Goal: Task Accomplishment & Management: Manage account settings

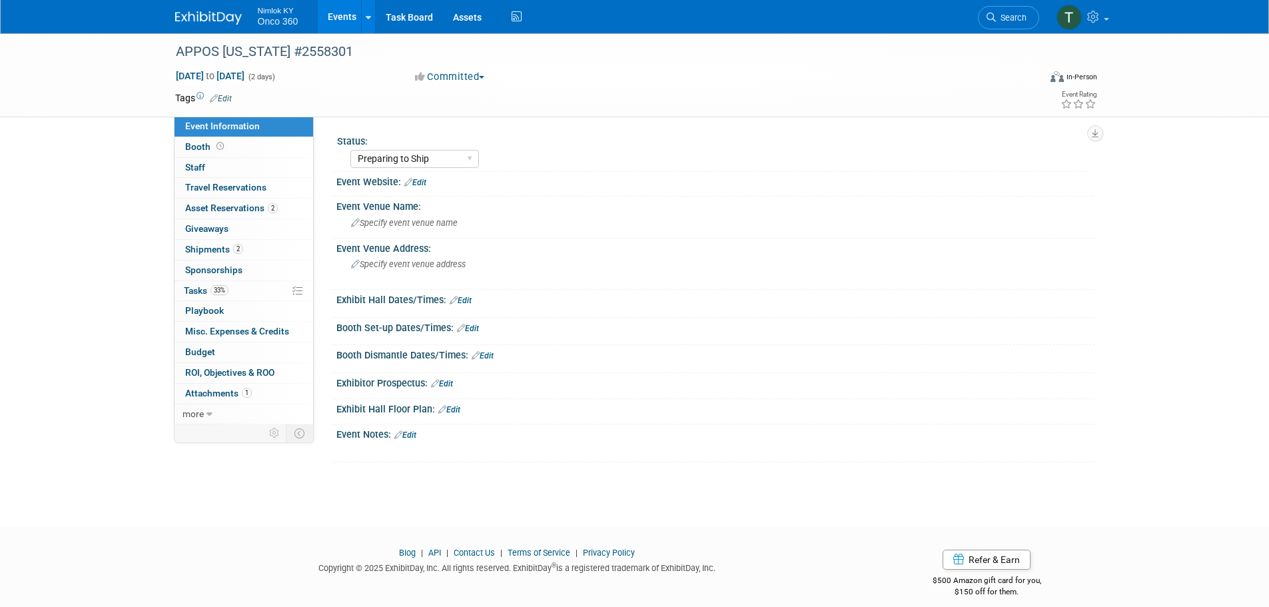
select select "Preparing to Ship"
click at [229, 250] on span "Shipments 2" at bounding box center [214, 249] width 58 height 11
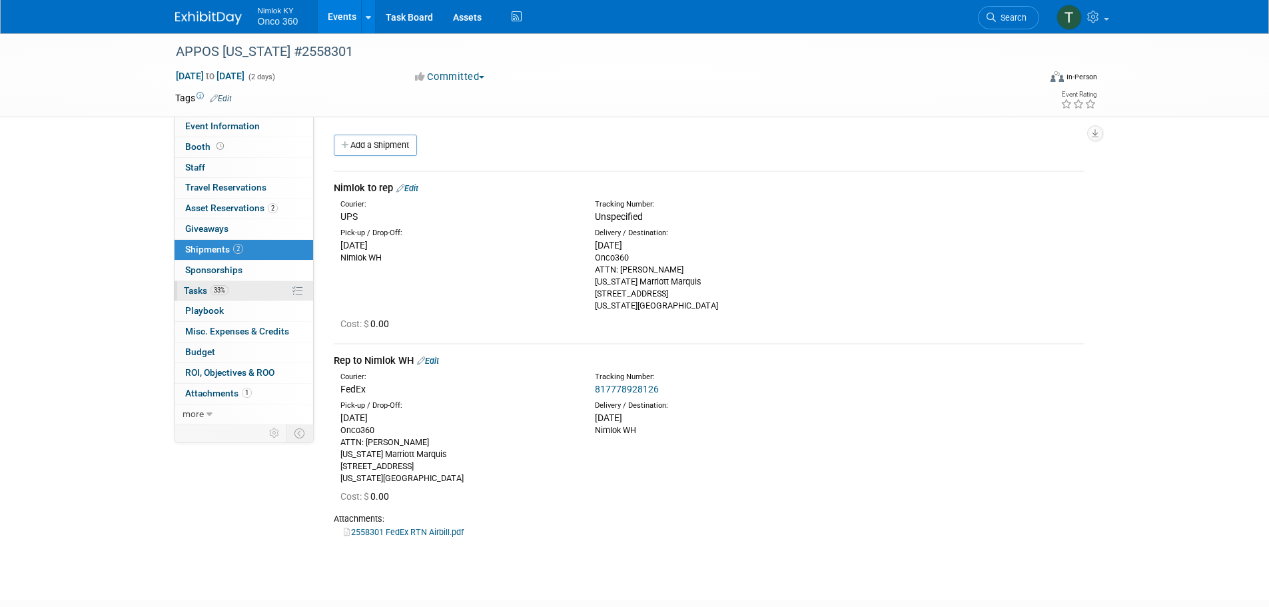
click at [197, 289] on span "Tasks 33%" at bounding box center [206, 290] width 45 height 11
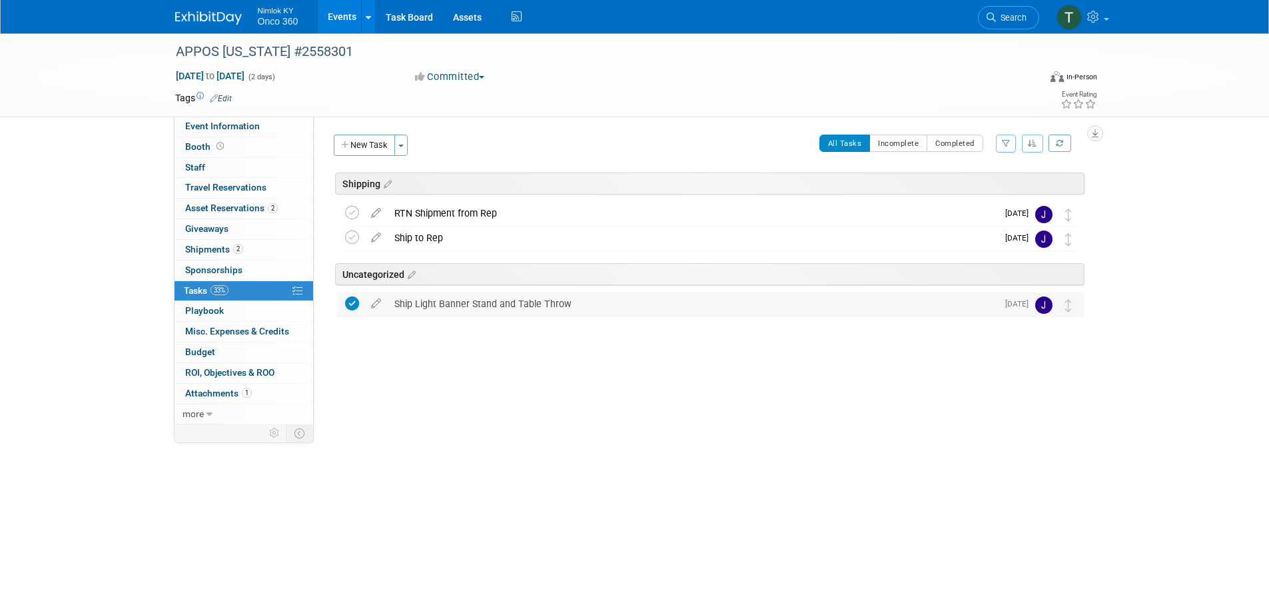
click at [480, 308] on div "Ship Light Banner Stand and Table Throw" at bounding box center [692, 303] width 609 height 23
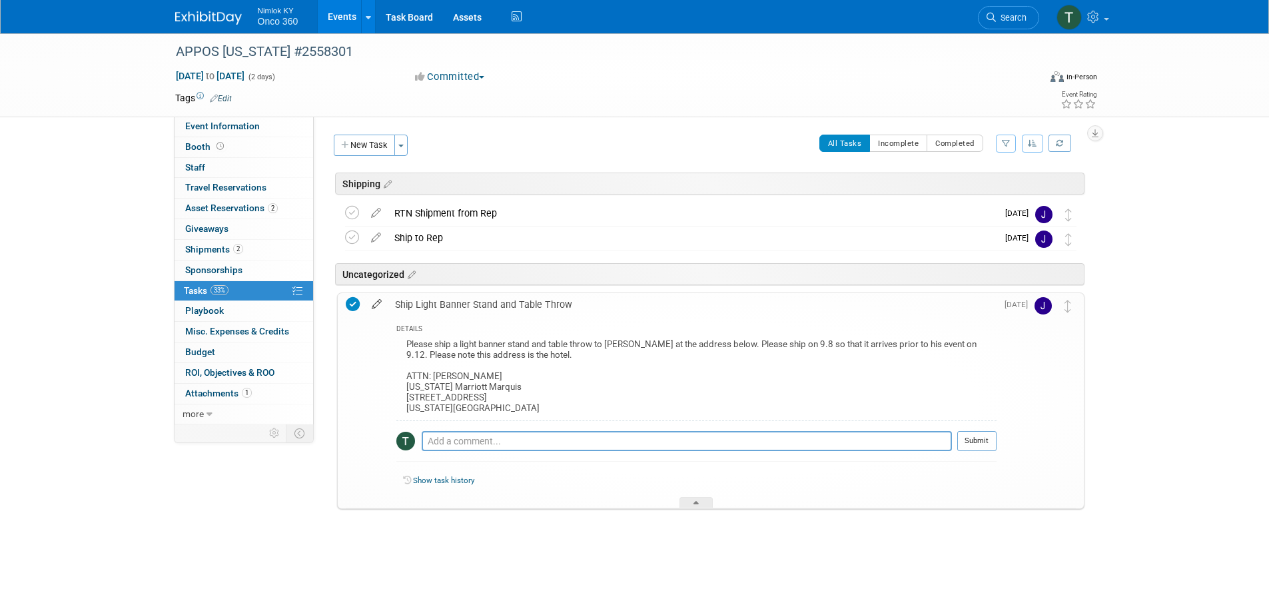
click at [384, 306] on icon at bounding box center [376, 301] width 23 height 17
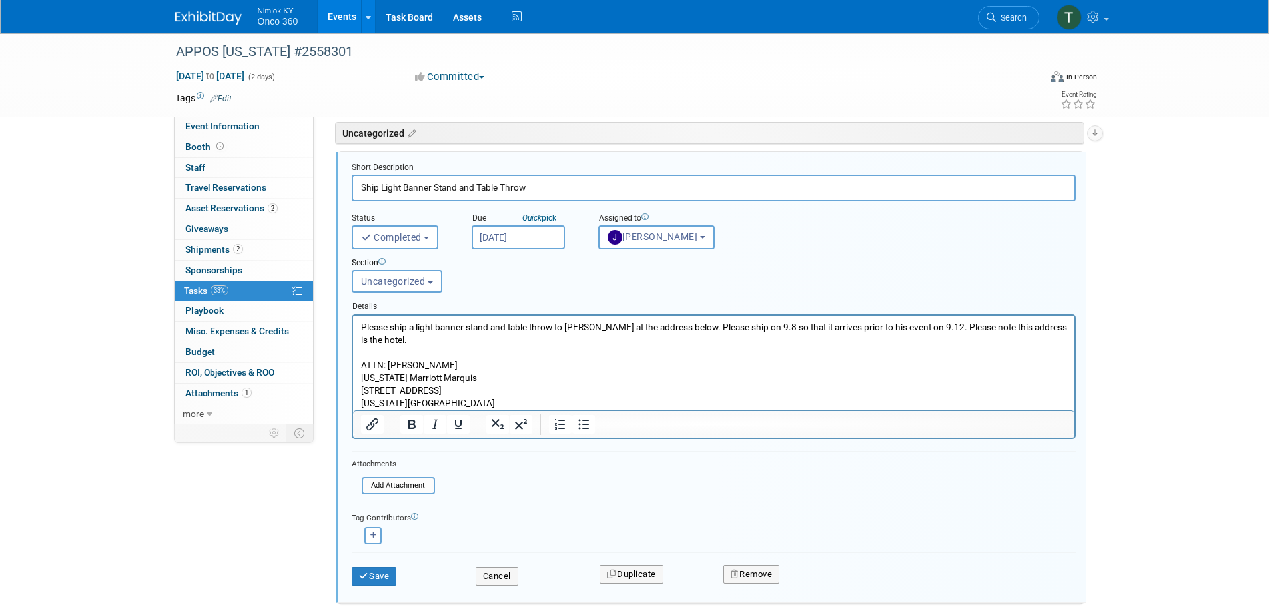
scroll to position [164, 0]
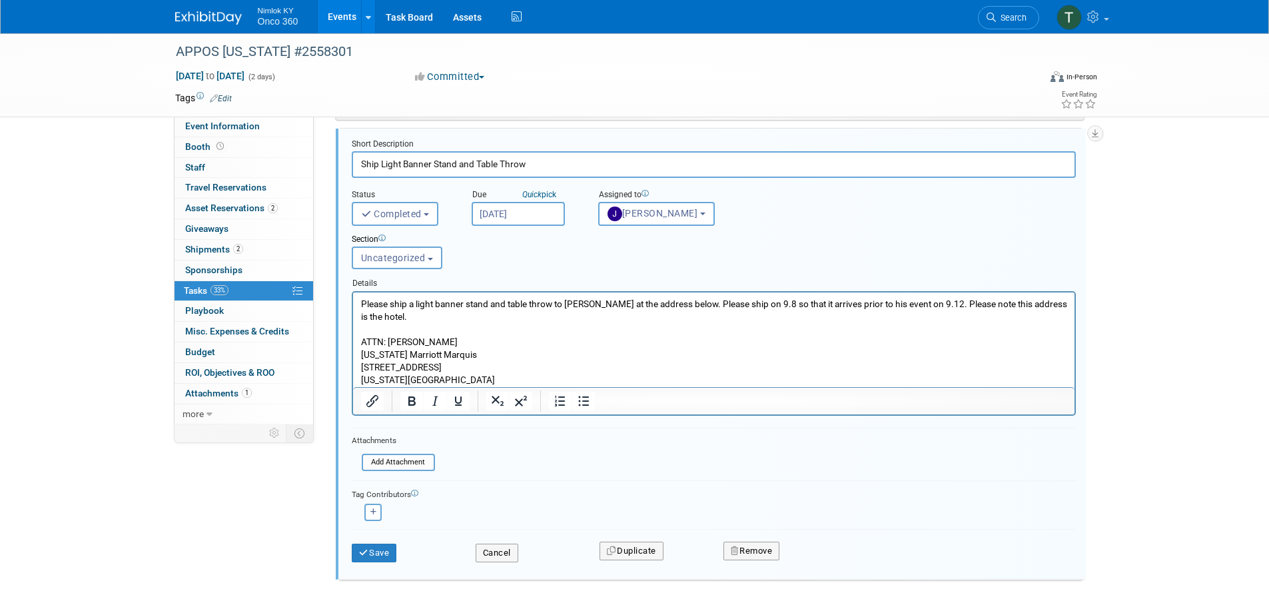
click at [927, 304] on p "Please ship a light banner stand and table throw to George at the address below…" at bounding box center [713, 341] width 706 height 89
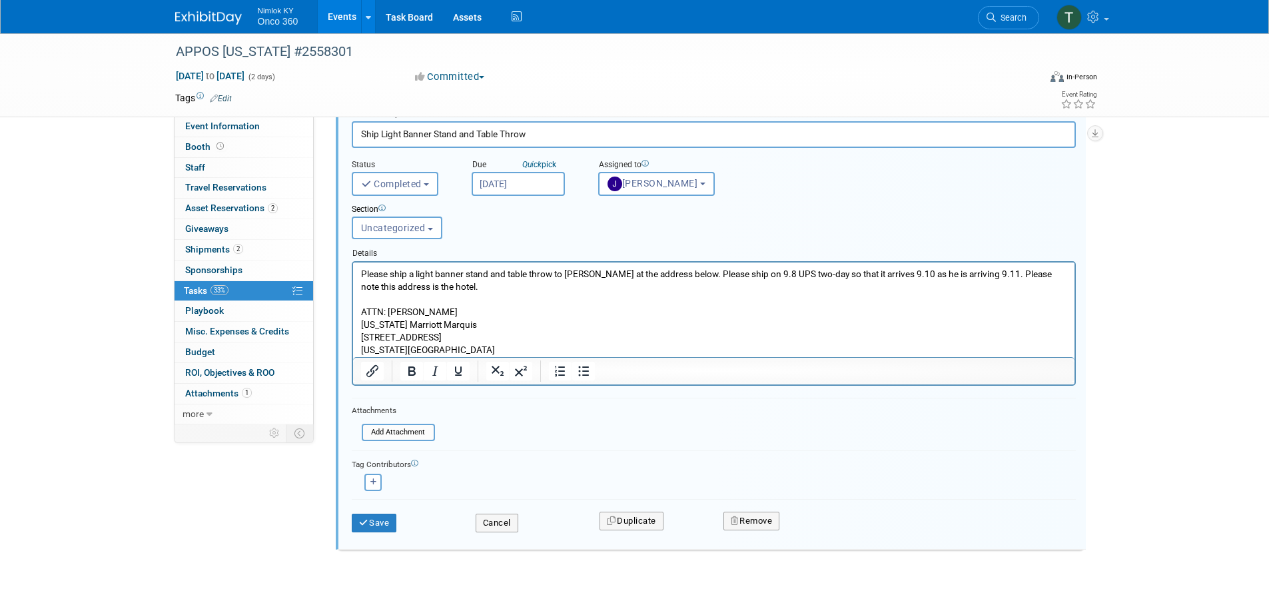
scroll to position [220, 0]
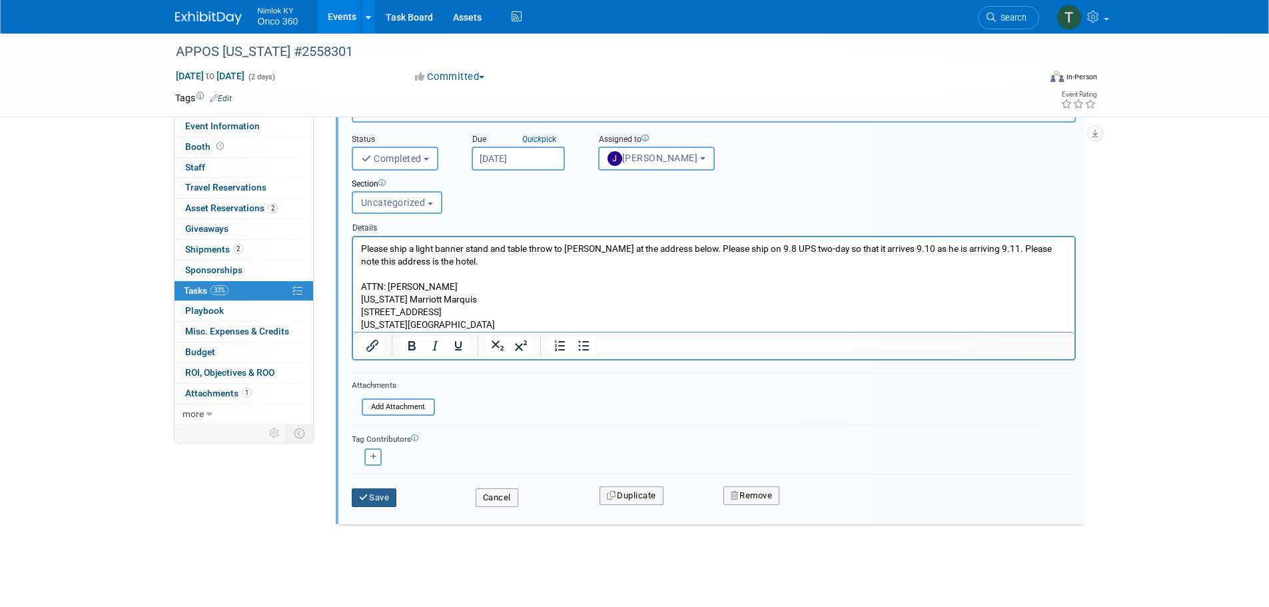
click at [372, 501] on button "Save" at bounding box center [374, 497] width 45 height 19
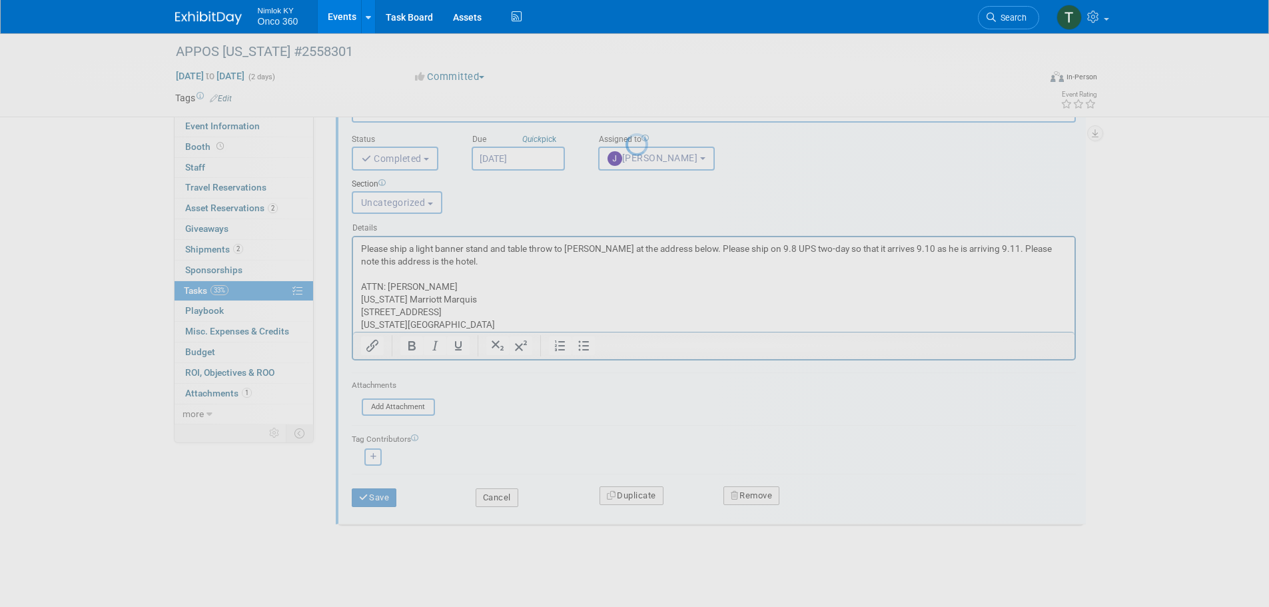
scroll to position [0, 0]
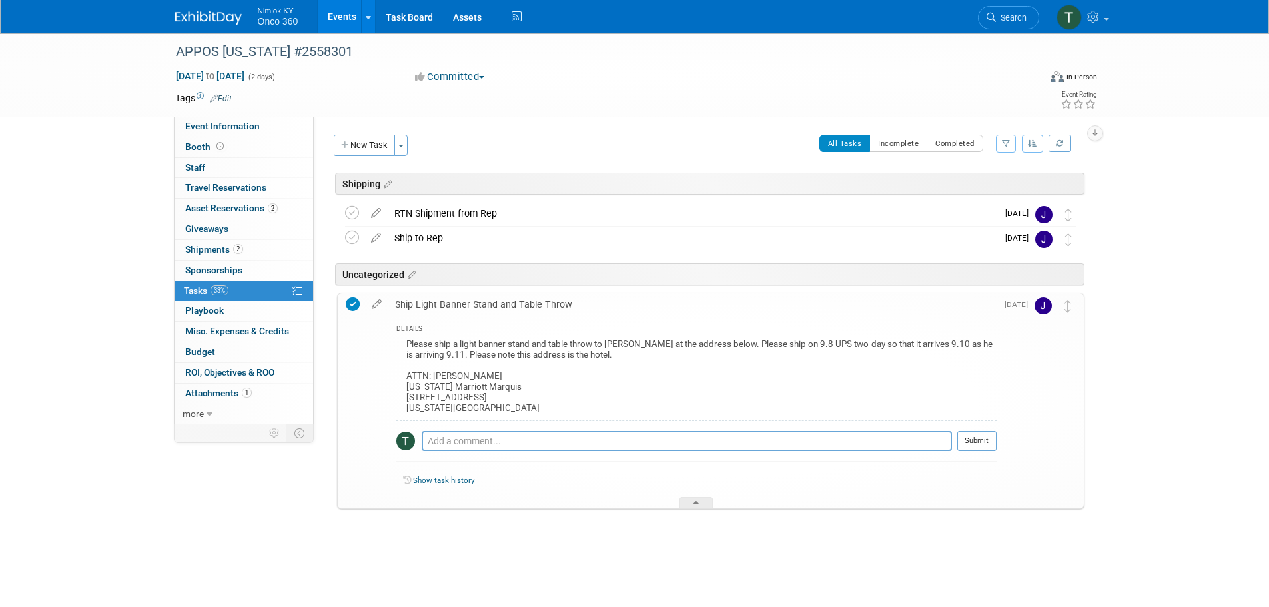
click at [232, 23] on img at bounding box center [208, 17] width 67 height 13
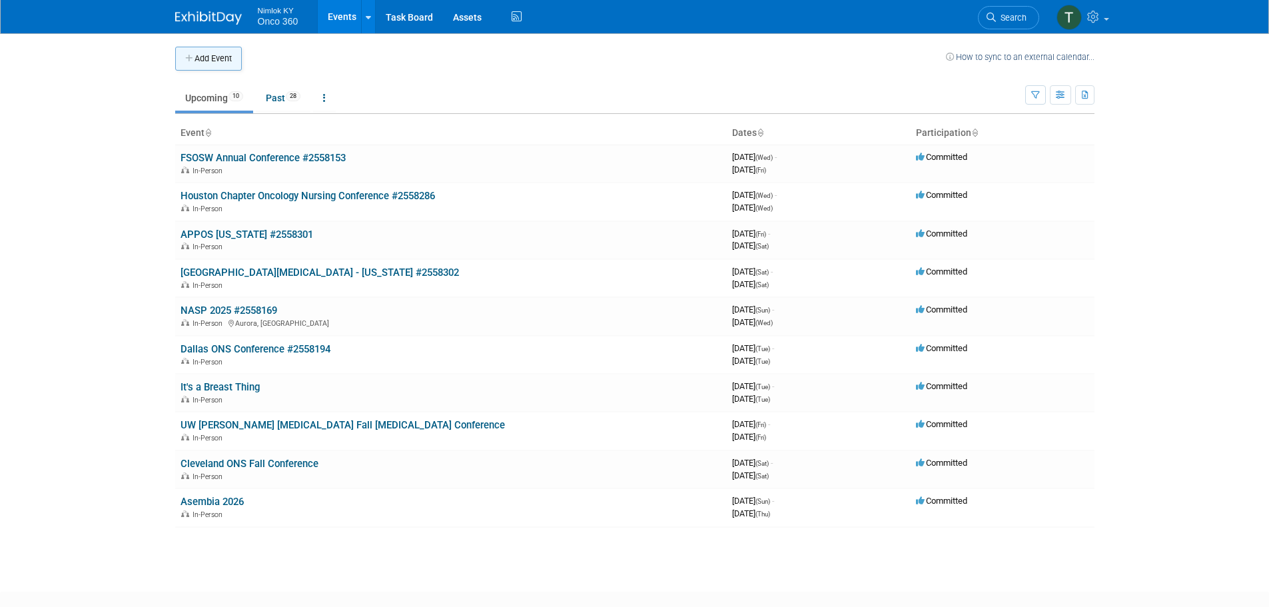
click at [222, 63] on button "Add Event" at bounding box center [208, 59] width 67 height 24
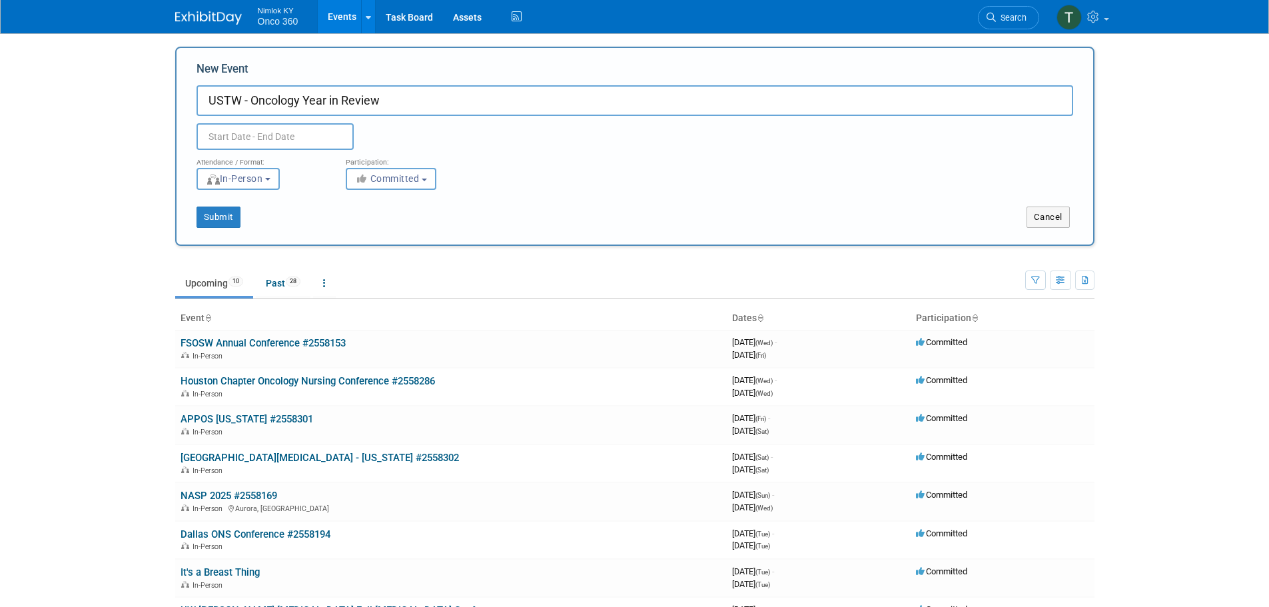
type input "USTW - Oncology Year in Review"
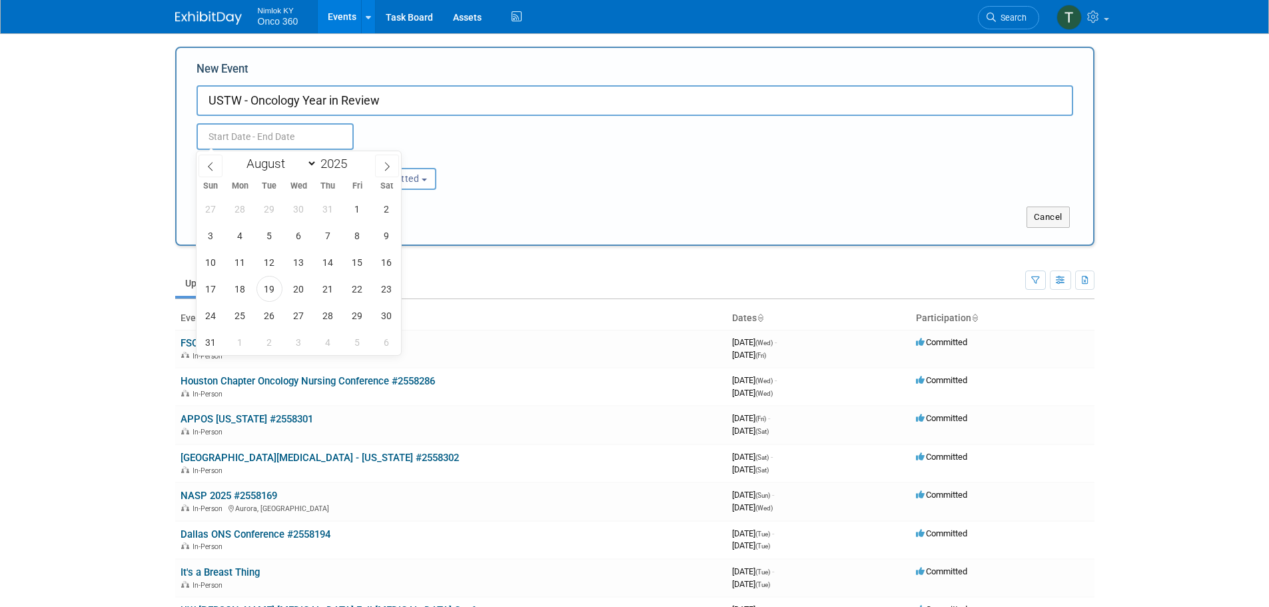
click at [271, 135] on input "text" at bounding box center [274, 136] width 157 height 27
click at [386, 166] on icon at bounding box center [386, 166] width 9 height 9
select select "10"
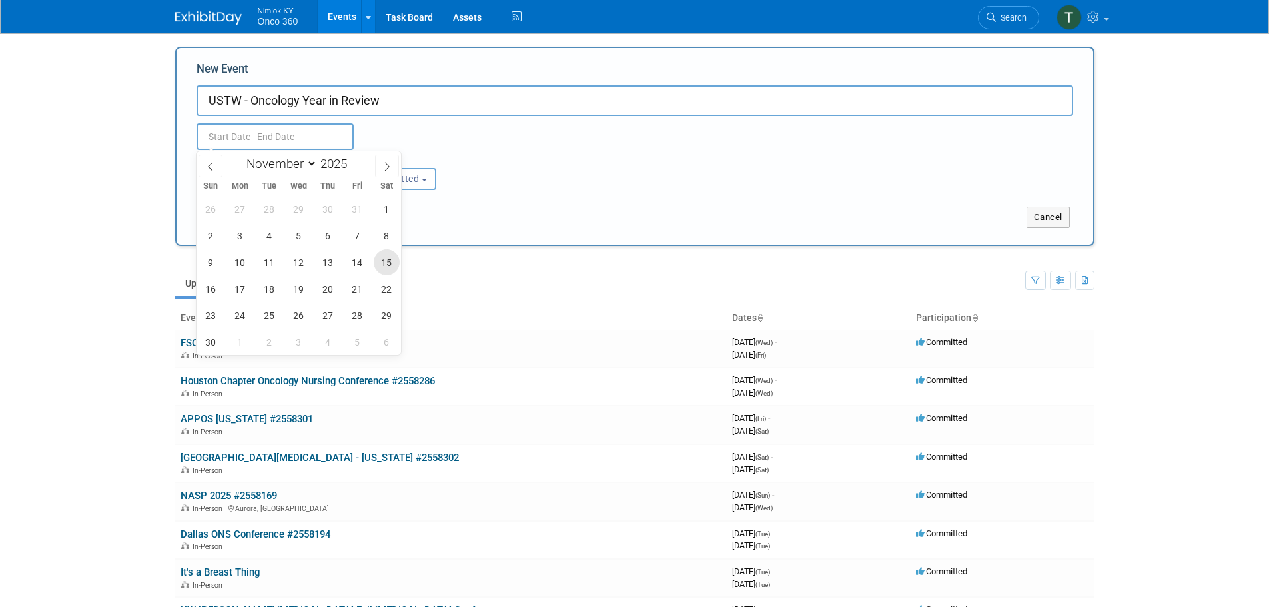
click at [387, 264] on span "15" at bounding box center [387, 262] width 26 height 26
type input "[DATE] to [DATE]"
click at [491, 166] on div "Attendance / Format: <img src="[URL][DOMAIN_NAME]" style="width: 19px; margin-t…" at bounding box center [634, 170] width 896 height 40
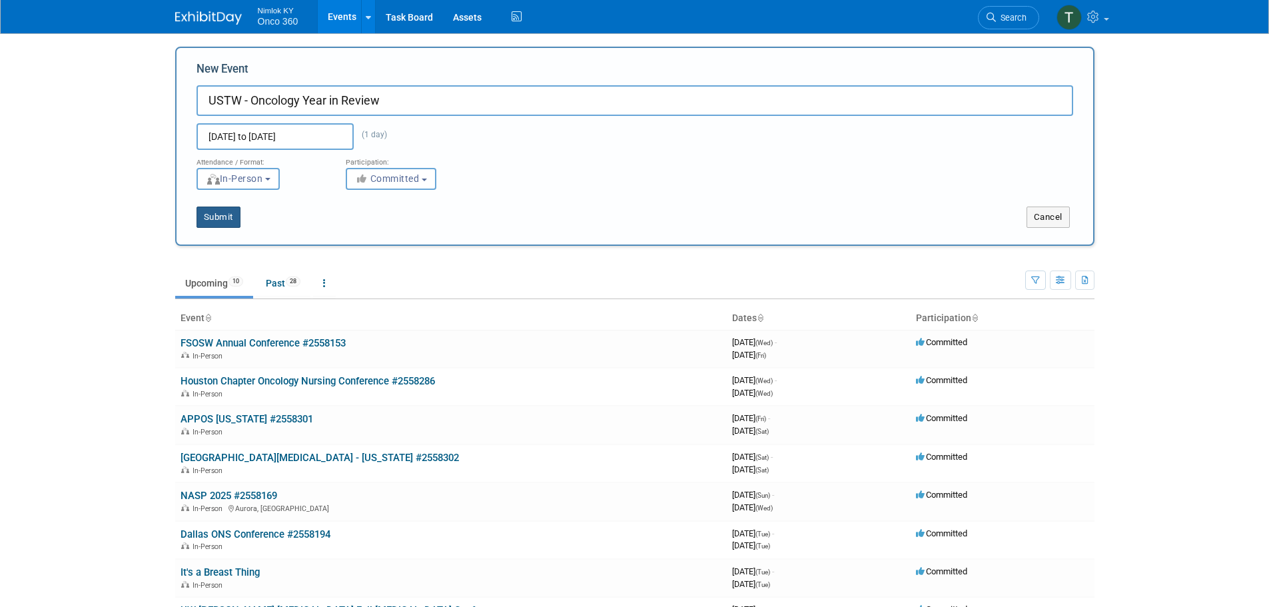
click at [221, 212] on button "Submit" at bounding box center [218, 216] width 44 height 21
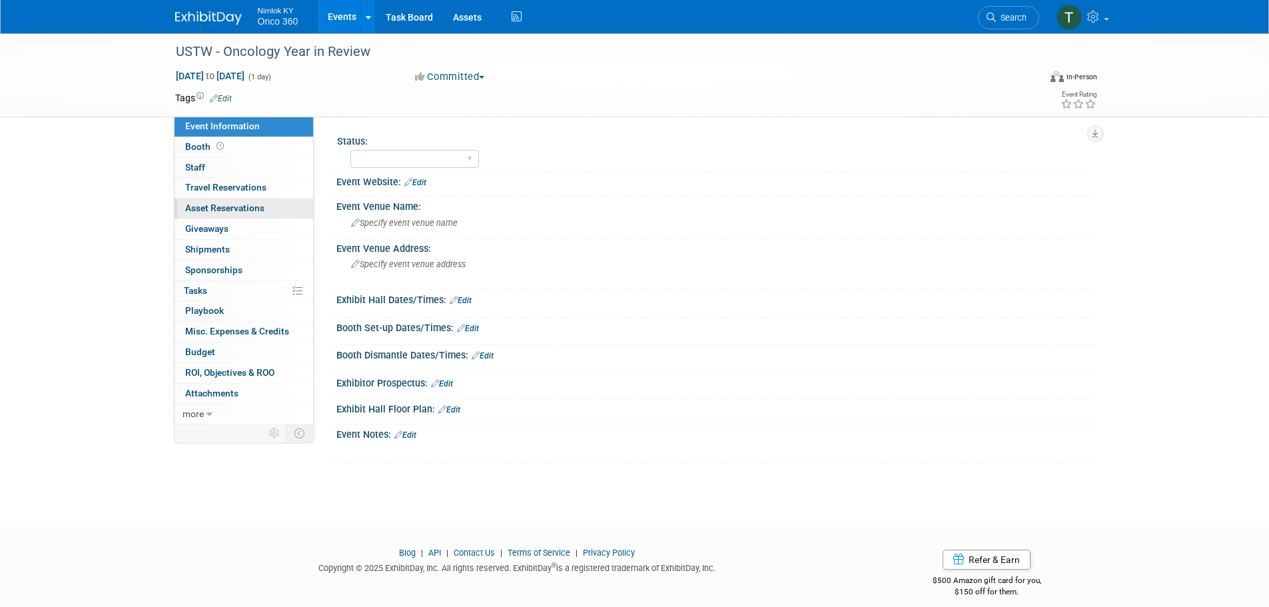
click at [232, 210] on span "Asset Reservations 0" at bounding box center [224, 207] width 79 height 11
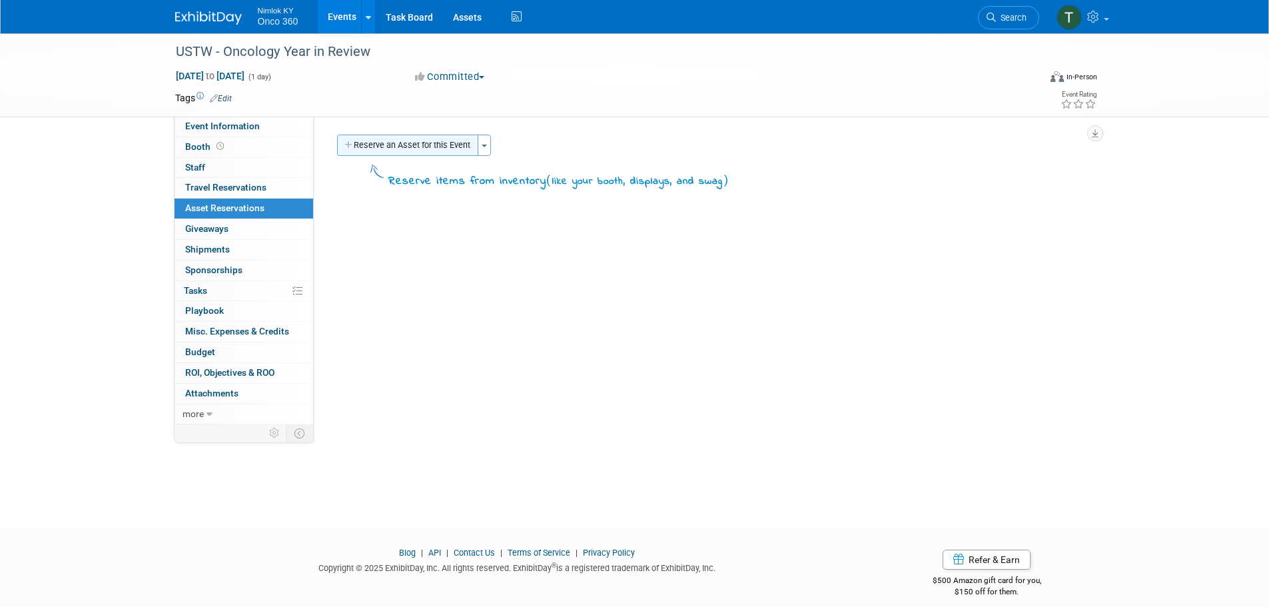
click at [400, 144] on button "Reserve an Asset for this Event" at bounding box center [407, 145] width 141 height 21
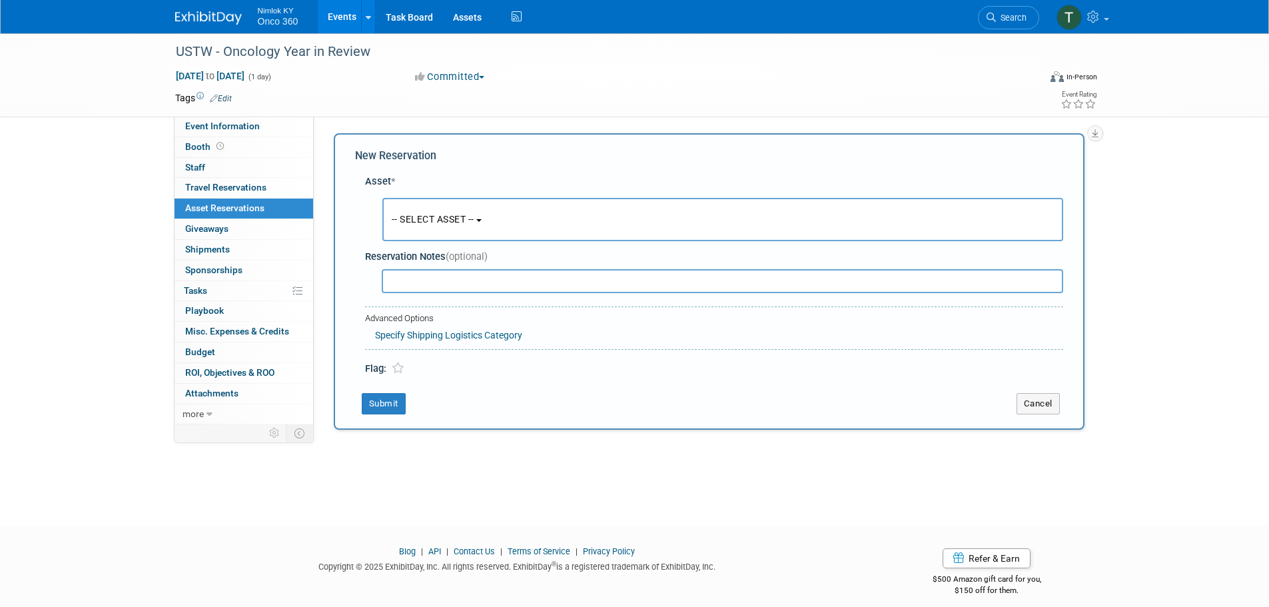
scroll to position [13, 0]
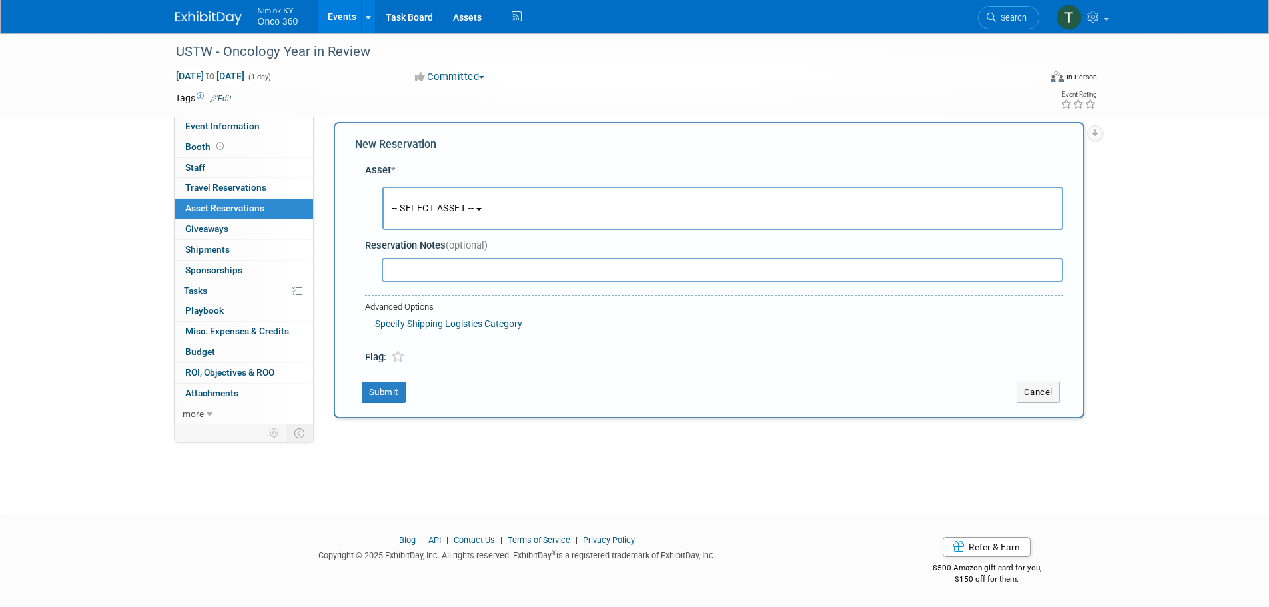
click at [420, 220] on button "-- SELECT ASSET --" at bounding box center [722, 207] width 681 height 43
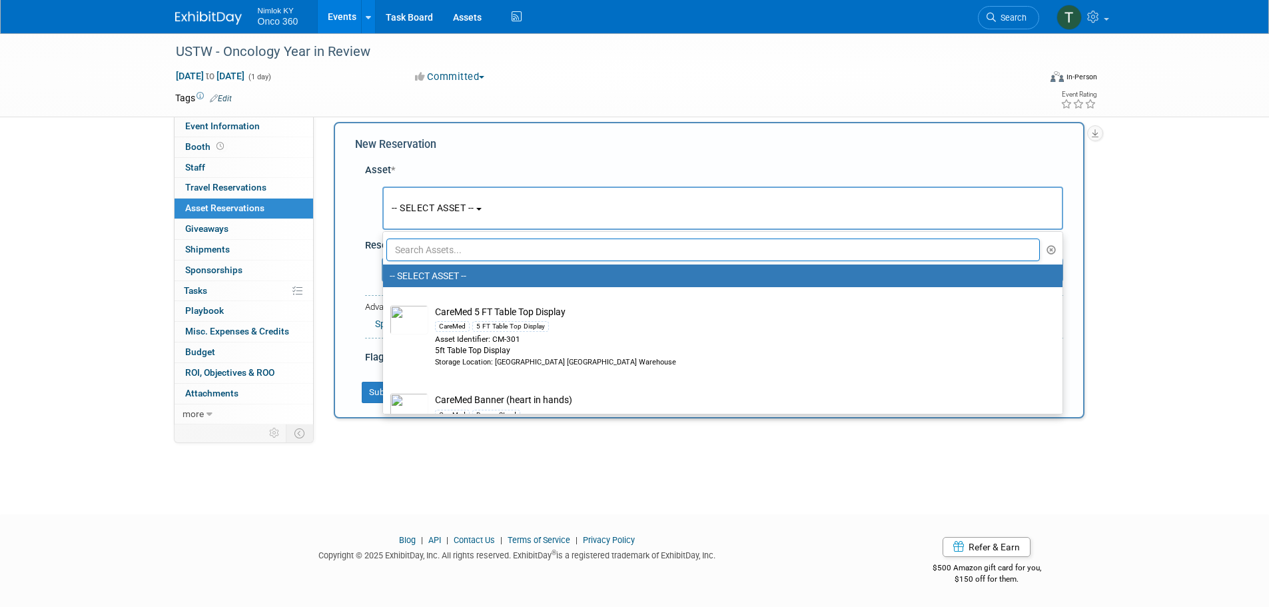
click at [436, 259] on input "text" at bounding box center [713, 249] width 654 height 23
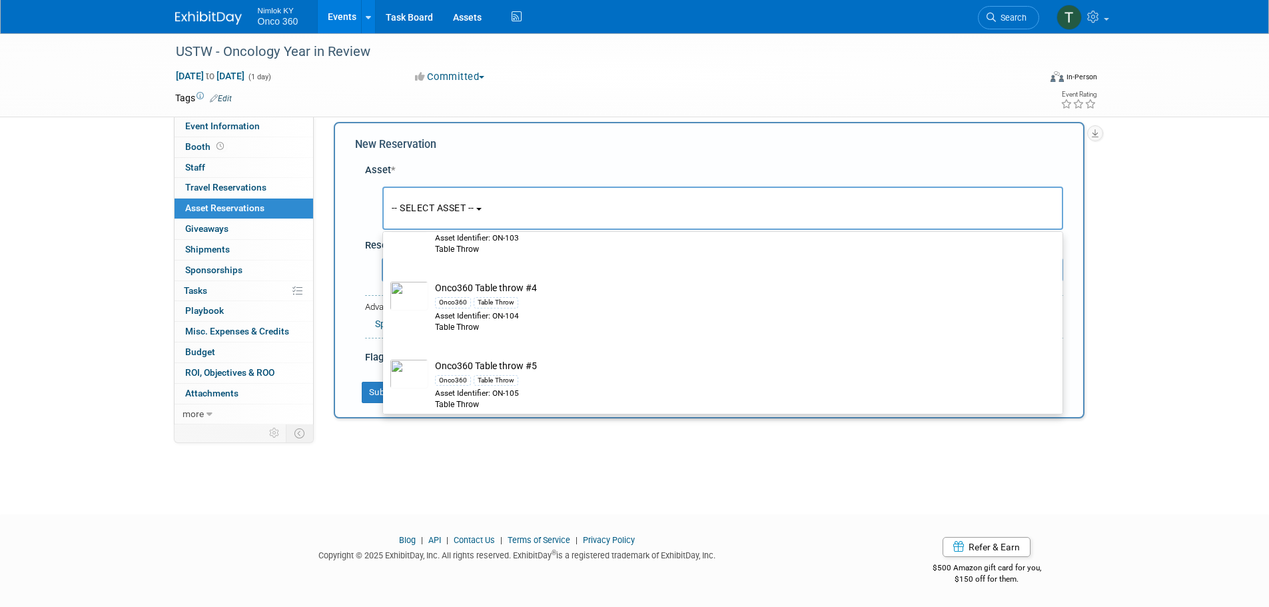
scroll to position [844, 0]
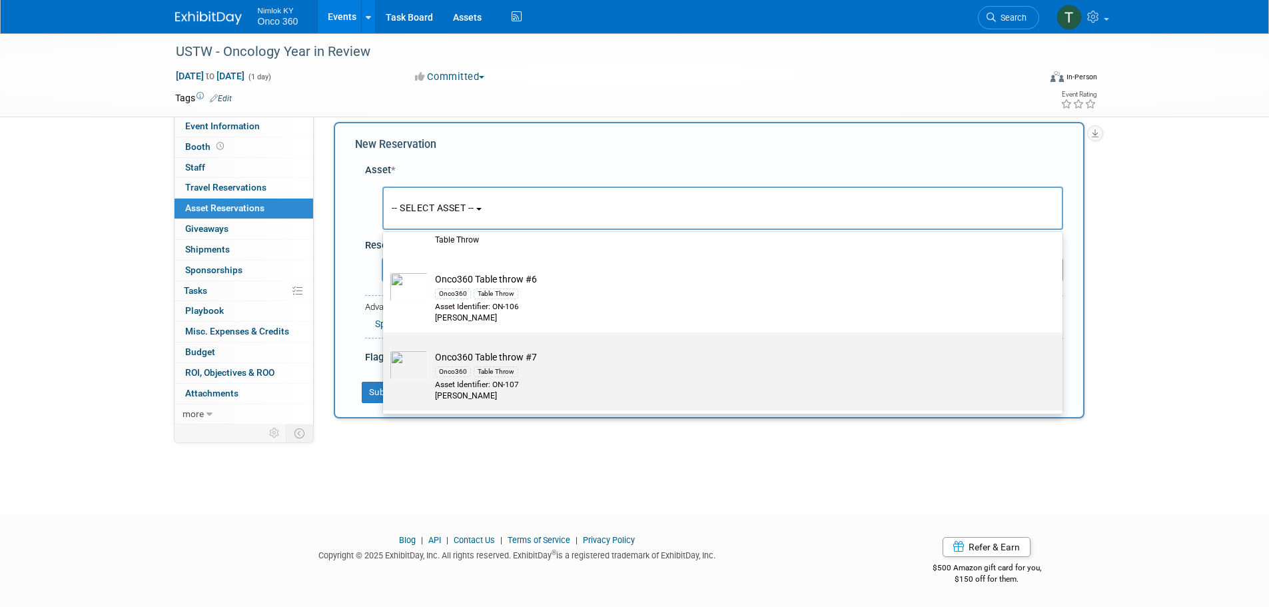
type input "table thro"
click at [525, 371] on div "Onco360 Table Throw" at bounding box center [735, 371] width 601 height 15
click at [385, 348] on input "Onco360 Table throw #7 Onco360 Table Throw Asset Identifier: ON-107 Tabel Throw" at bounding box center [380, 344] width 9 height 9
select select "10719226"
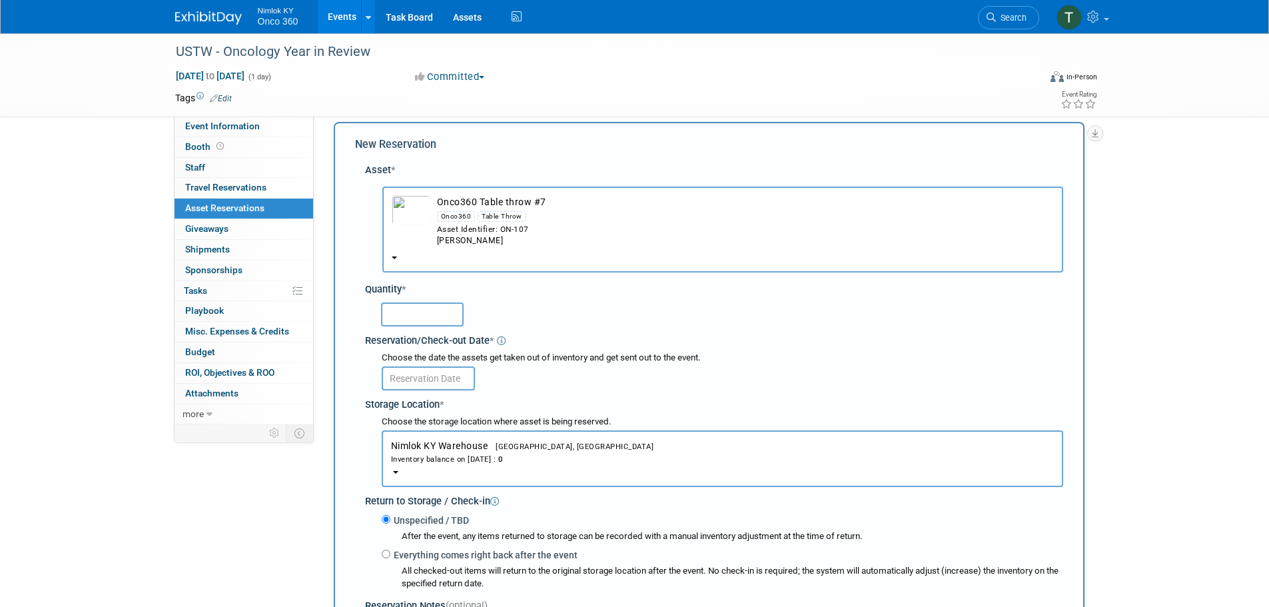
click at [436, 310] on input "text" at bounding box center [422, 314] width 83 height 24
type input "1"
click at [580, 318] on div "1" at bounding box center [722, 313] width 682 height 26
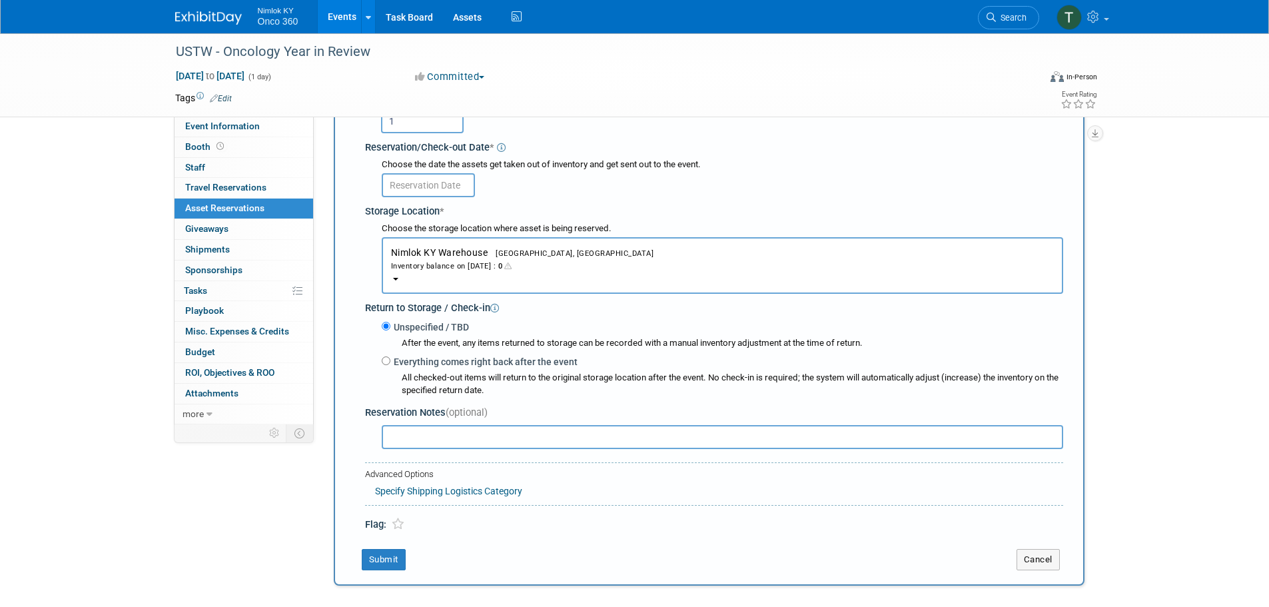
scroll to position [212, 0]
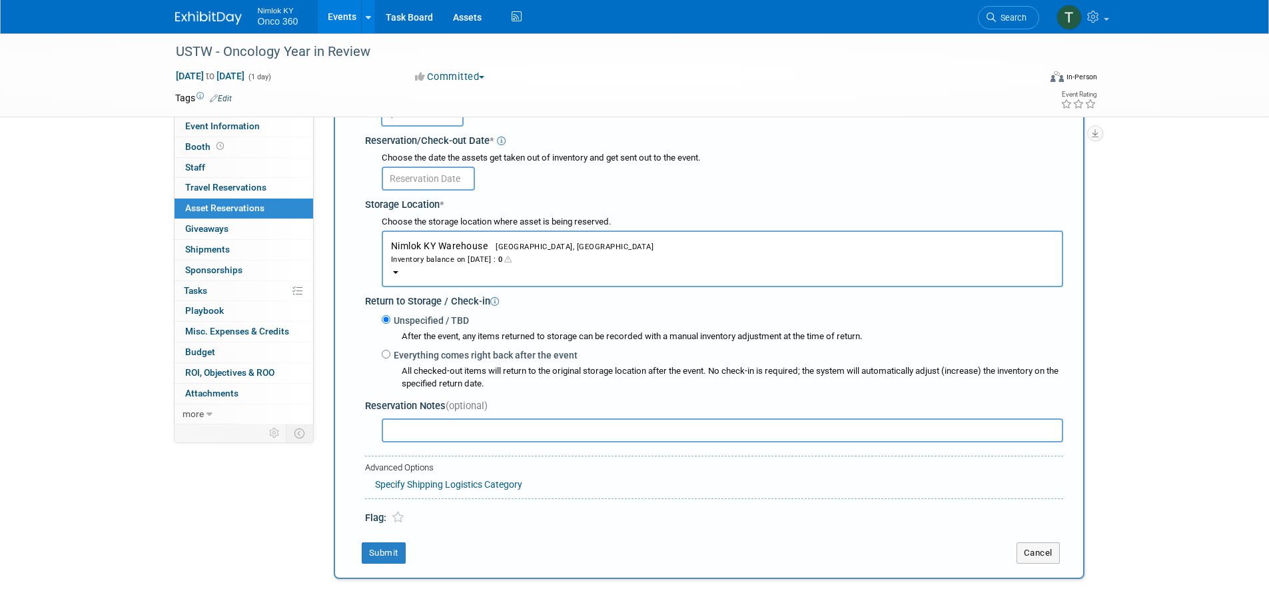
click at [434, 176] on input "text" at bounding box center [428, 178] width 93 height 24
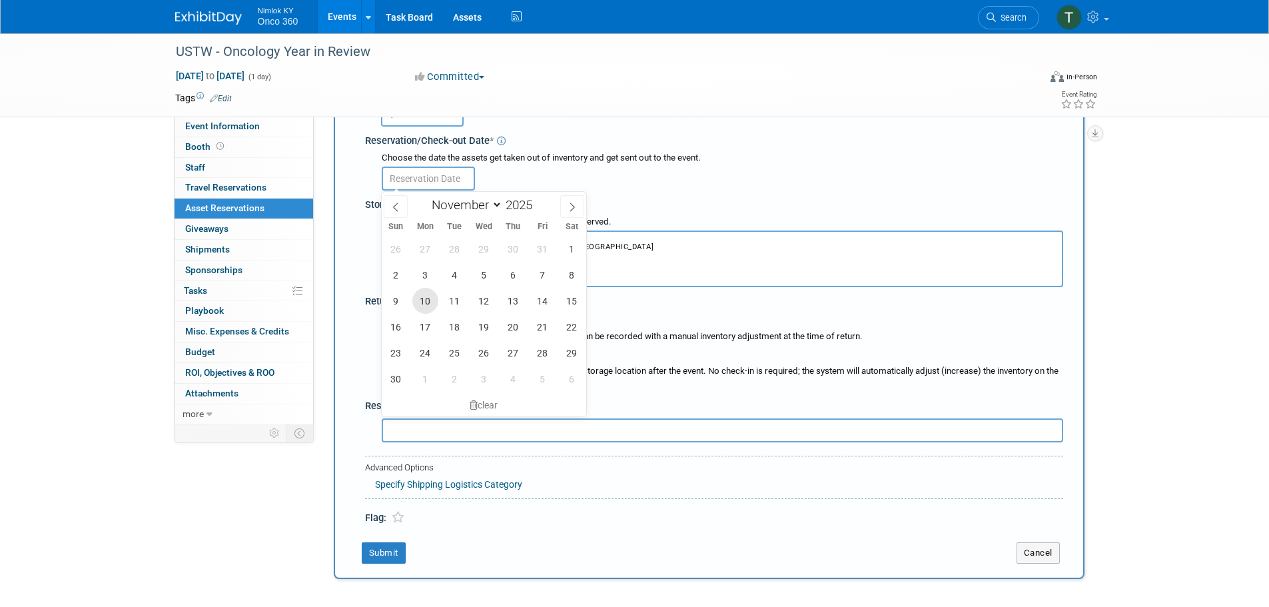
click at [426, 302] on span "10" at bounding box center [425, 301] width 26 height 26
type input "Nov 10, 2025"
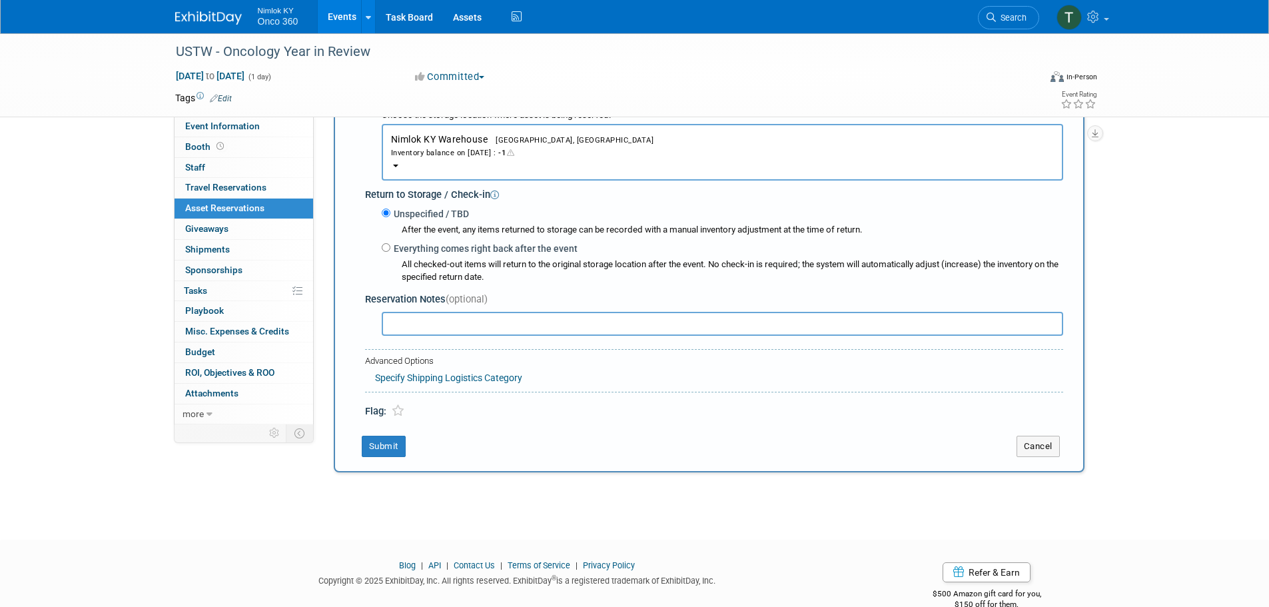
scroll to position [346, 0]
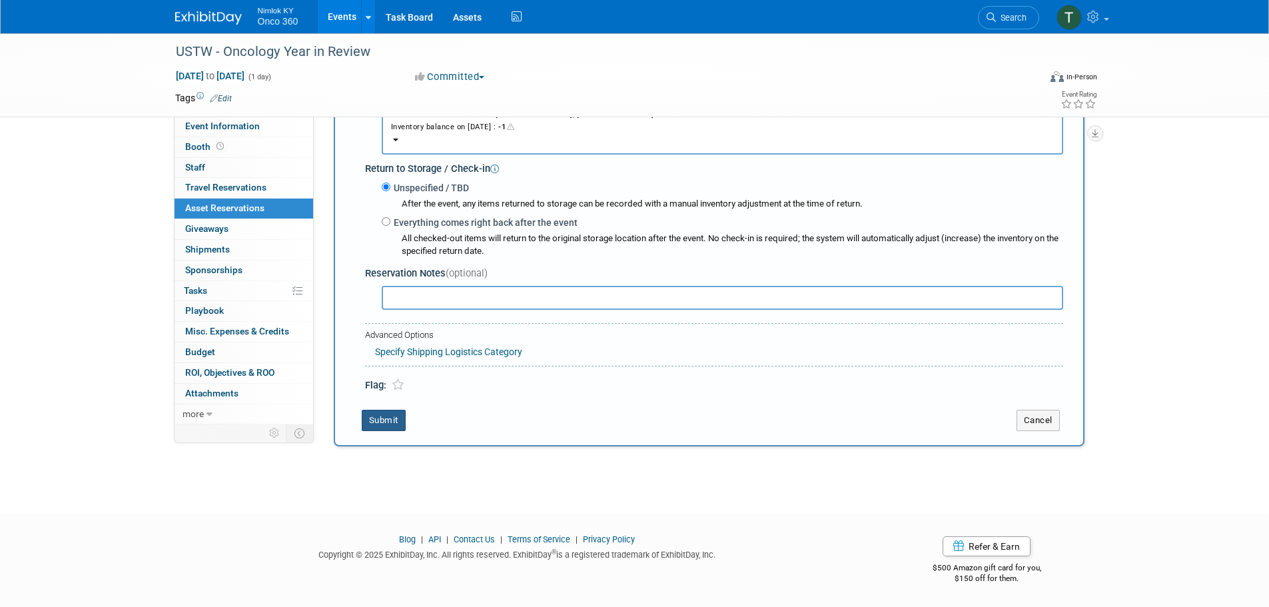
click at [387, 418] on button "Submit" at bounding box center [384, 420] width 44 height 21
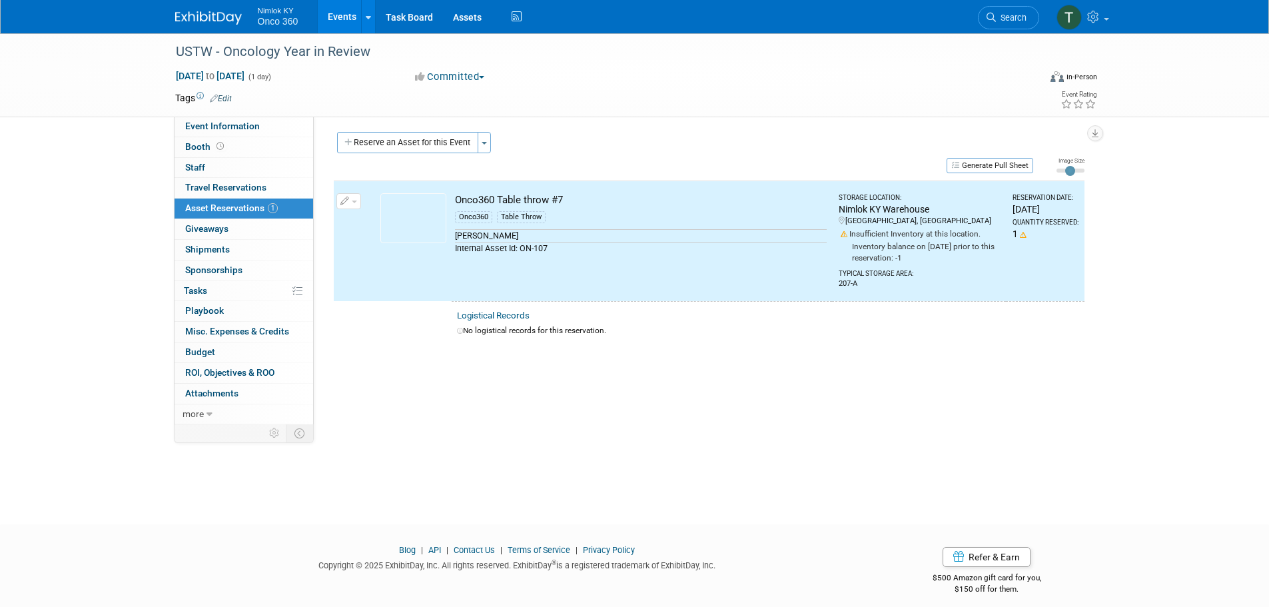
scroll to position [0, 0]
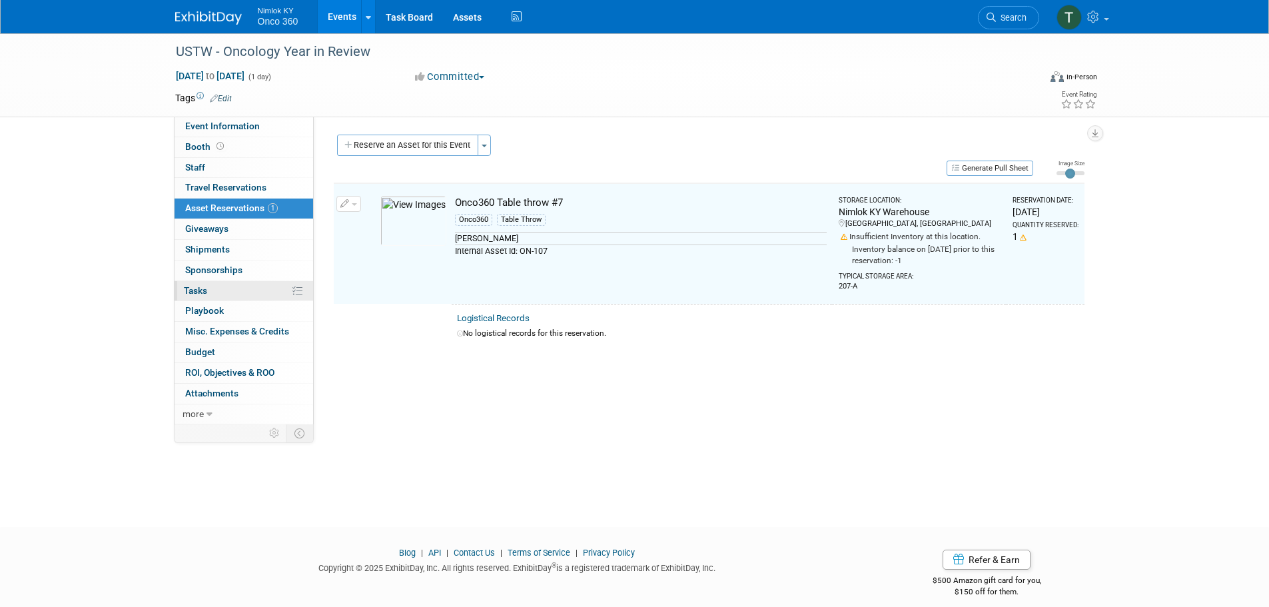
click at [218, 288] on link "0% Tasks 0%" at bounding box center [243, 291] width 139 height 20
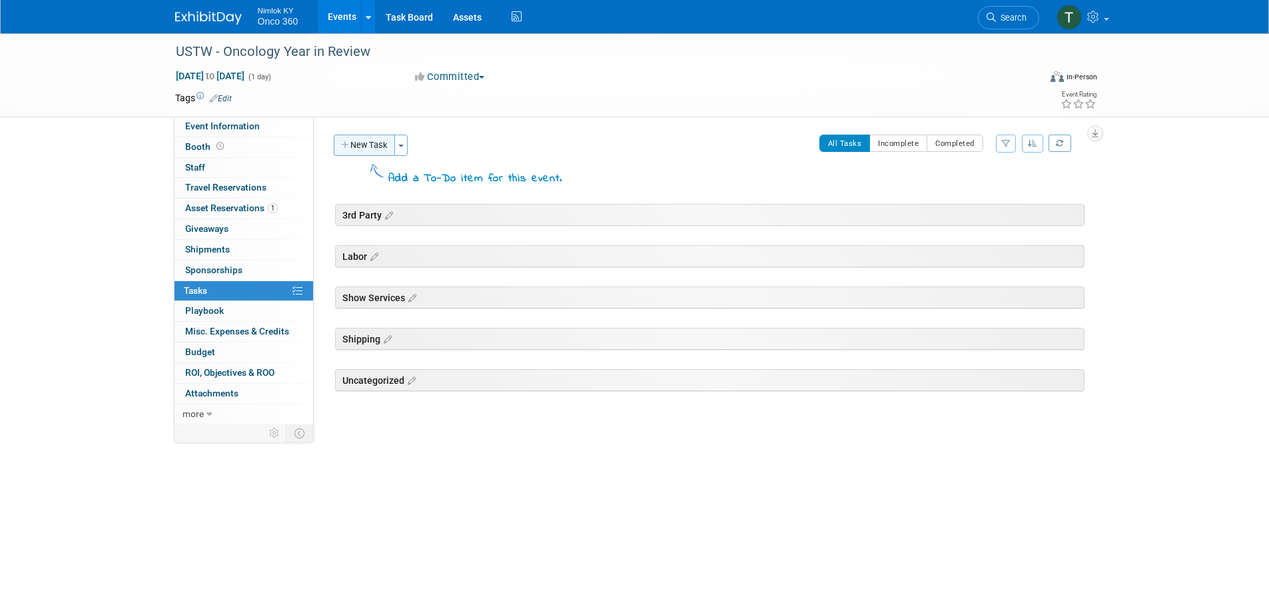
click at [357, 149] on button "New Task" at bounding box center [364, 145] width 61 height 21
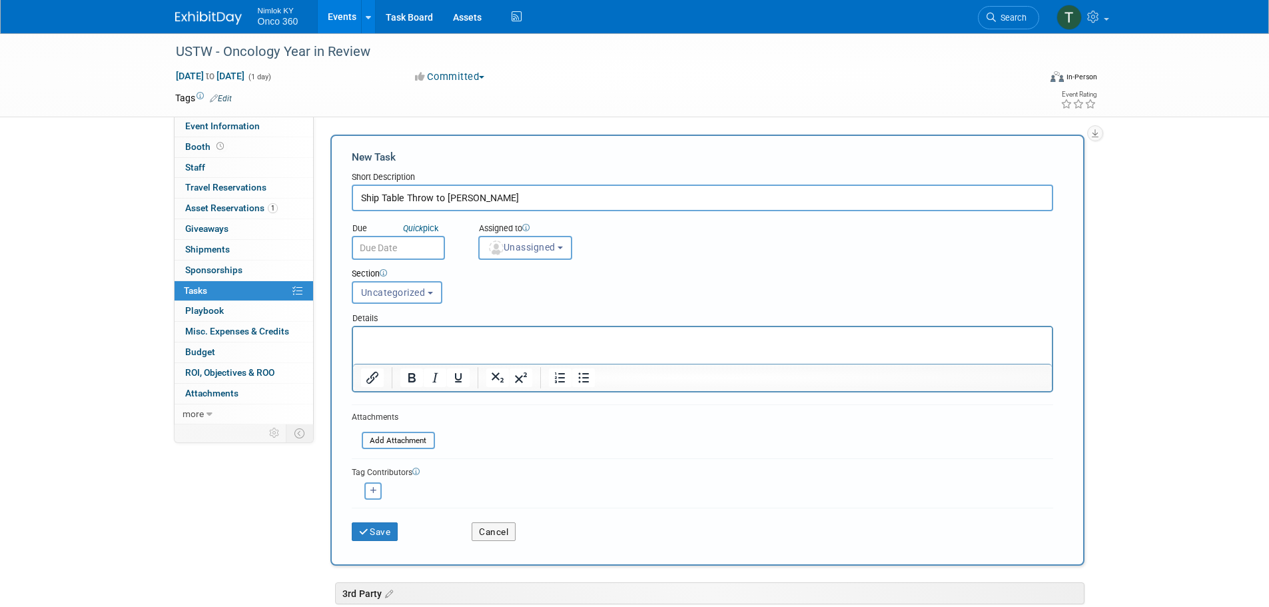
type input "Ship Table Throw to Glenn"
click at [381, 254] on input "text" at bounding box center [398, 248] width 93 height 24
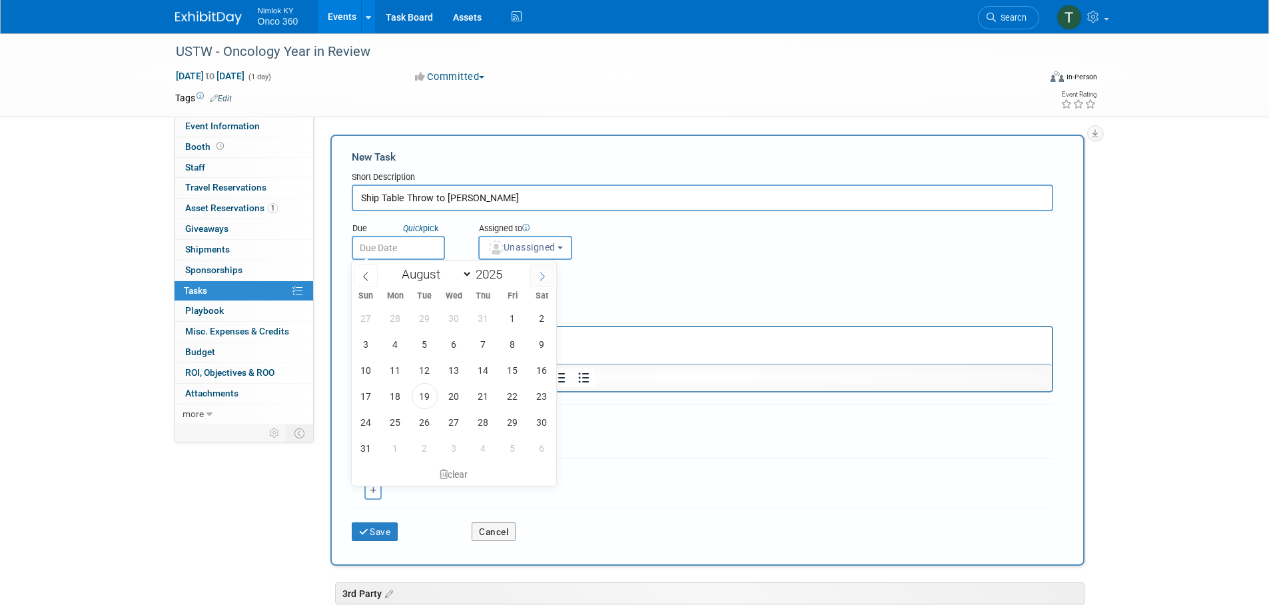
click at [537, 278] on icon at bounding box center [541, 276] width 9 height 9
select select "10"
click at [396, 372] on span "10" at bounding box center [395, 370] width 26 height 26
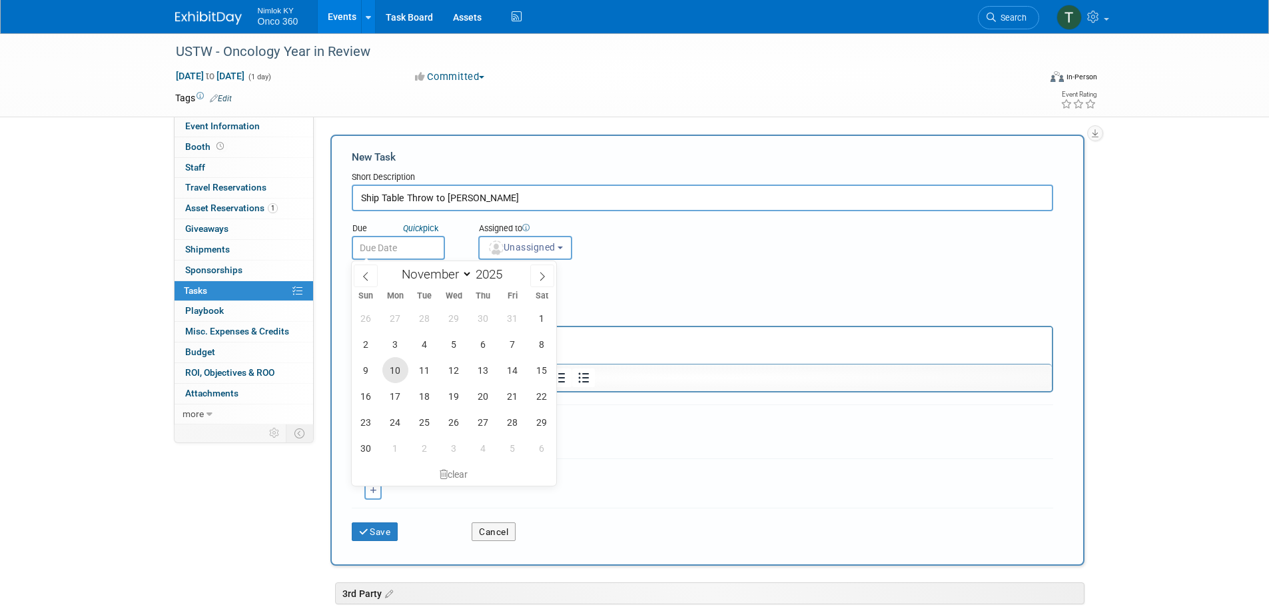
type input "Nov 10, 2025"
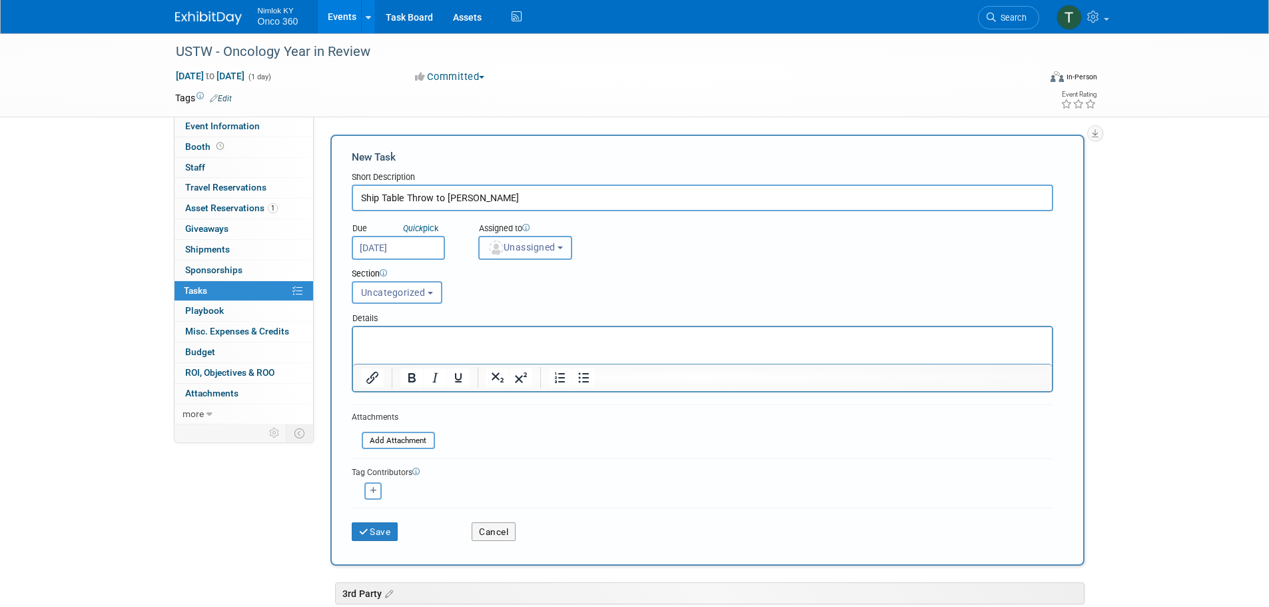
click at [521, 252] on span "Unassigned" at bounding box center [521, 247] width 68 height 11
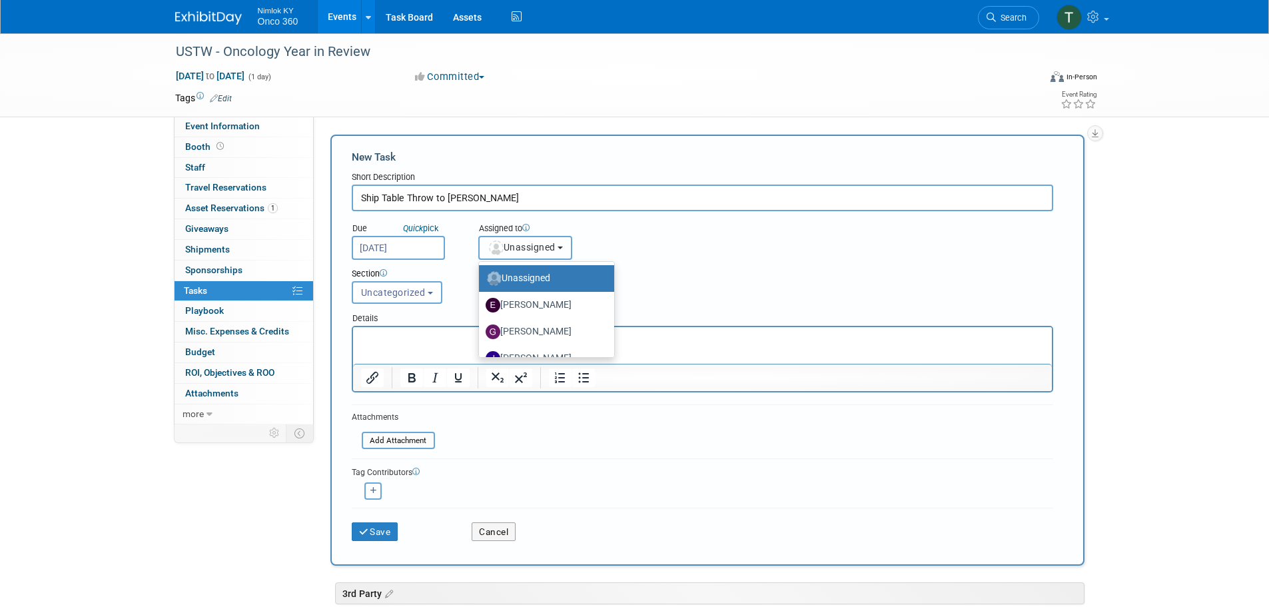
click at [522, 249] on span "Unassigned" at bounding box center [521, 247] width 68 height 11
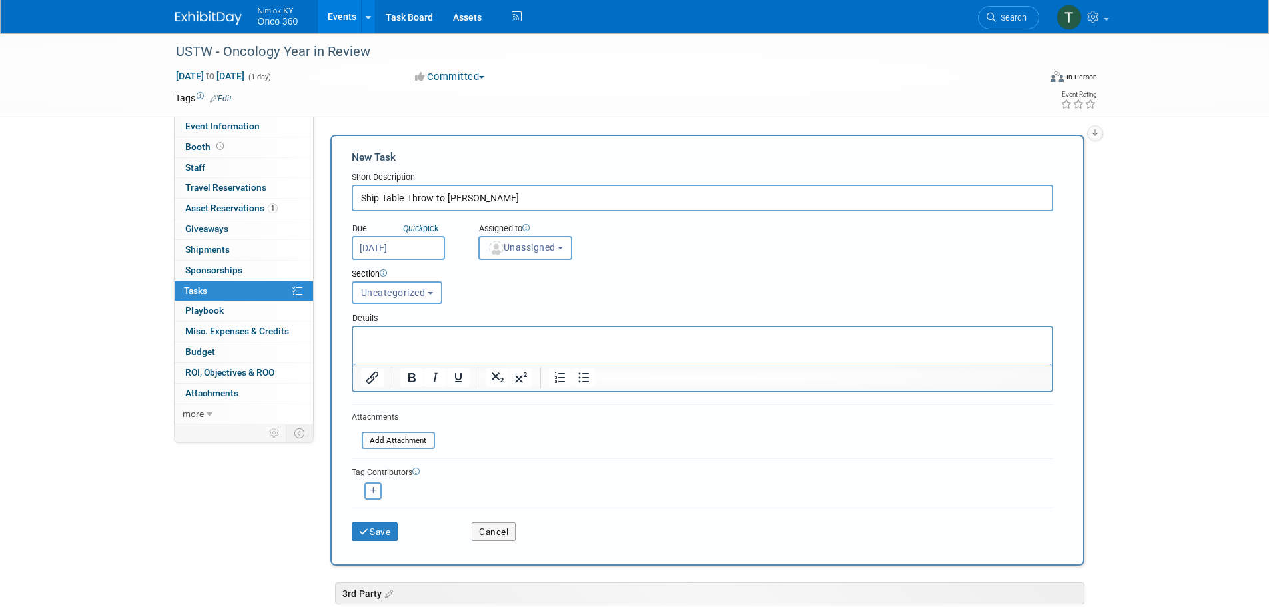
click at [522, 249] on span "Unassigned" at bounding box center [521, 247] width 68 height 11
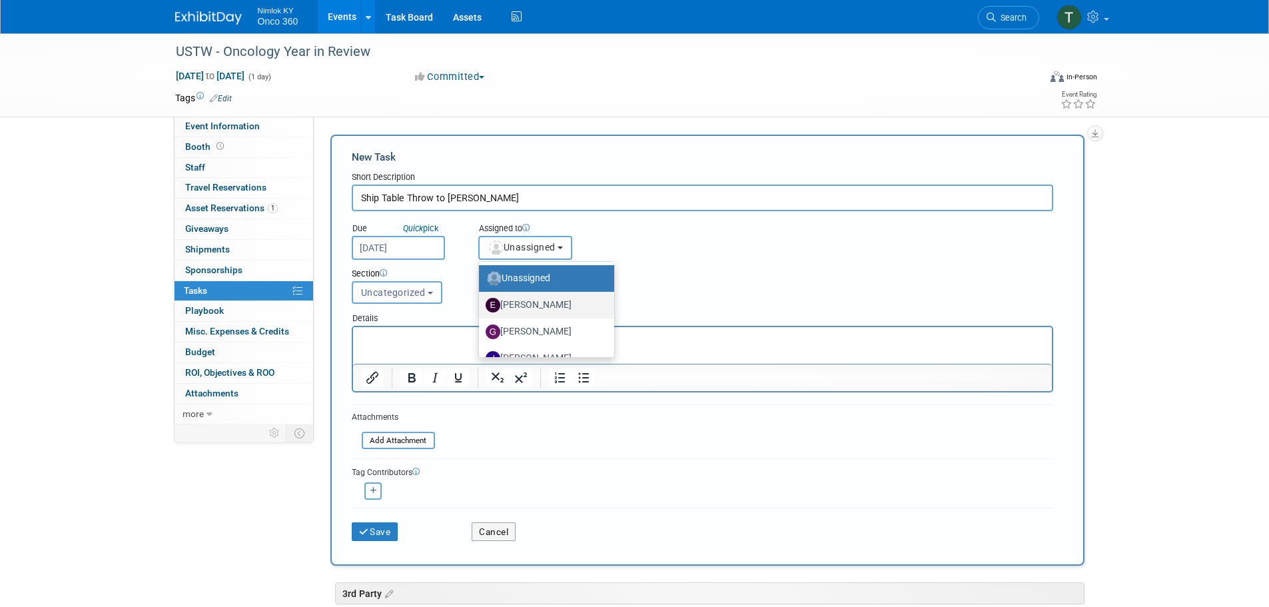
scroll to position [67, 0]
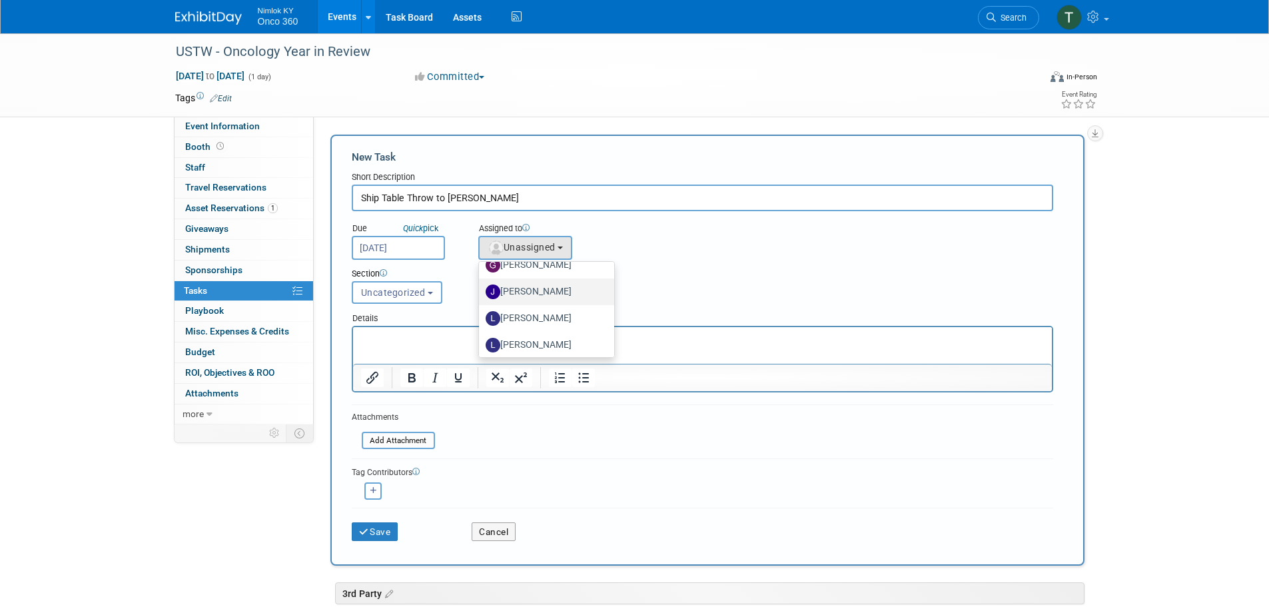
click at [542, 291] on label "Jamie Dunn" at bounding box center [542, 291] width 115 height 21
click at [481, 291] on input "Jamie Dunn" at bounding box center [476, 290] width 9 height 9
select select "6959d863-ee32-42c4-bffe-2330cab25484"
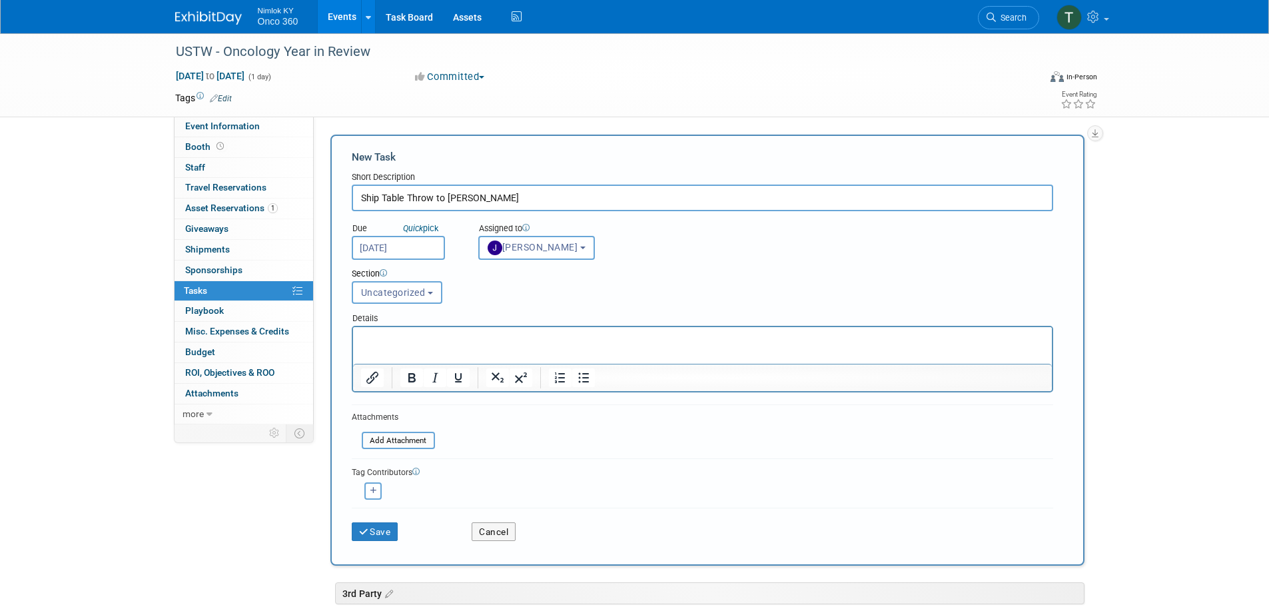
click at [471, 340] on p "Rich Text Area. Press ALT-0 for help." at bounding box center [701, 338] width 683 height 13
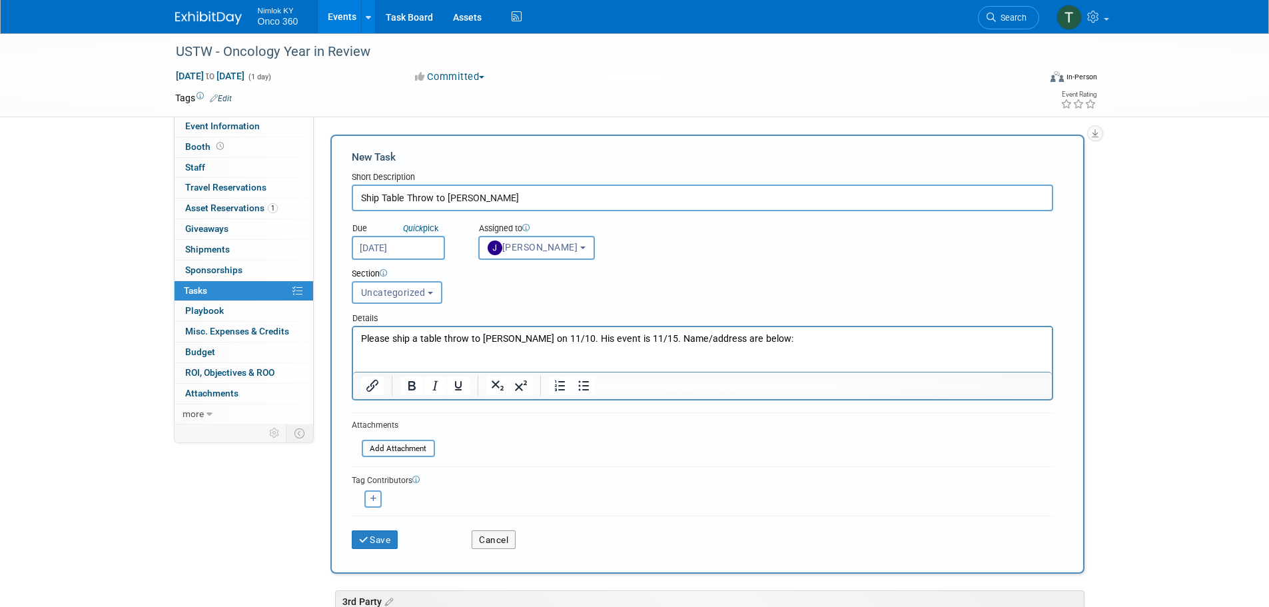
click at [734, 347] on p "Please ship a table throw to Glenn on 11/10. His event is 11/15. Name/address a…" at bounding box center [701, 351] width 683 height 39
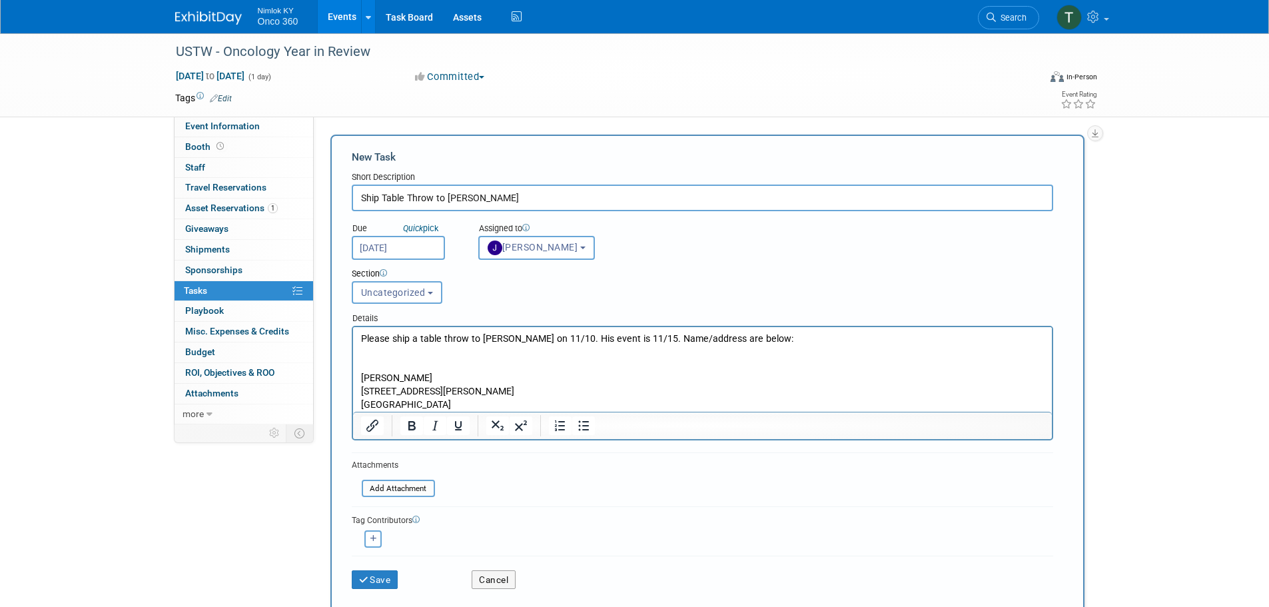
click at [404, 366] on p "Please ship a table throw to Glenn on 11/10. His event is 11/15. Name/address a…" at bounding box center [701, 351] width 683 height 39
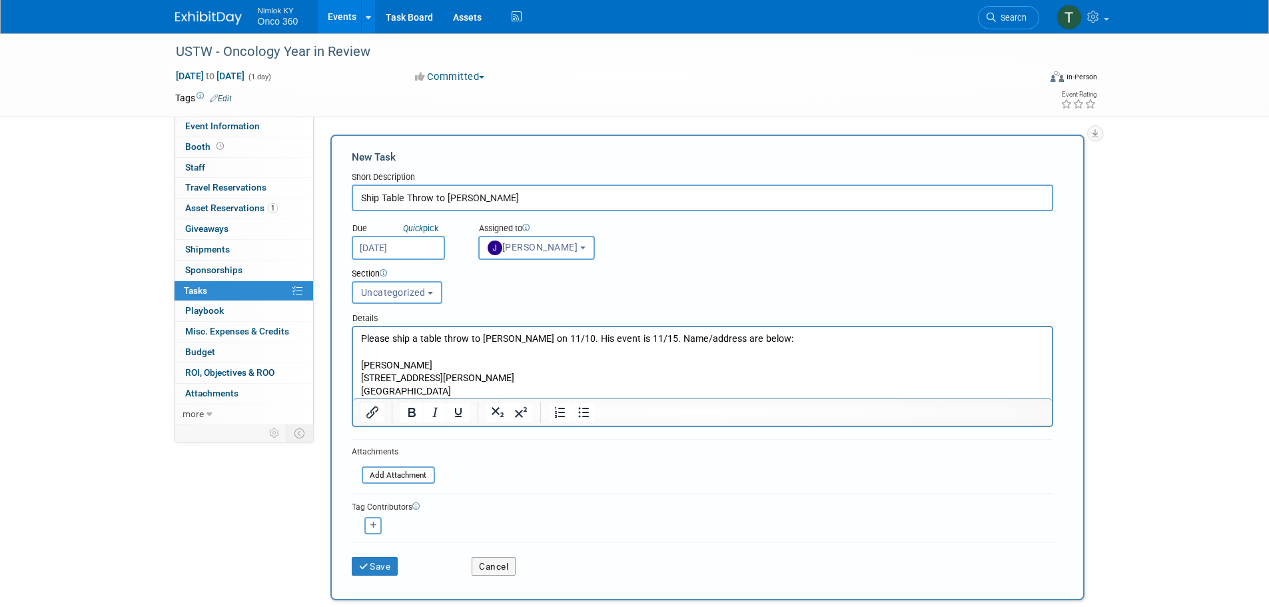
click at [448, 377] on p "3699 McKinney Ave, #490 Building D" at bounding box center [701, 378] width 683 height 13
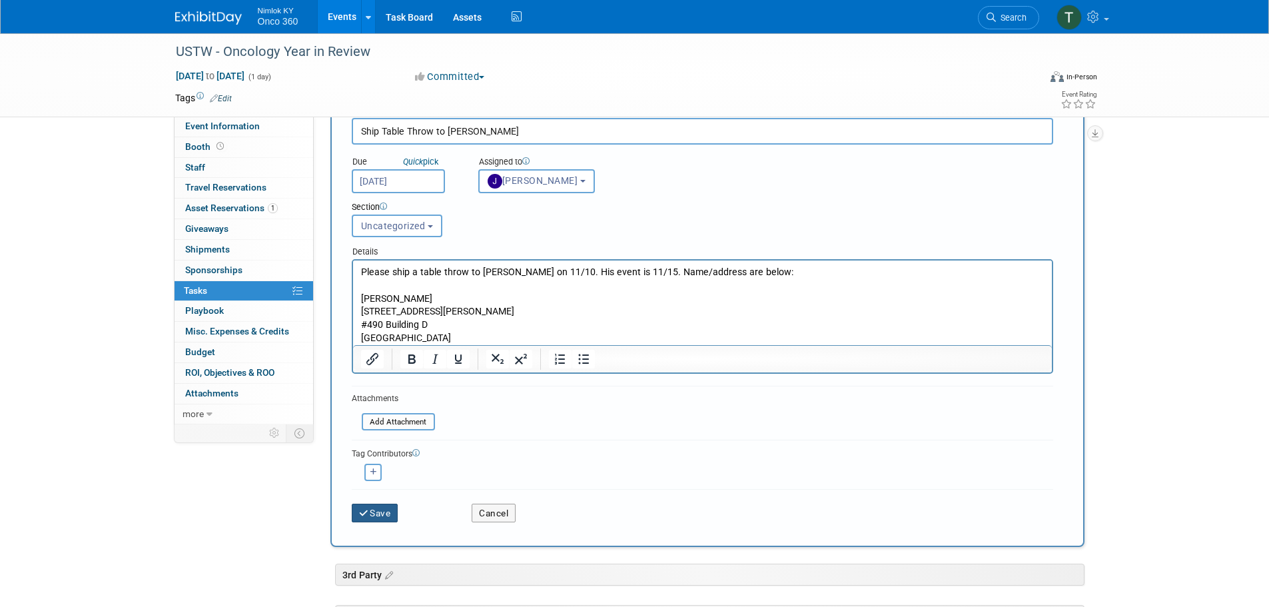
click at [368, 515] on icon "submit" at bounding box center [364, 513] width 11 height 9
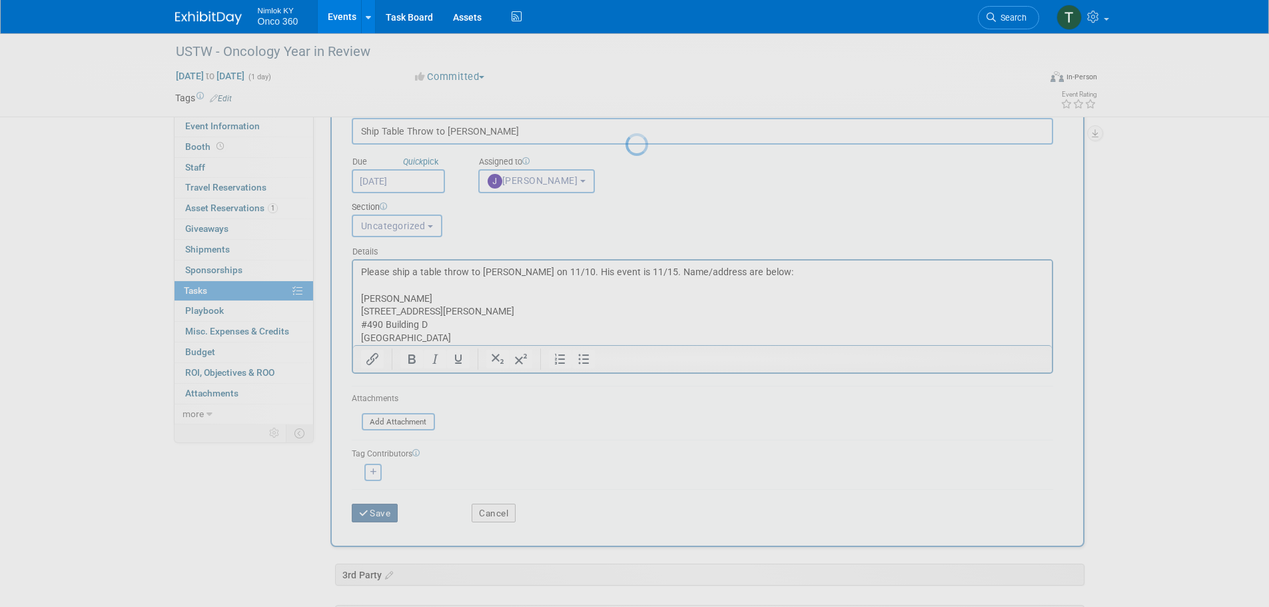
scroll to position [0, 0]
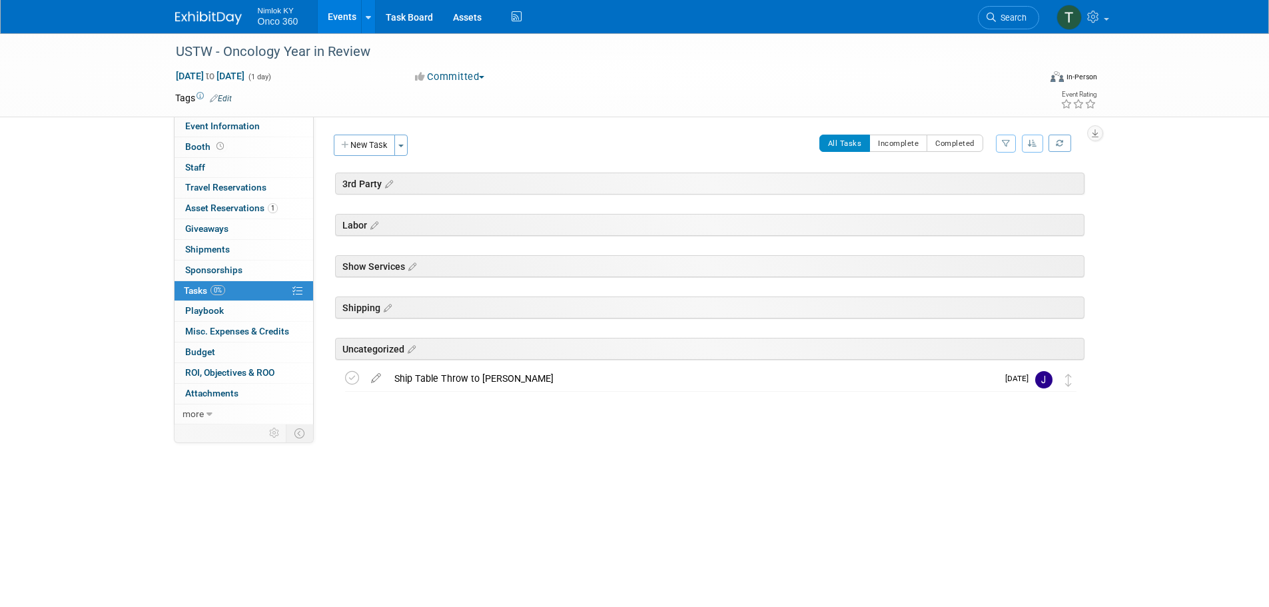
drag, startPoint x: 206, startPoint y: 11, endPoint x: 91, endPoint y: 54, distance: 122.5
click at [206, 11] on link at bounding box center [216, 11] width 83 height 11
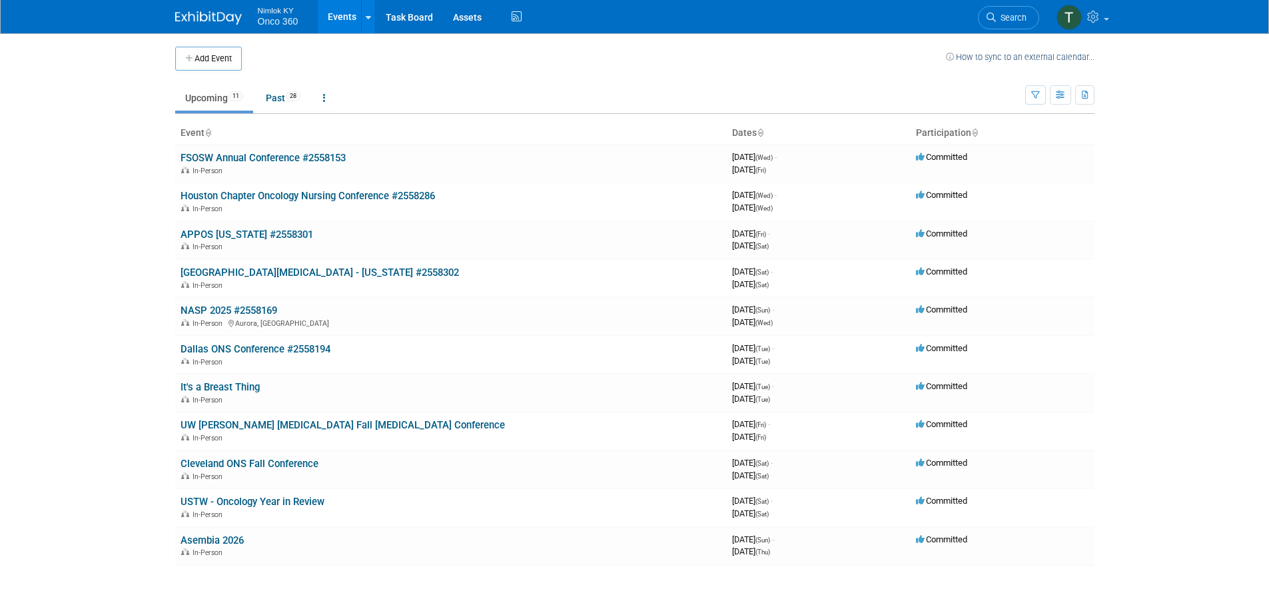
click at [212, 60] on button "Add Event" at bounding box center [208, 59] width 67 height 24
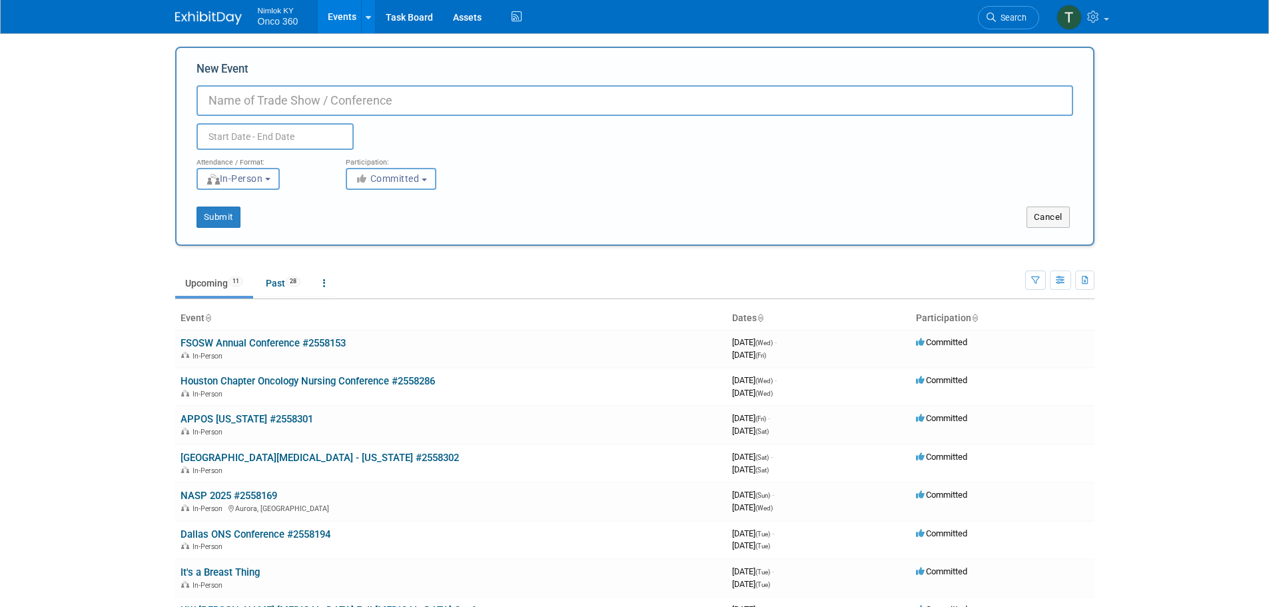
paste input "Little Rock Oncology Nursing Society Vendor Night"
type input "Little Rock Oncology Nursing Society Vendor Night"
click at [280, 136] on input "text" at bounding box center [274, 136] width 157 height 27
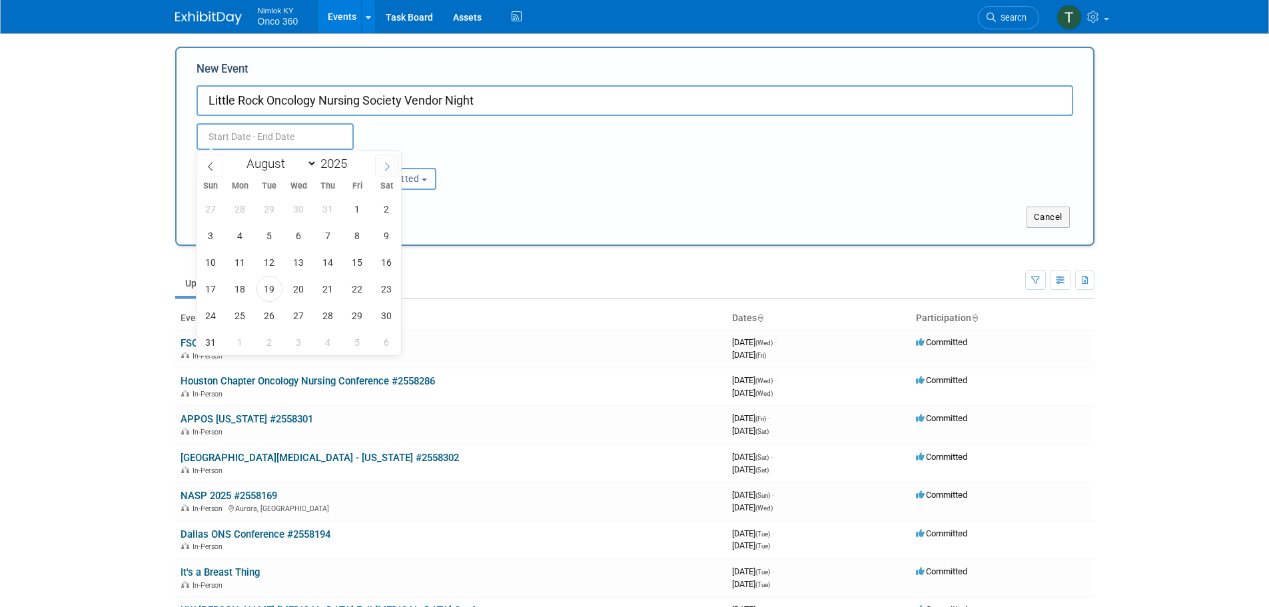
click at [382, 163] on icon at bounding box center [386, 166] width 9 height 9
select select "8"
click at [326, 231] on span "11" at bounding box center [328, 235] width 26 height 26
type input "Sep 11, 2025 to Sep 11, 2025"
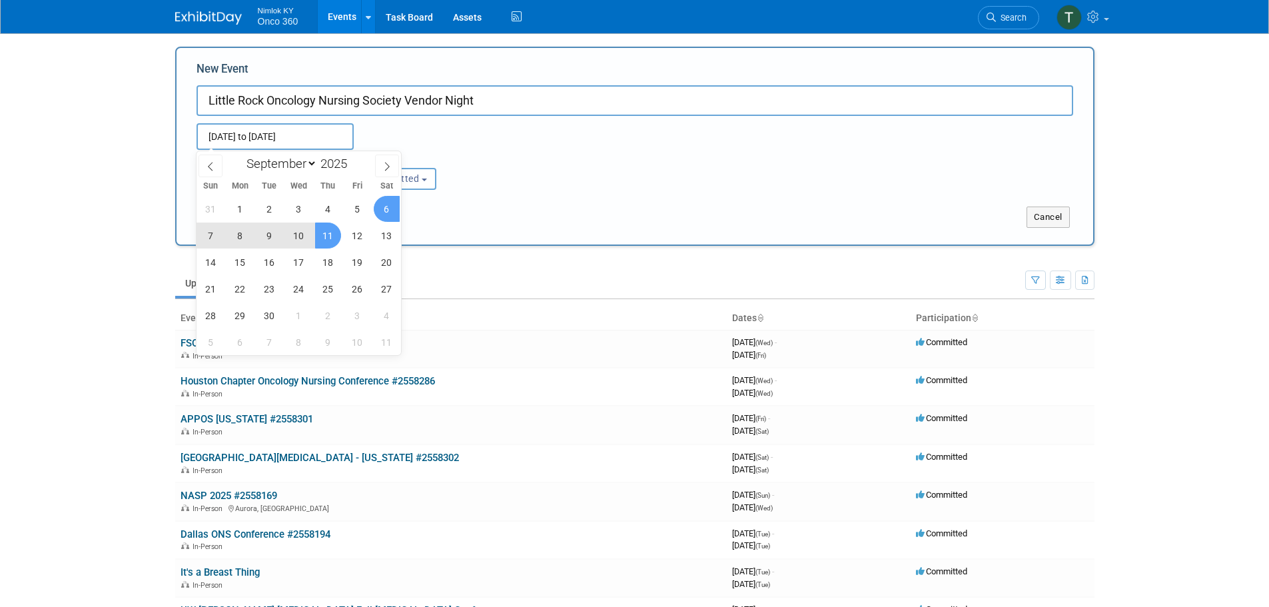
click at [521, 185] on div "Attendance / Format: <img src="https://www.exhibitday.com/Images/Format-InPerso…" at bounding box center [634, 170] width 896 height 40
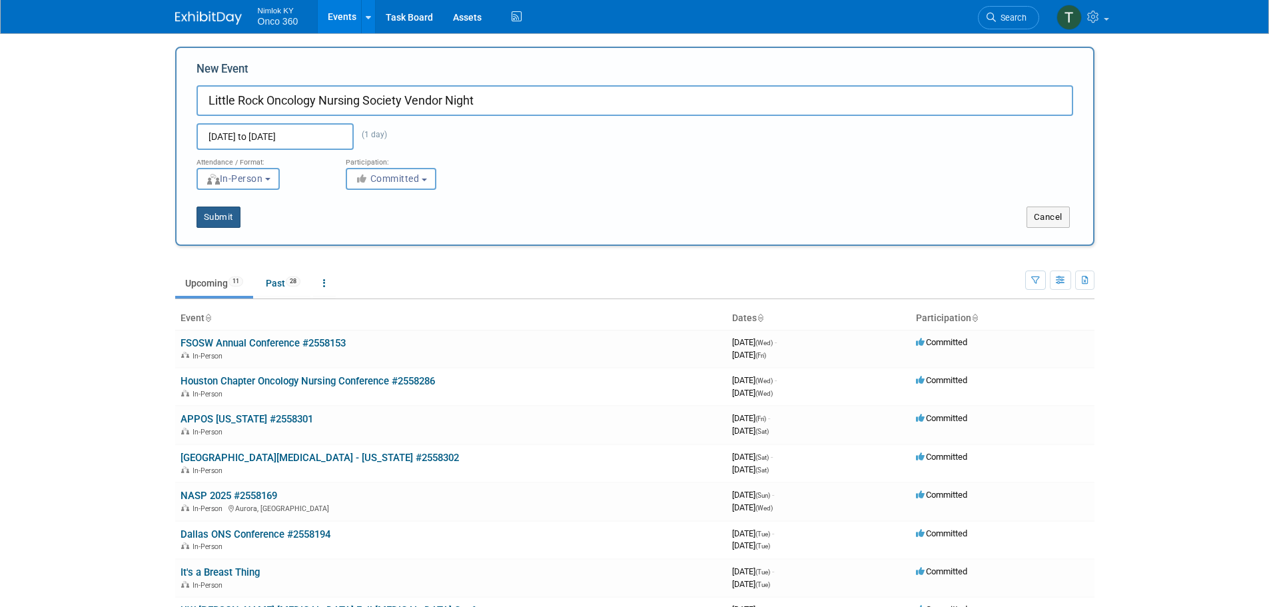
click at [206, 222] on button "Submit" at bounding box center [218, 216] width 44 height 21
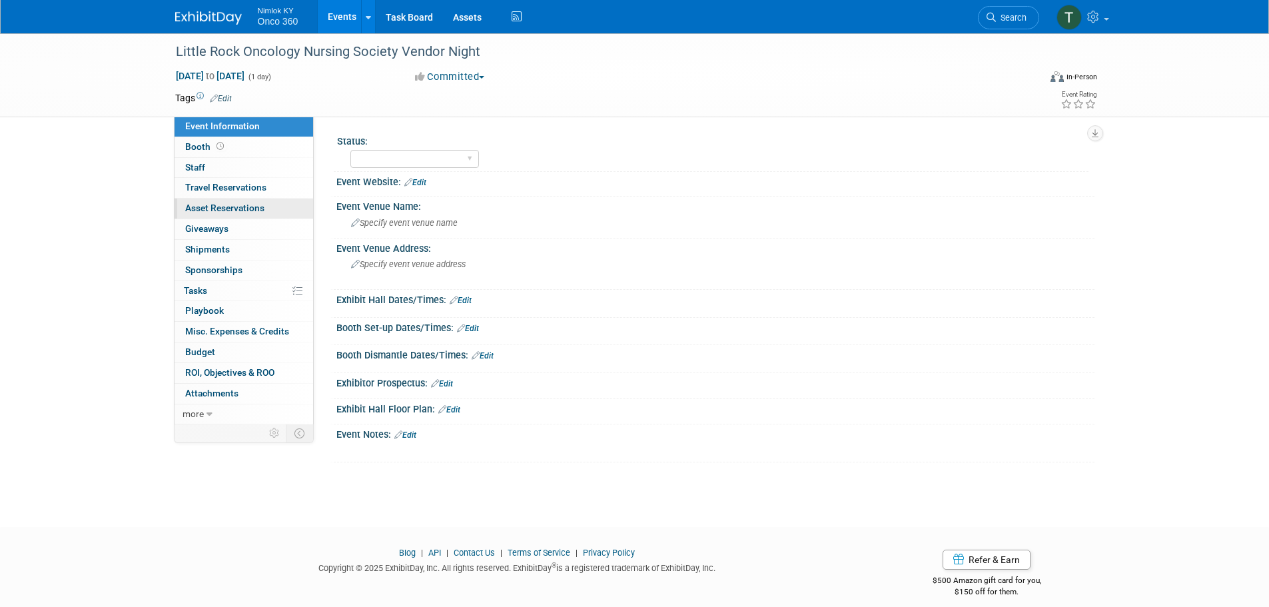
click at [238, 202] on span "Asset Reservations 0" at bounding box center [224, 207] width 79 height 11
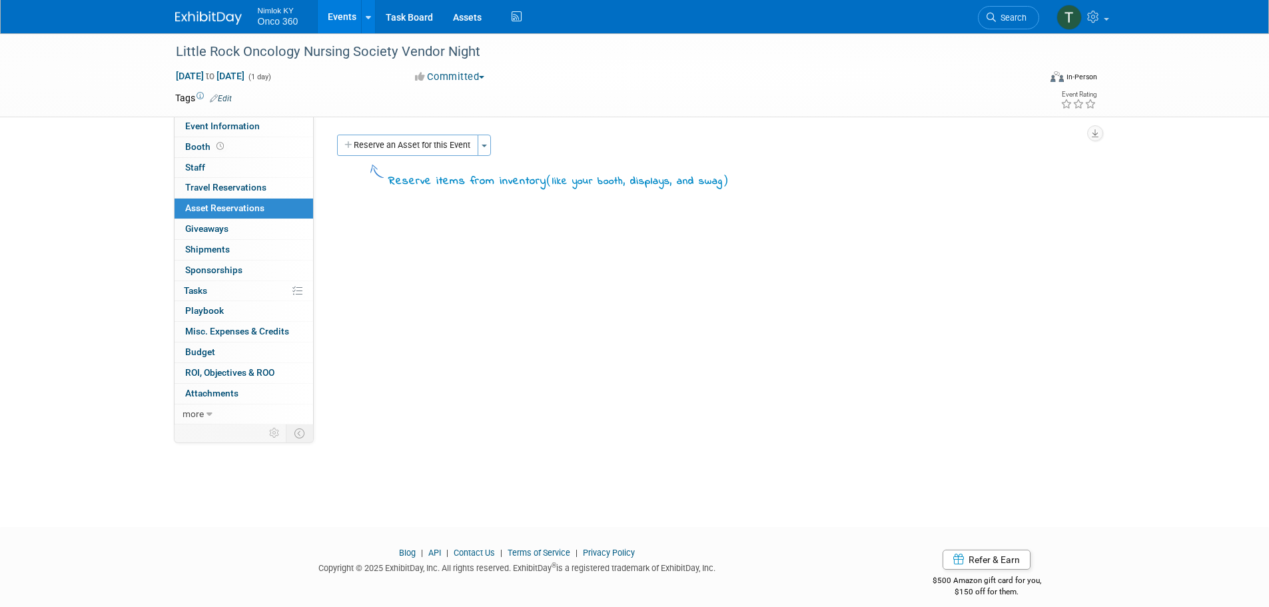
click at [396, 145] on button "Reserve an Asset for this Event" at bounding box center [407, 145] width 141 height 21
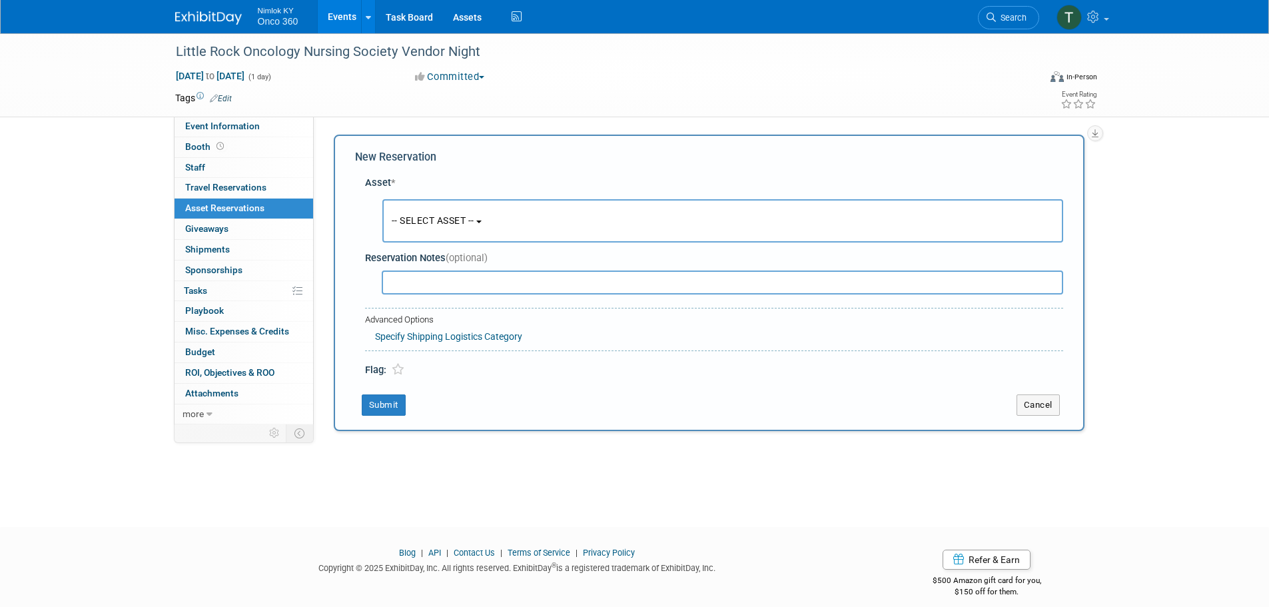
scroll to position [13, 0]
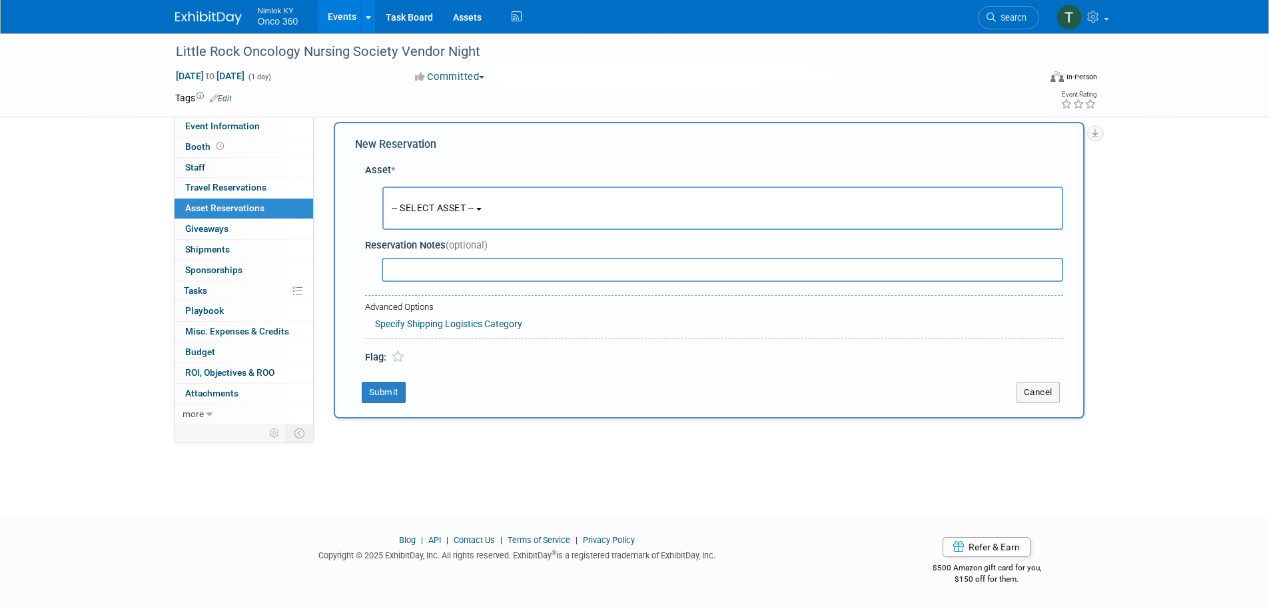
click at [416, 222] on button "-- SELECT ASSET --" at bounding box center [722, 207] width 681 height 43
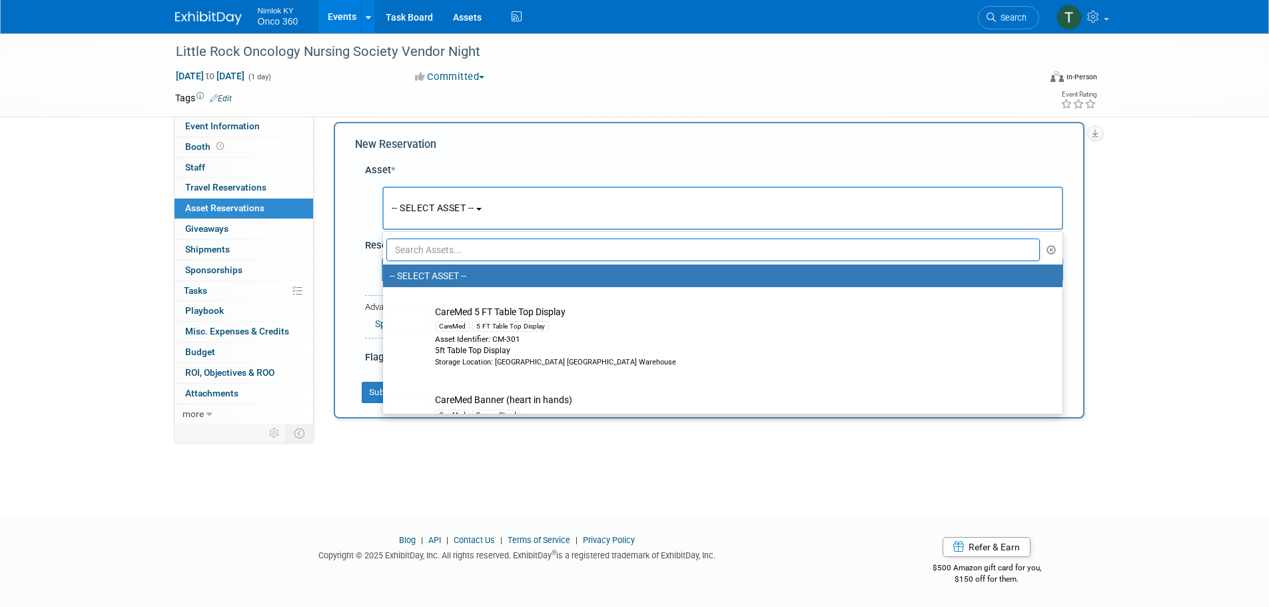
click at [420, 246] on input "text" at bounding box center [713, 249] width 654 height 23
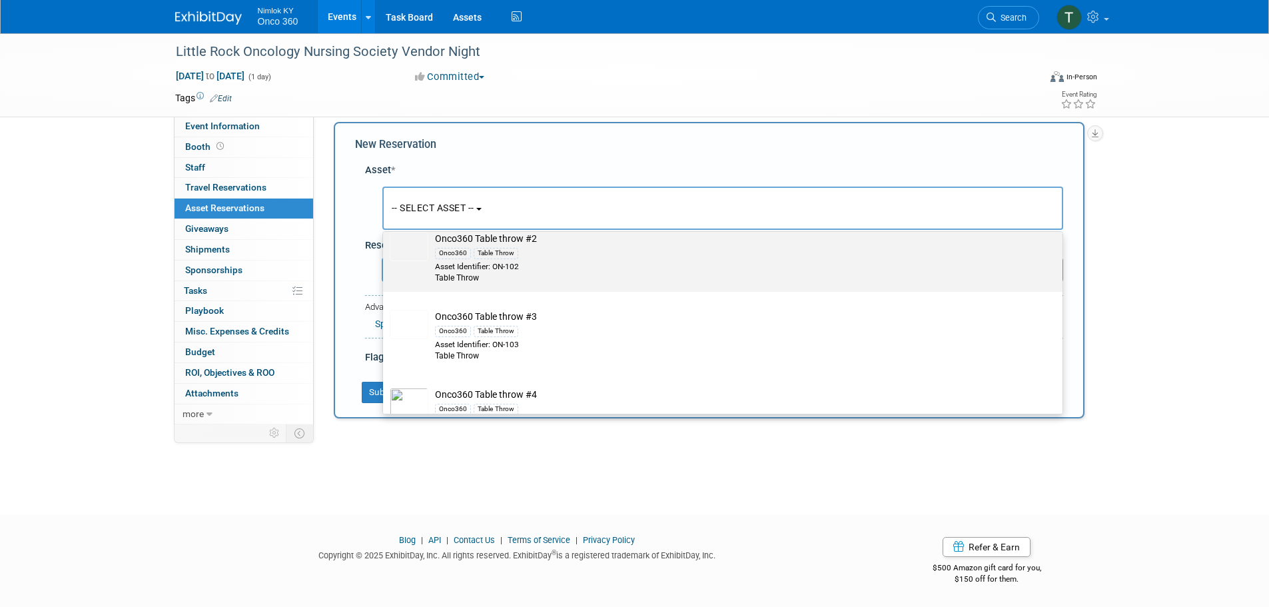
scroll to position [599, 0]
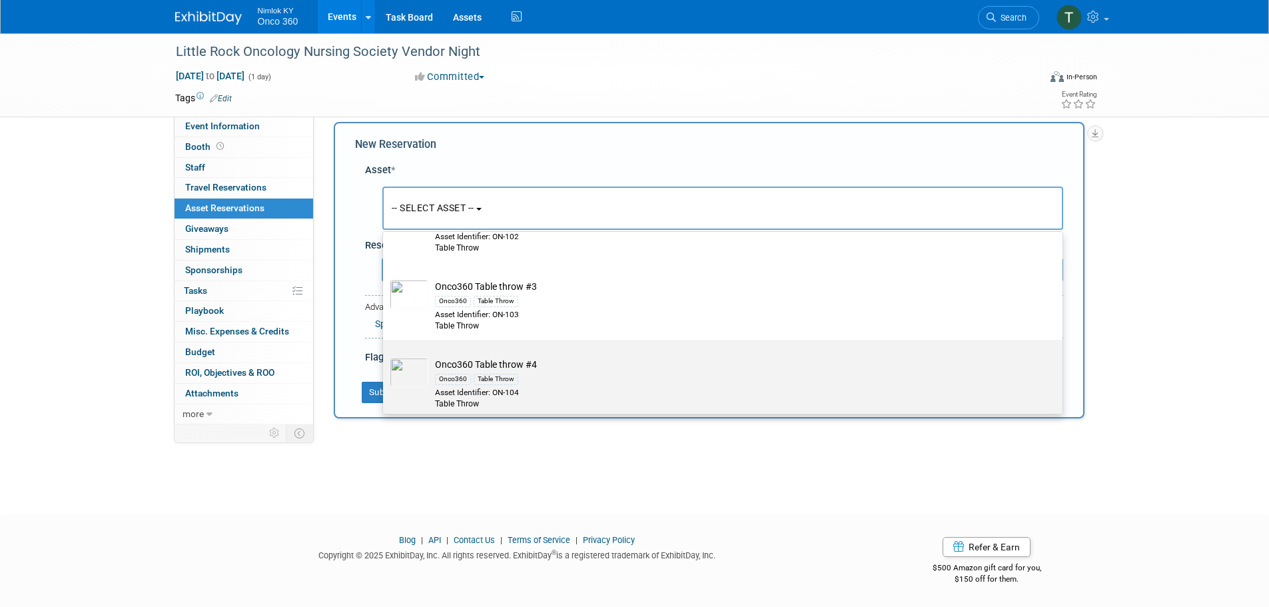
type input "table throw"
click at [531, 361] on td "Onco360 Table throw #4 Onco360 Table Throw Asset Identifier: ON-104 Table Throw" at bounding box center [731, 384] width 607 height 52
click at [385, 356] on input "Onco360 Table throw #4 Onco360 Table Throw Asset Identifier: ON-104 Table Throw" at bounding box center [380, 351] width 9 height 9
select select "10718841"
select select "8"
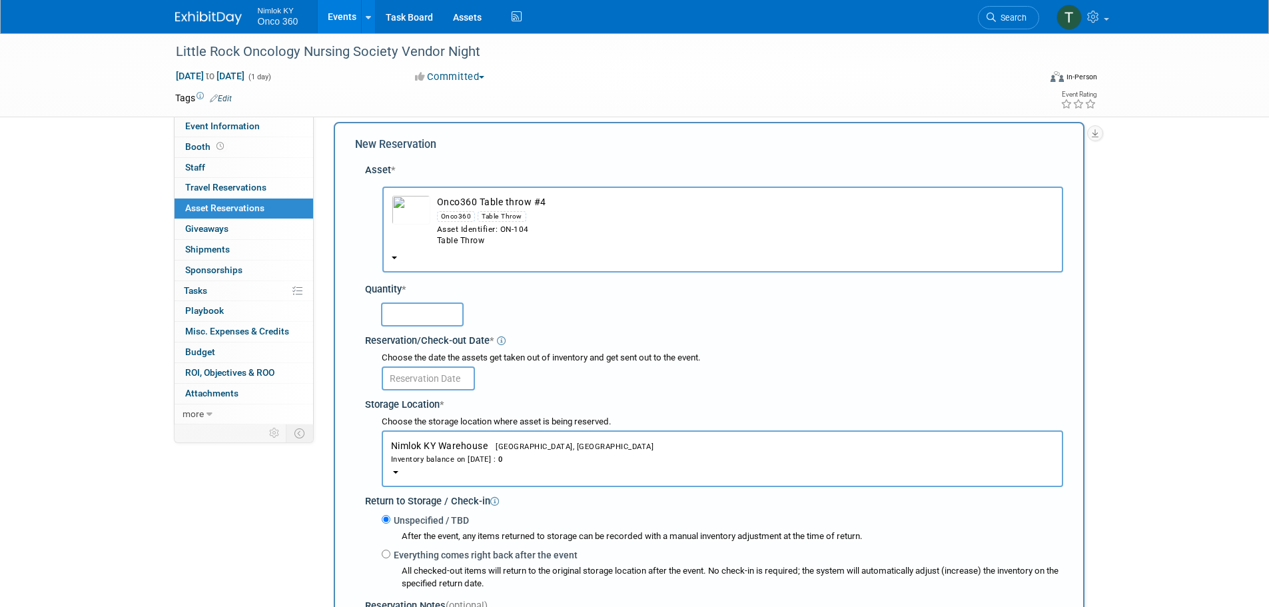
click at [444, 316] on input "text" at bounding box center [422, 314] width 83 height 24
type input "1"
click at [547, 306] on div "1" at bounding box center [722, 313] width 682 height 26
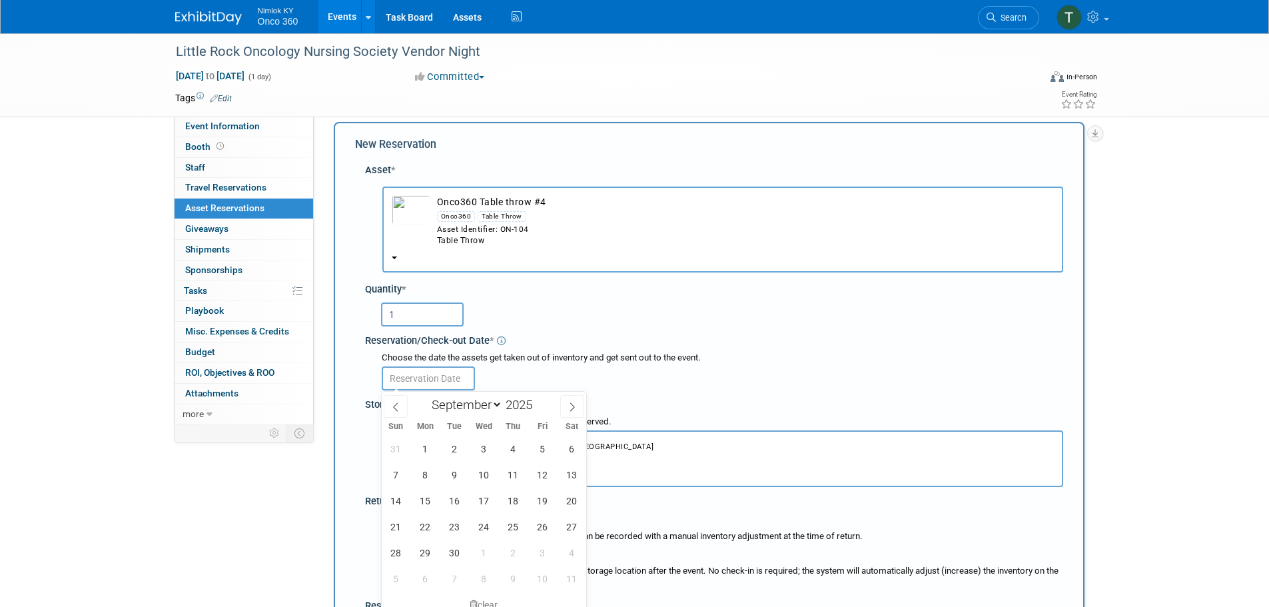
click at [451, 374] on input "text" at bounding box center [428, 378] width 93 height 24
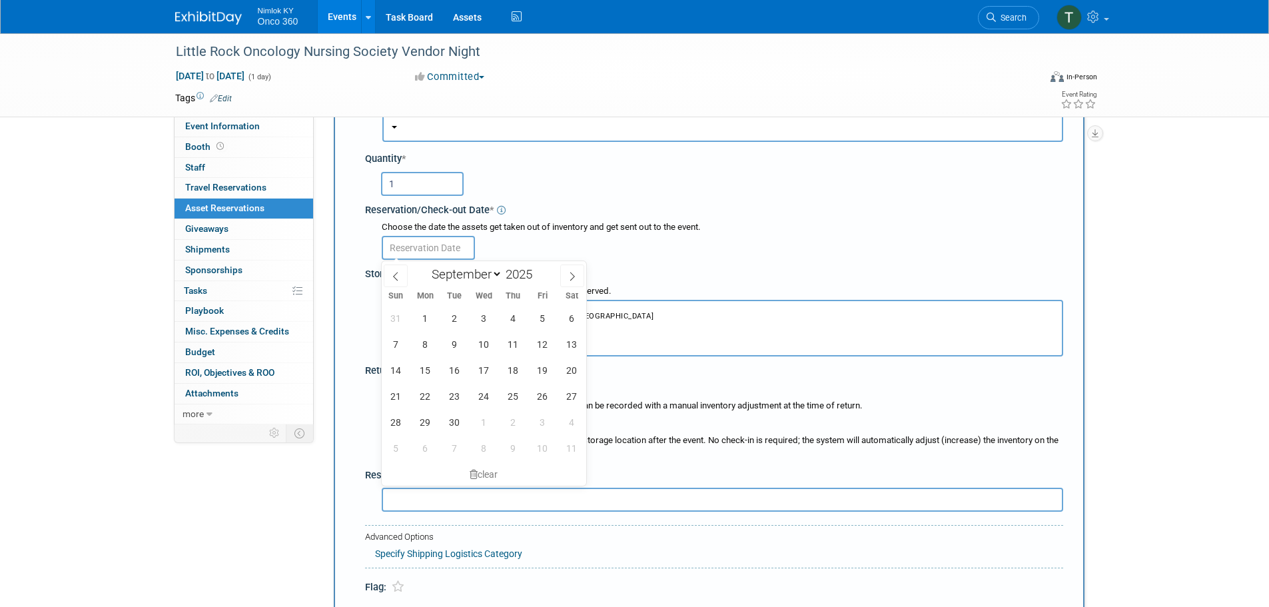
scroll to position [146, 0]
click at [513, 313] on span "4" at bounding box center [513, 315] width 26 height 26
type input "Sep 4, 2025"
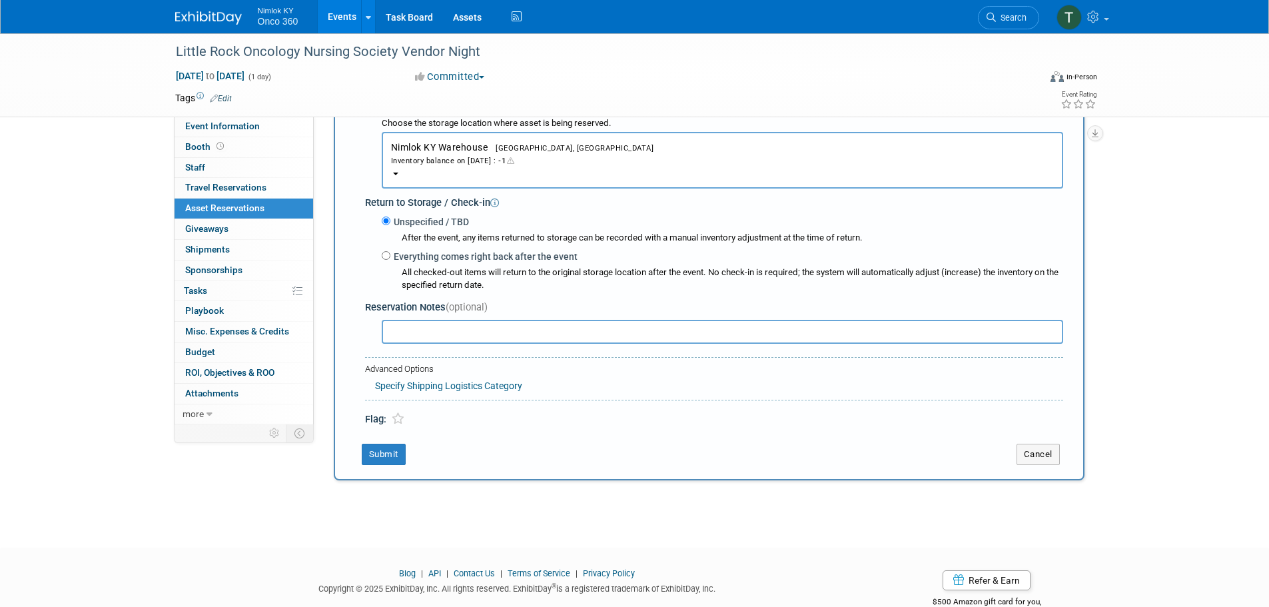
scroll to position [346, 0]
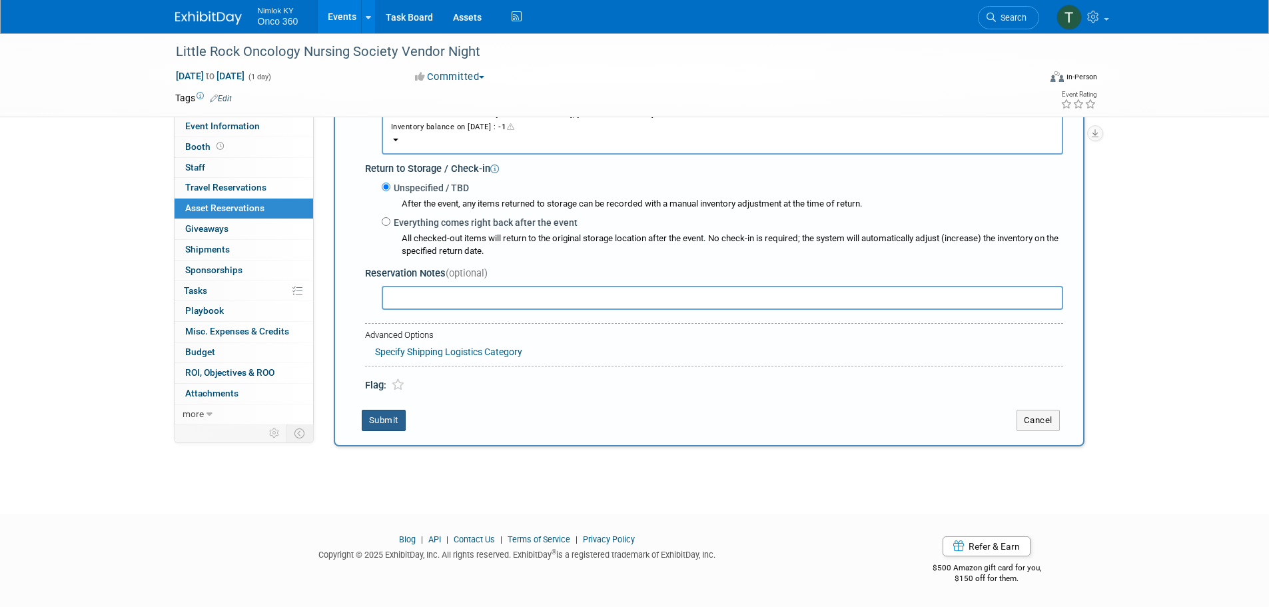
click at [390, 419] on button "Submit" at bounding box center [384, 420] width 44 height 21
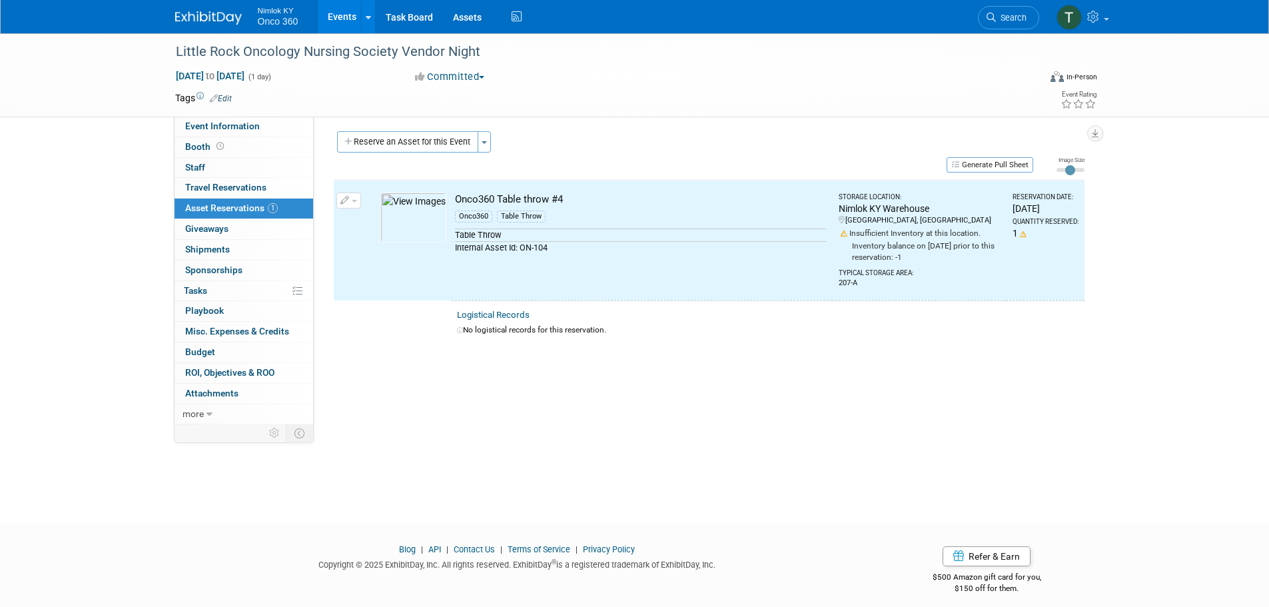
scroll to position [0, 0]
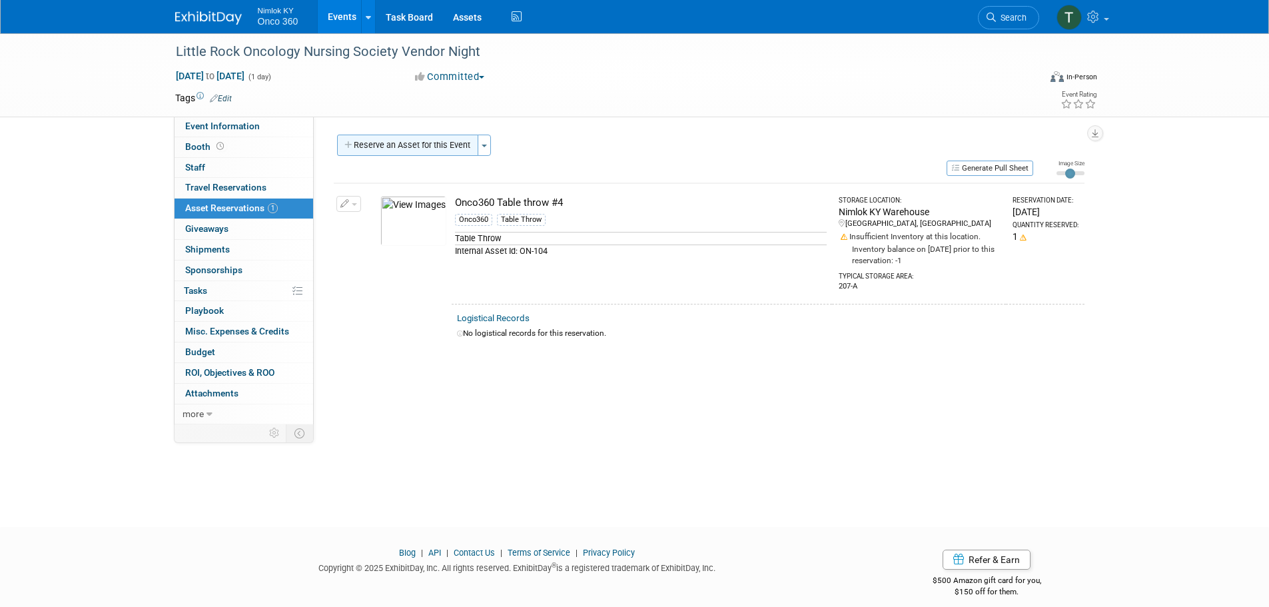
click at [418, 147] on button "Reserve an Asset for this Event" at bounding box center [407, 145] width 141 height 21
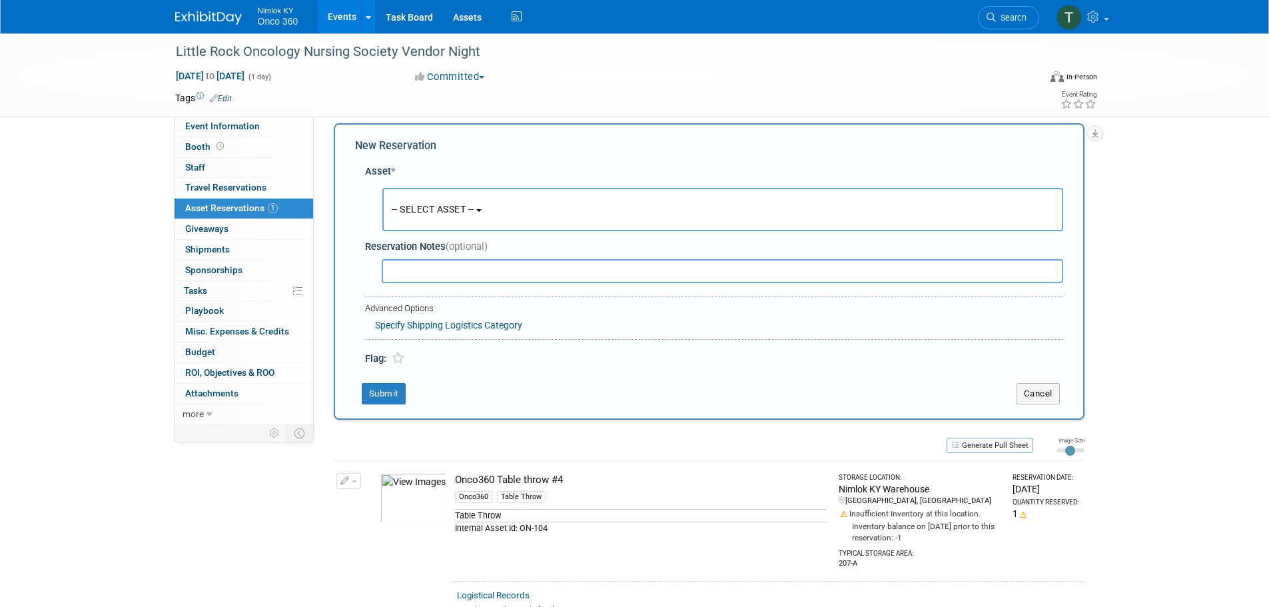
scroll to position [13, 0]
click at [442, 206] on span "-- SELECT ASSET --" at bounding box center [433, 207] width 83 height 11
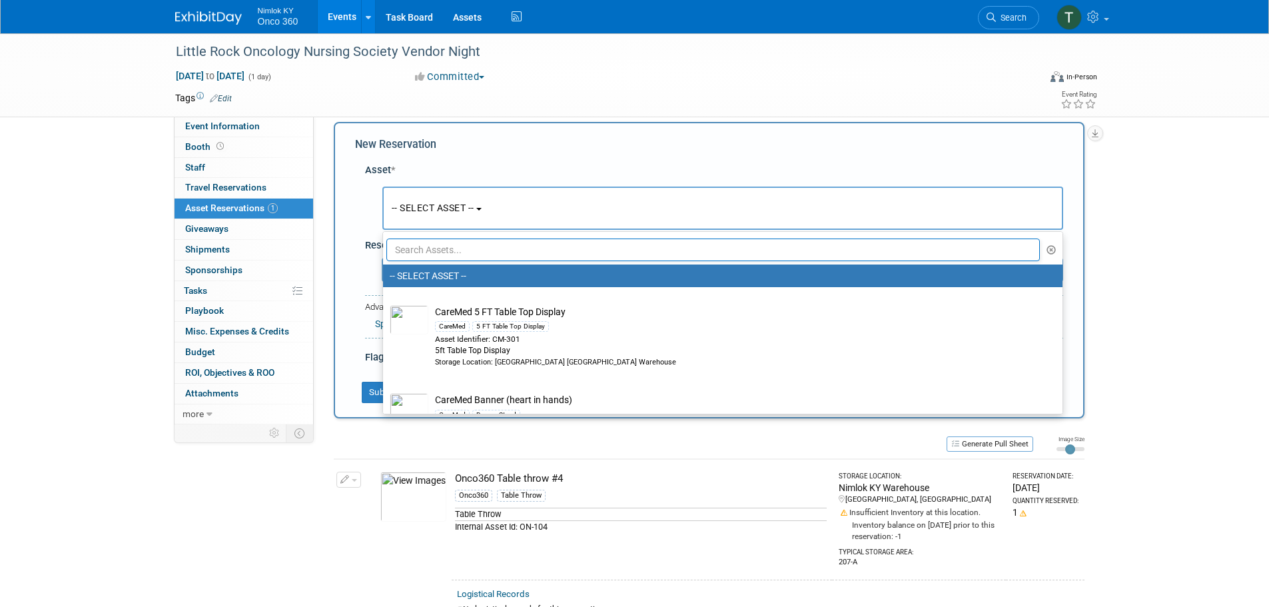
click at [441, 257] on input "text" at bounding box center [713, 249] width 654 height 23
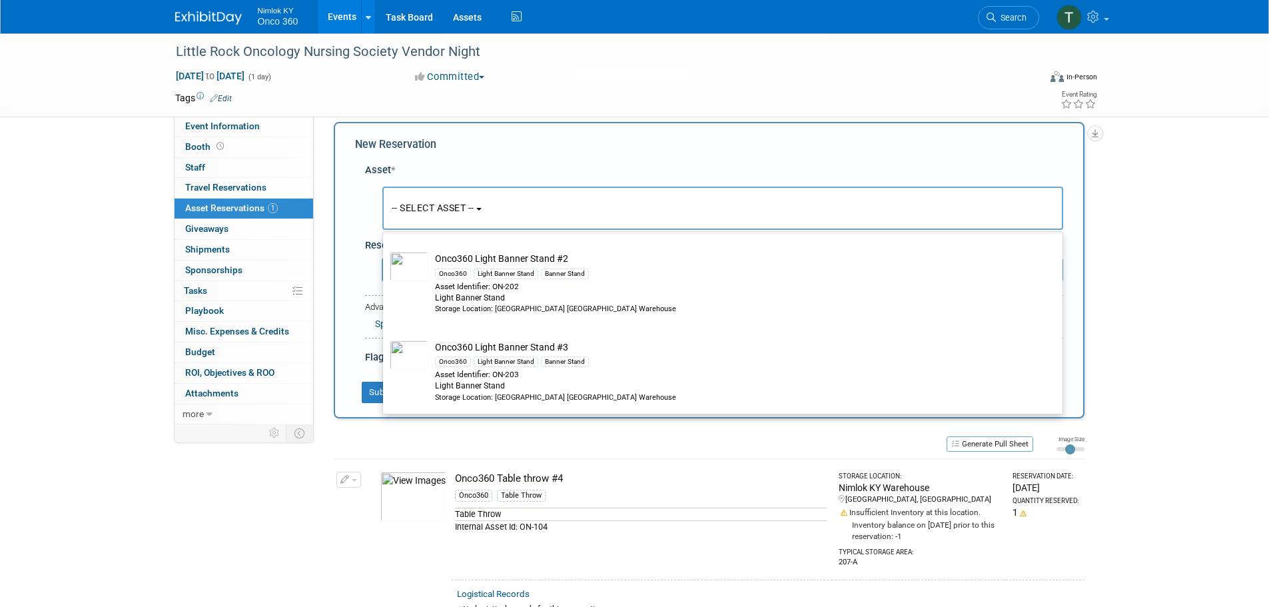
scroll to position [53, 0]
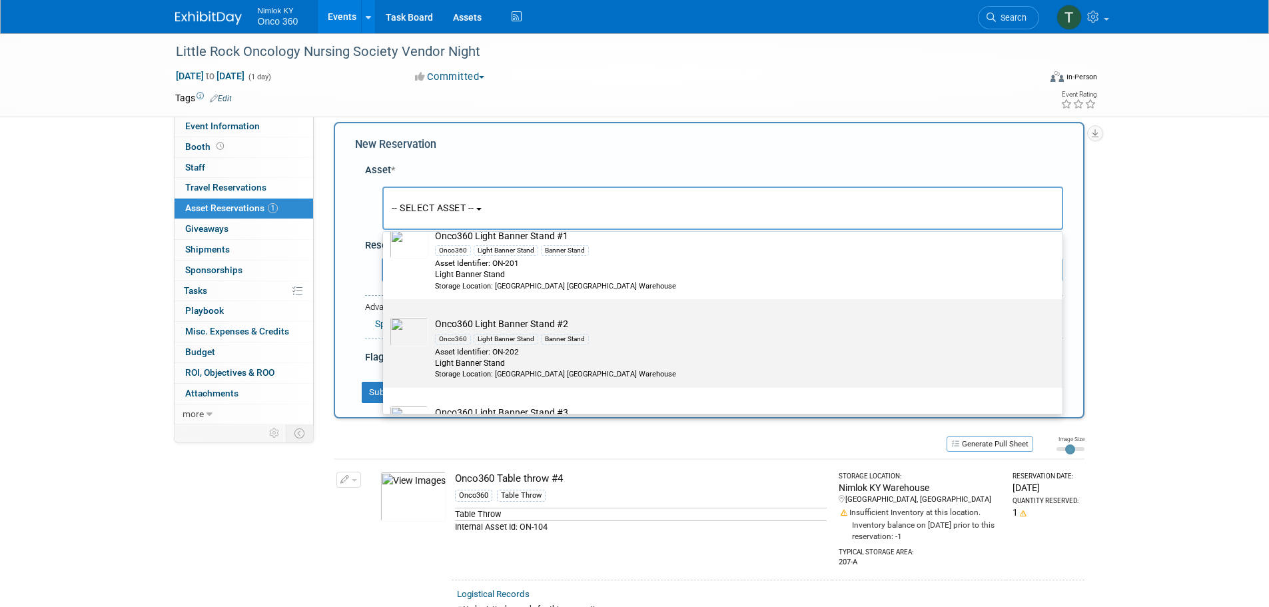
type input "light ba"
click at [545, 335] on div "Banner Stand" at bounding box center [565, 339] width 48 height 11
click at [385, 315] on input "Onco360 Light Banner Stand #2 Onco360 Light Banner Stand Banner Stand Asset Ide…" at bounding box center [380, 310] width 9 height 9
radio input "true"
select select "10716570"
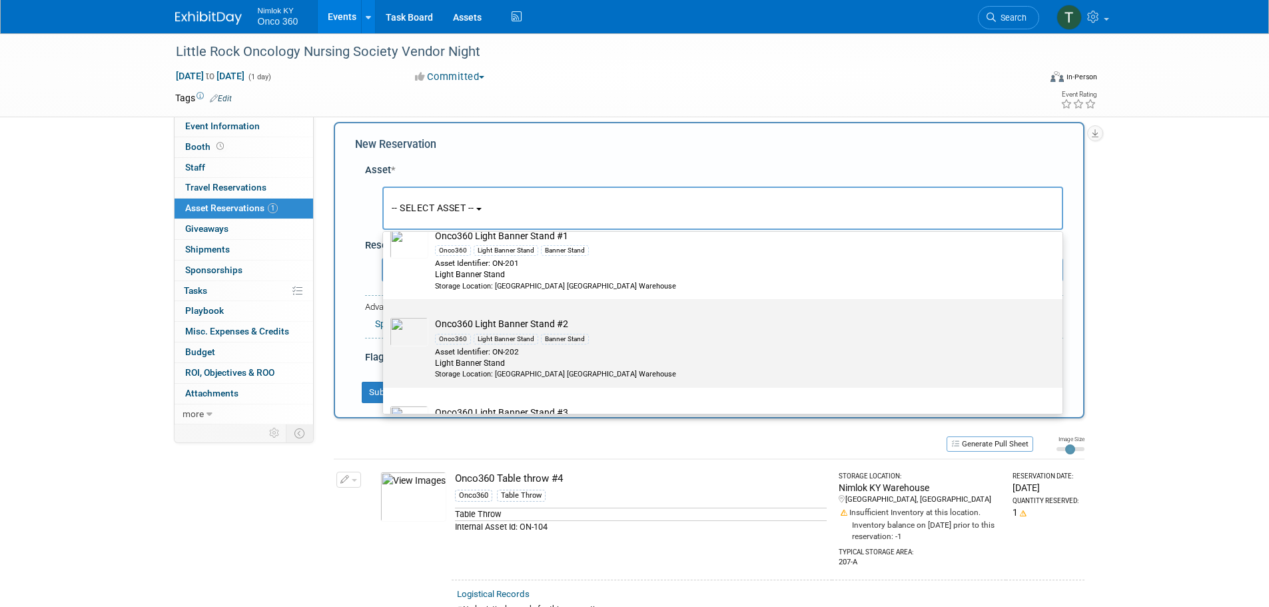
type input "light ba"
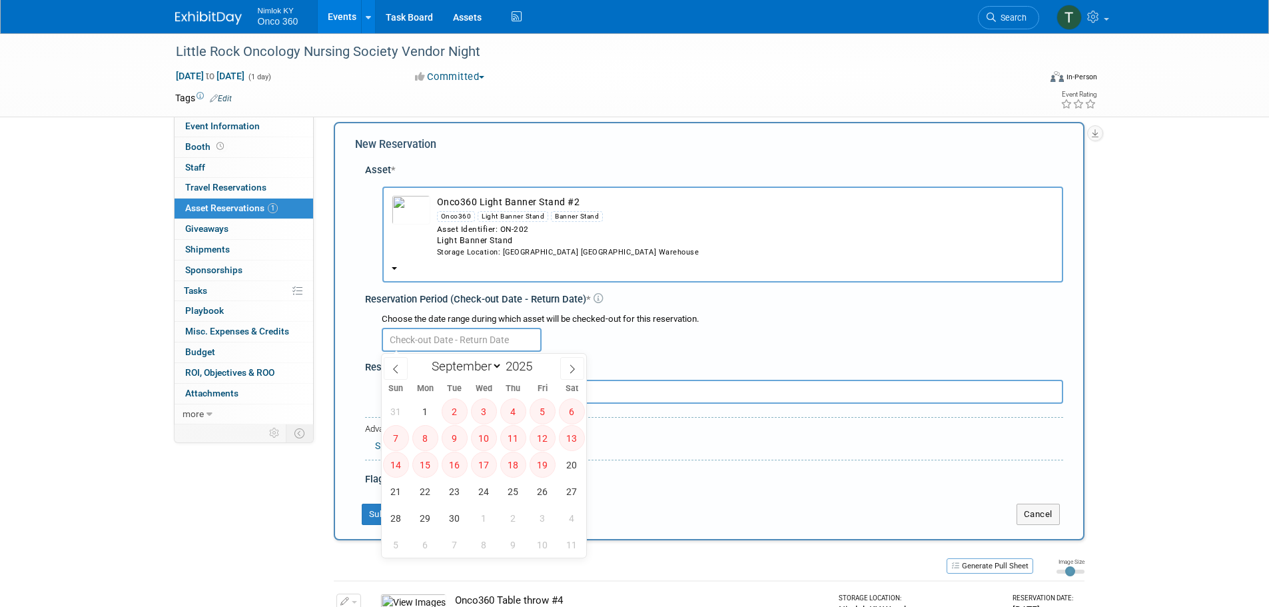
click at [495, 339] on input "text" at bounding box center [462, 340] width 160 height 24
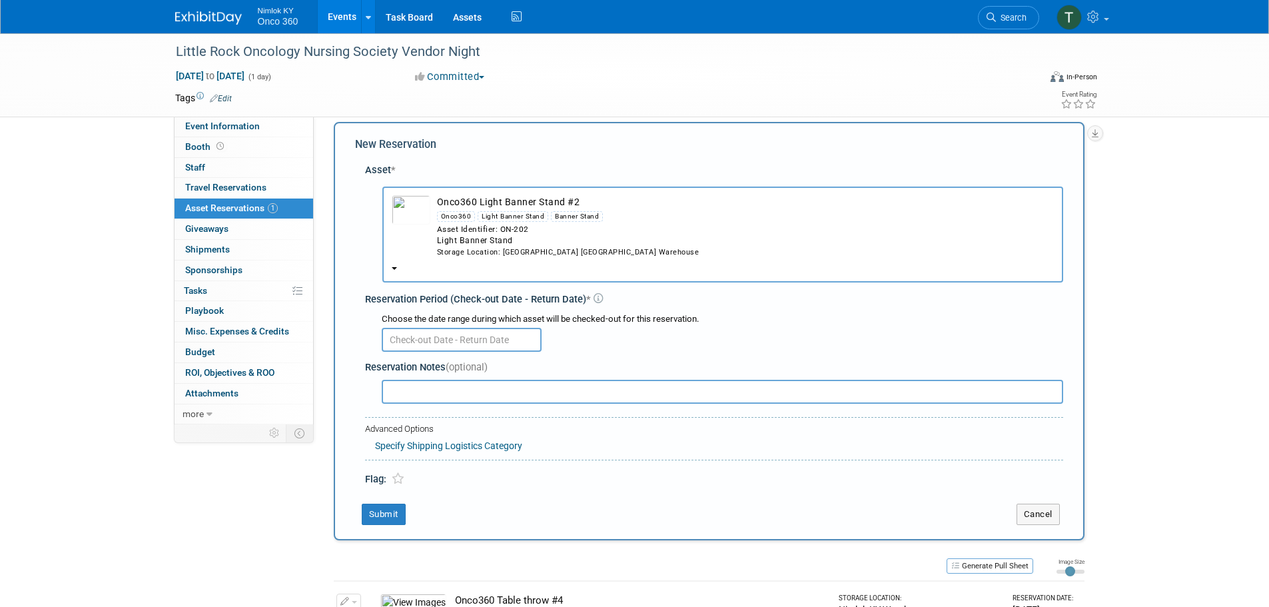
click at [505, 204] on td "Onco360 Light Banner Stand #2 Onco360 Light Banner Stand Banner Stand Asset Ide…" at bounding box center [741, 226] width 623 height 62
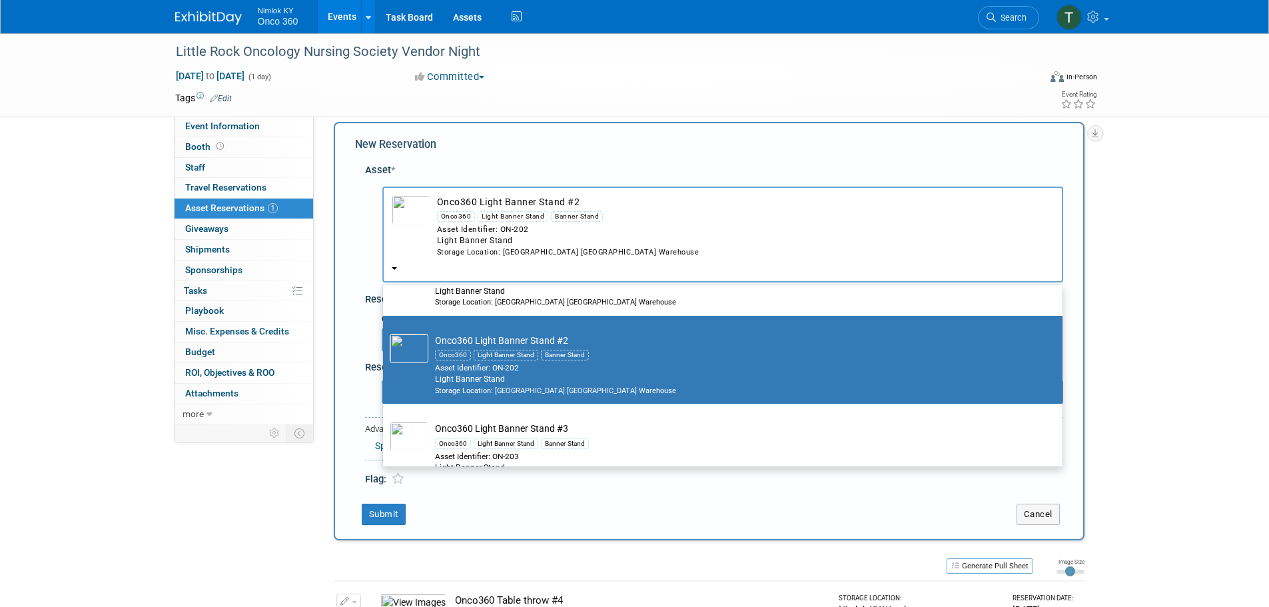
scroll to position [120, 0]
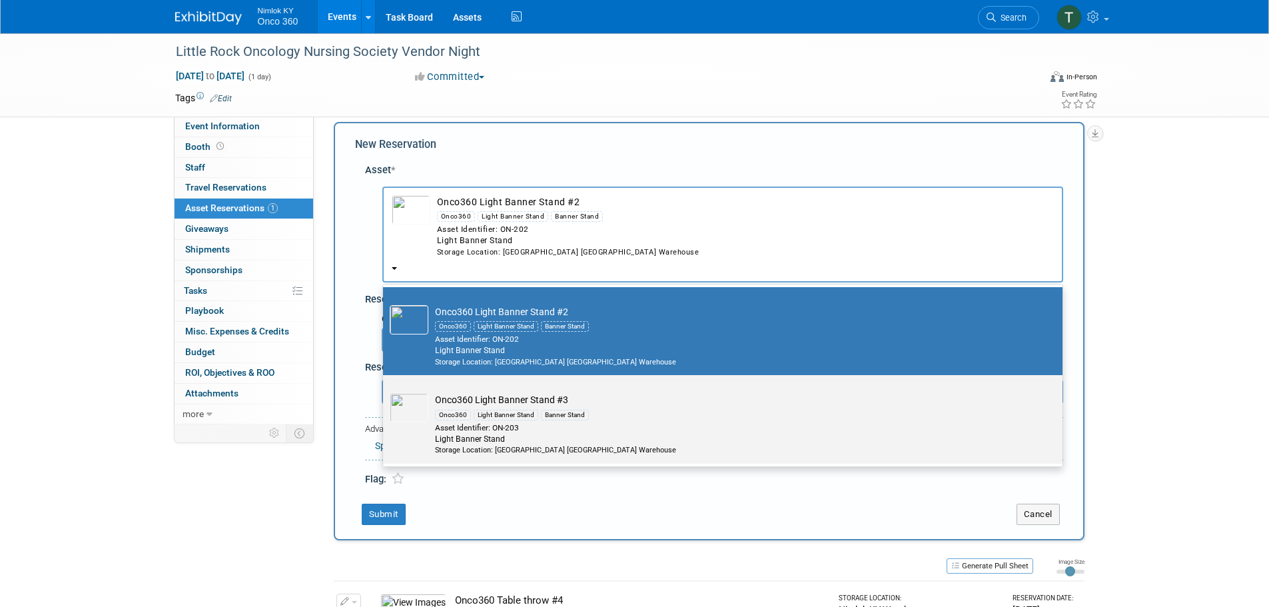
click at [492, 416] on div "Light Banner Stand" at bounding box center [506, 415] width 65 height 11
click at [385, 391] on input "Onco360 Light Banner Stand #3 Onco360 Light Banner Stand Banner Stand Asset Ide…" at bounding box center [380, 386] width 9 height 9
radio input "true"
select select "10716571"
type input "light ba"
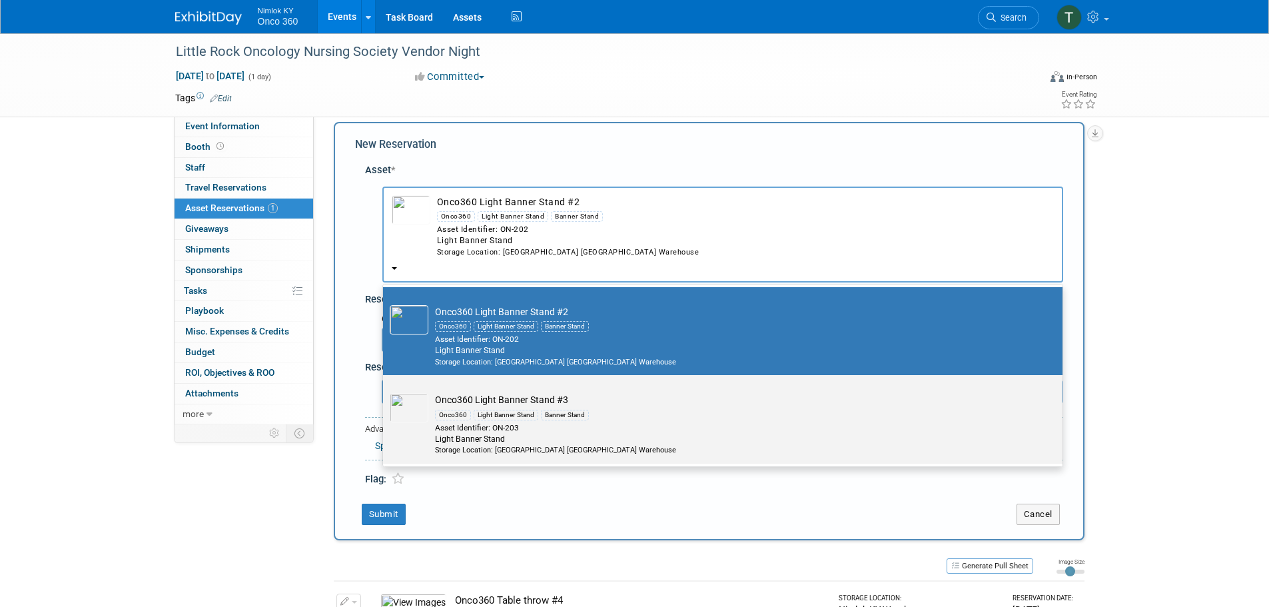
radio input "false"
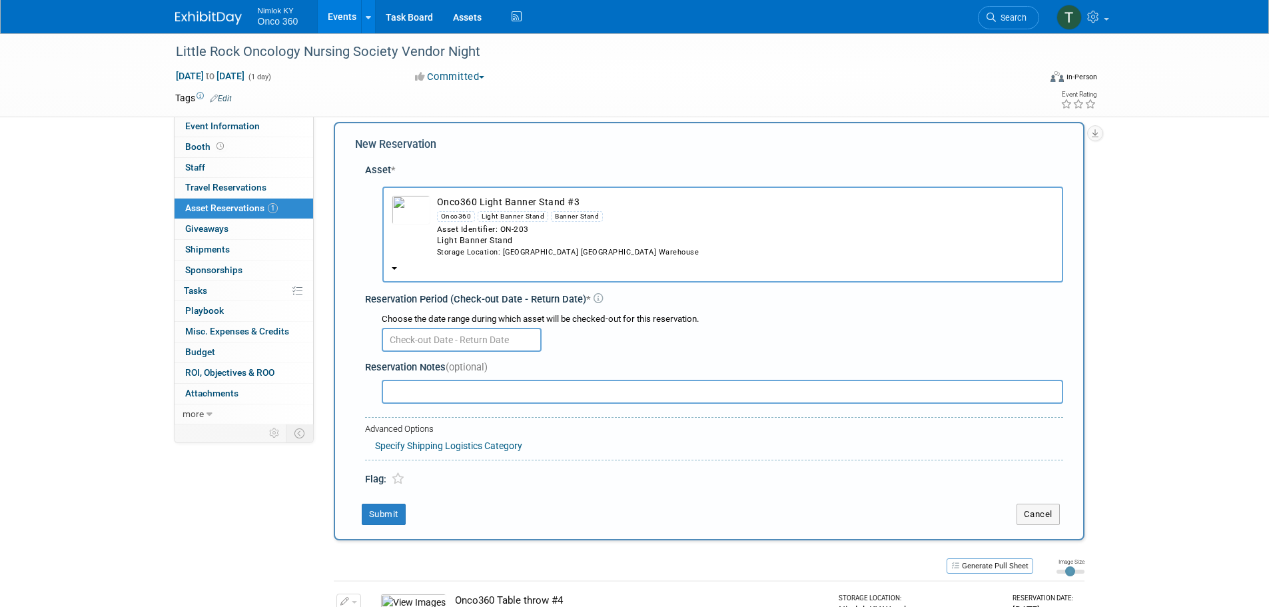
click at [477, 337] on input "text" at bounding box center [462, 340] width 160 height 24
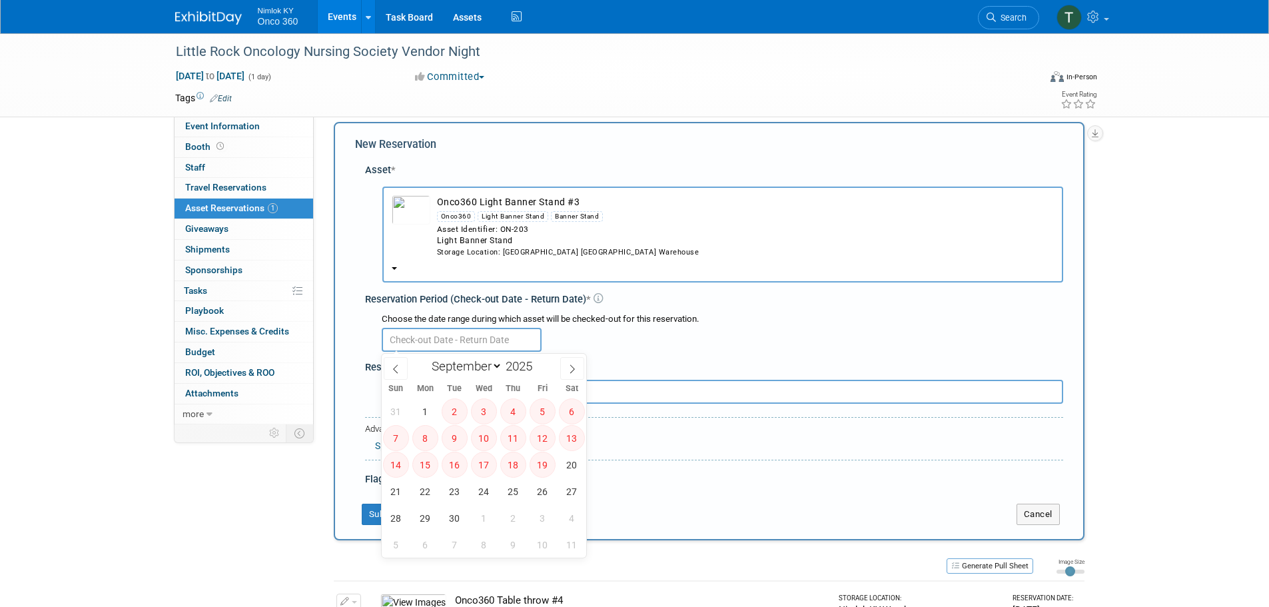
click at [484, 204] on td "Onco360 Light Banner Stand #3 Onco360 Light Banner Stand Banner Stand Asset Ide…" at bounding box center [741, 226] width 623 height 62
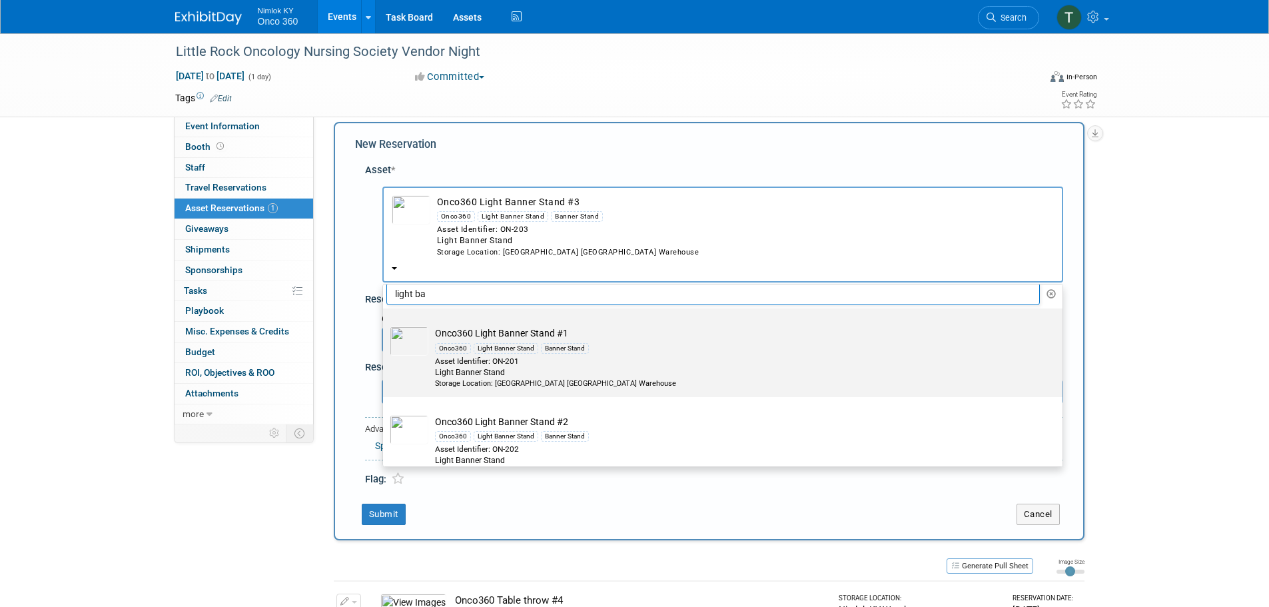
scroll to position [0, 0]
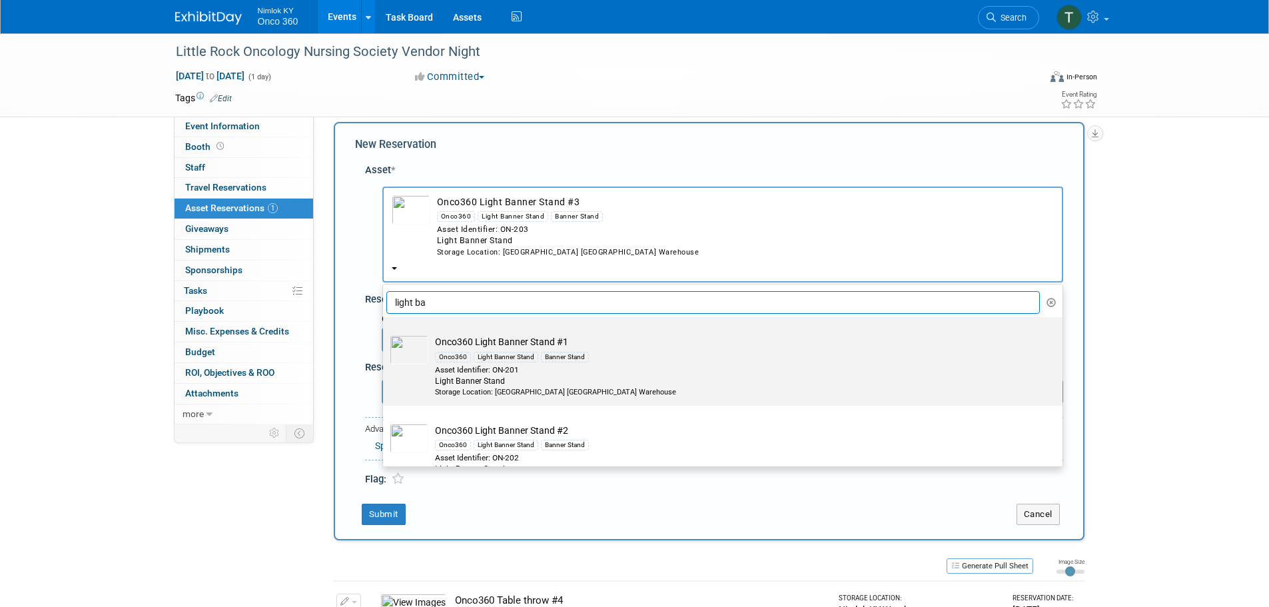
click at [482, 344] on td "Onco360 Light Banner Stand #1 Onco360 Light Banner Stand Banner Stand Asset Ide…" at bounding box center [731, 366] width 607 height 62
click at [385, 333] on input "Onco360 Light Banner Stand #1 Onco360 Light Banner Stand Banner Stand Asset Ide…" at bounding box center [380, 328] width 9 height 9
select select "10716569"
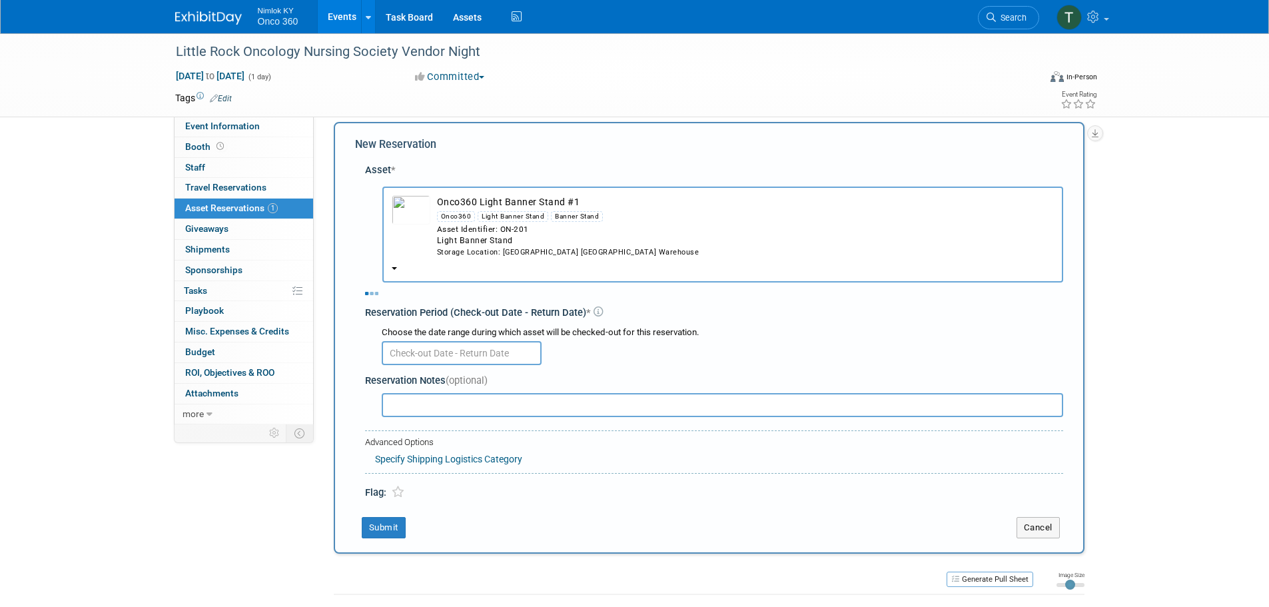
select select "8"
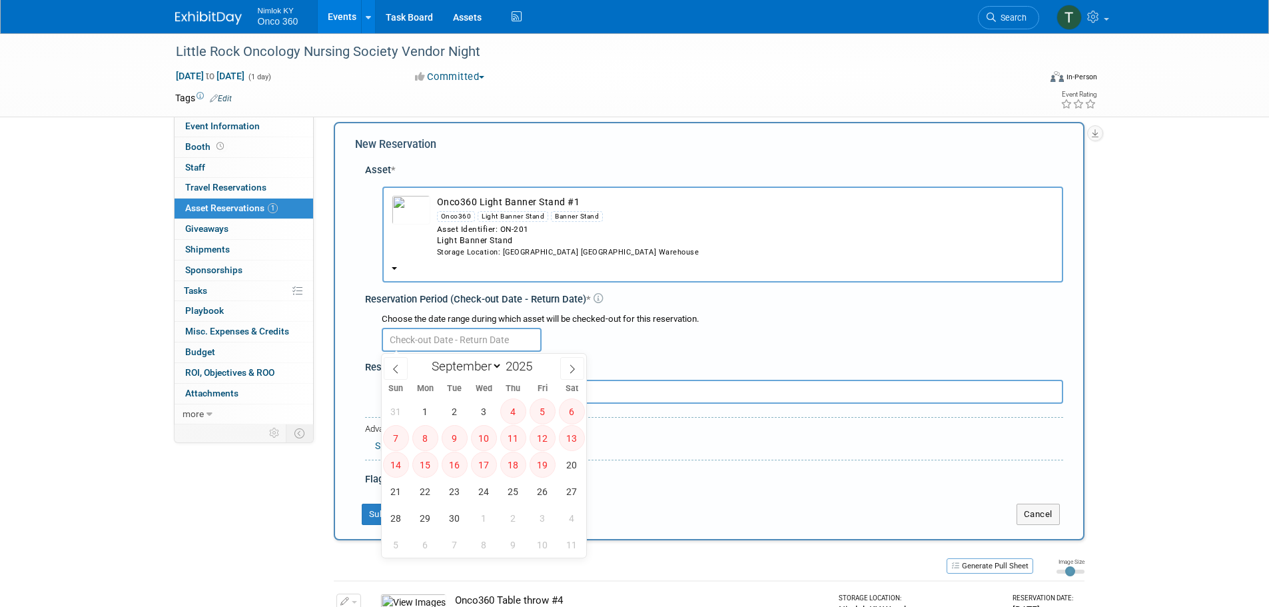
click at [489, 351] on input "text" at bounding box center [462, 340] width 160 height 24
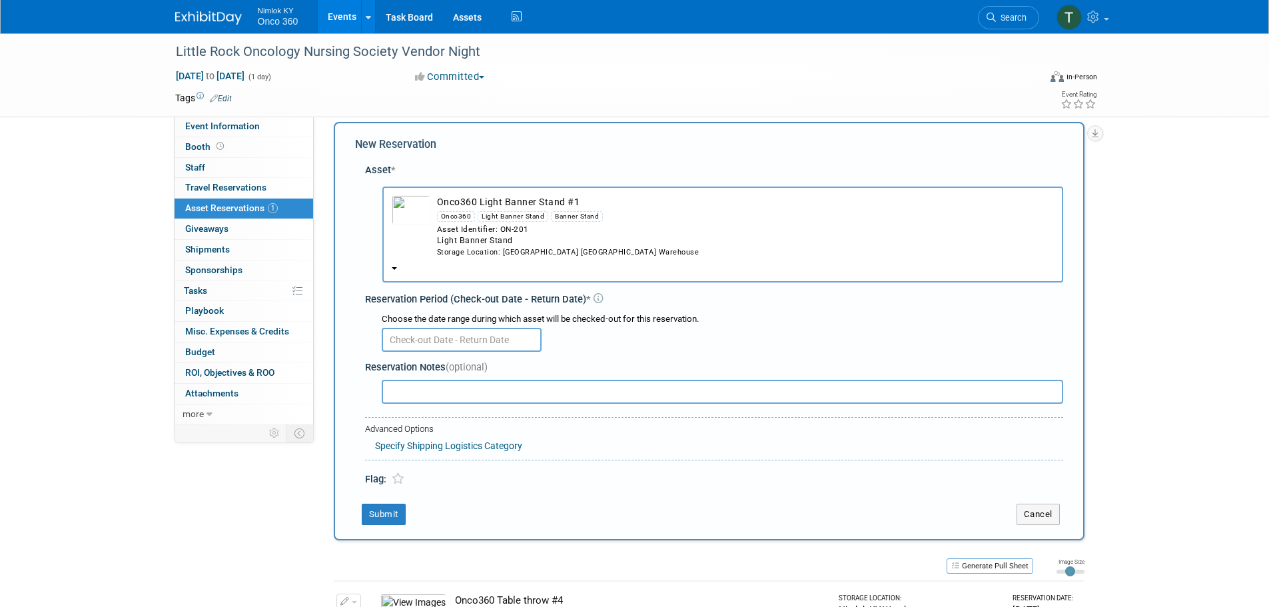
click at [606, 350] on div at bounding box center [722, 339] width 681 height 26
click at [396, 268] on b "button" at bounding box center [394, 268] width 5 height 3
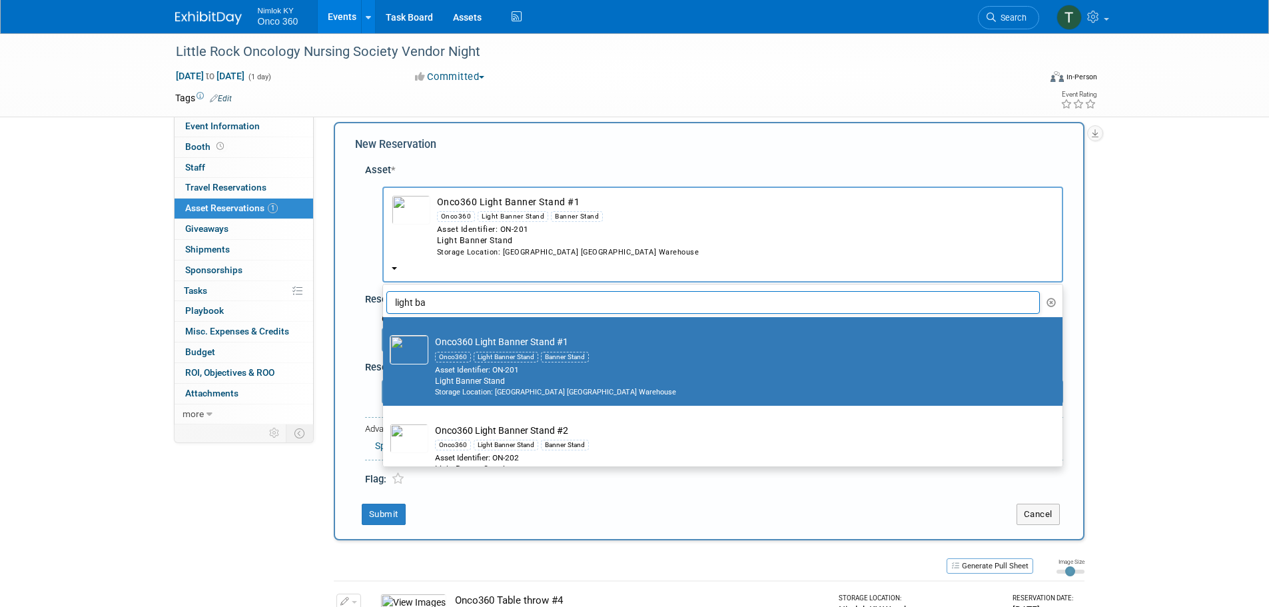
drag, startPoint x: 474, startPoint y: 300, endPoint x: 366, endPoint y: 298, distance: 107.3
click at [366, 298] on div "Asset * -- SELECT ASSET --" at bounding box center [709, 322] width 708 height 330
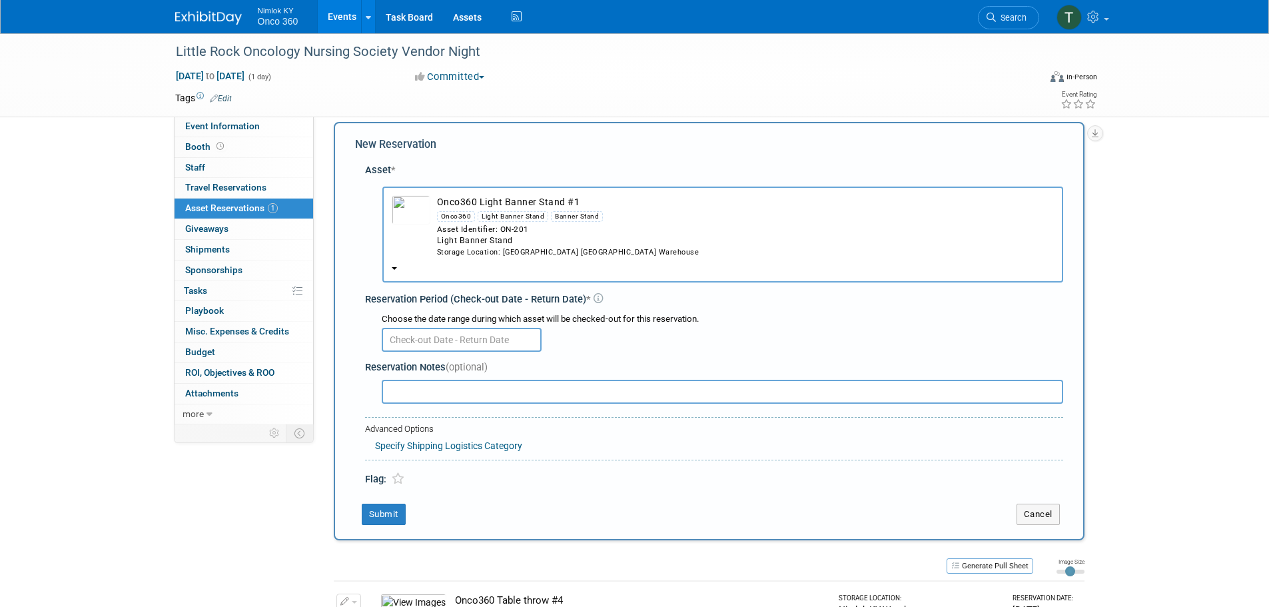
click at [451, 218] on div "Onco360" at bounding box center [456, 216] width 39 height 11
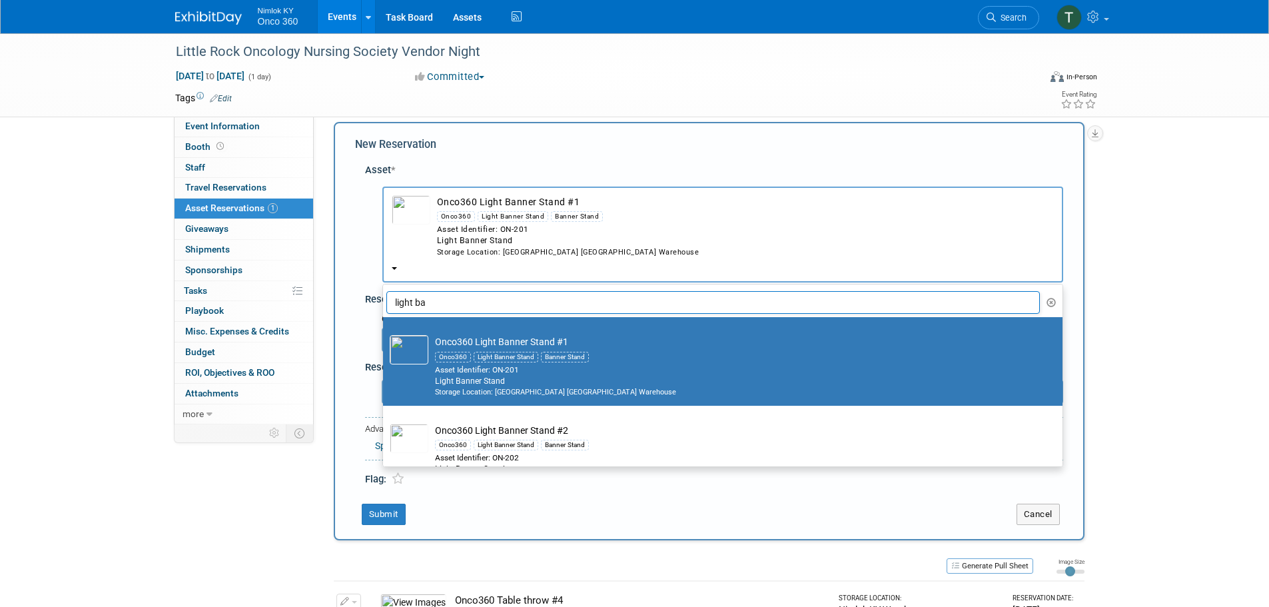
drag, startPoint x: 473, startPoint y: 308, endPoint x: 338, endPoint y: 304, distance: 135.2
click at [338, 304] on div "New Reservation Asset * -- SELECT ASSET --" at bounding box center [709, 331] width 751 height 418
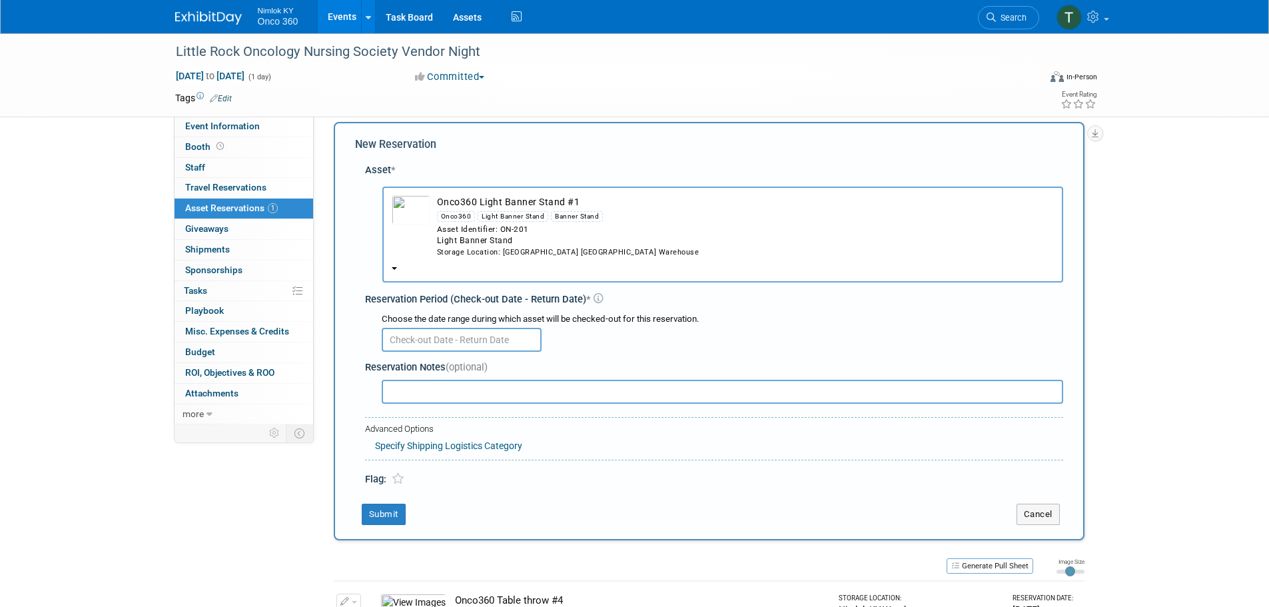
click at [462, 227] on div "Asset Identifier: ON-201" at bounding box center [745, 229] width 617 height 11
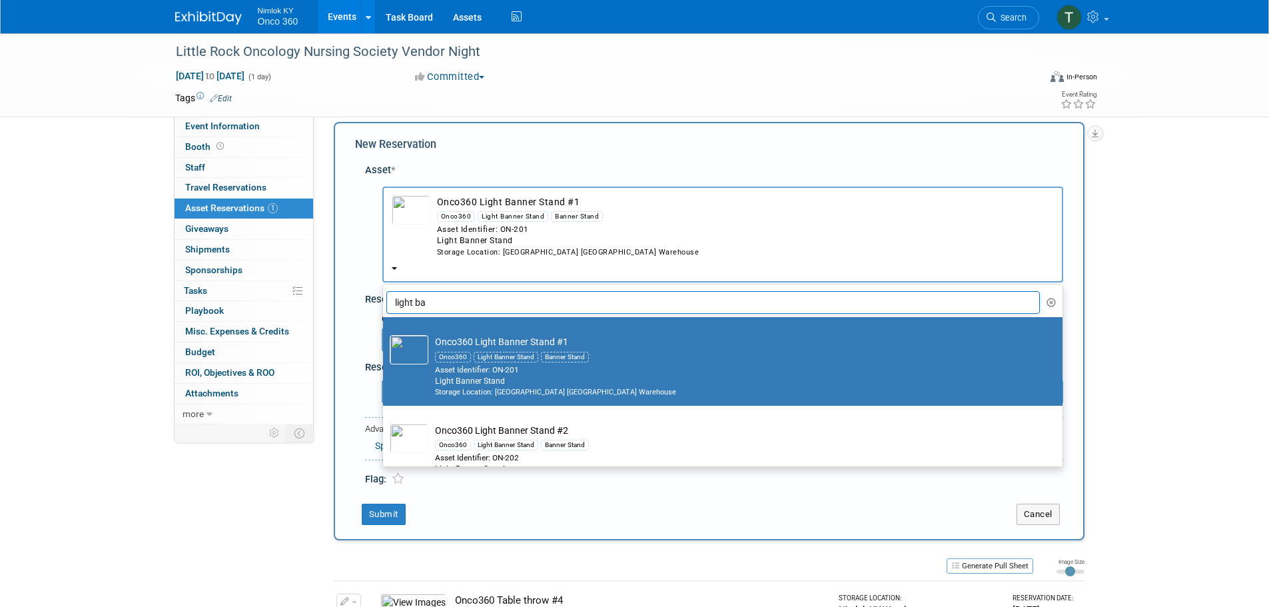
click at [452, 300] on input "light ba" at bounding box center [713, 302] width 654 height 23
type input "l"
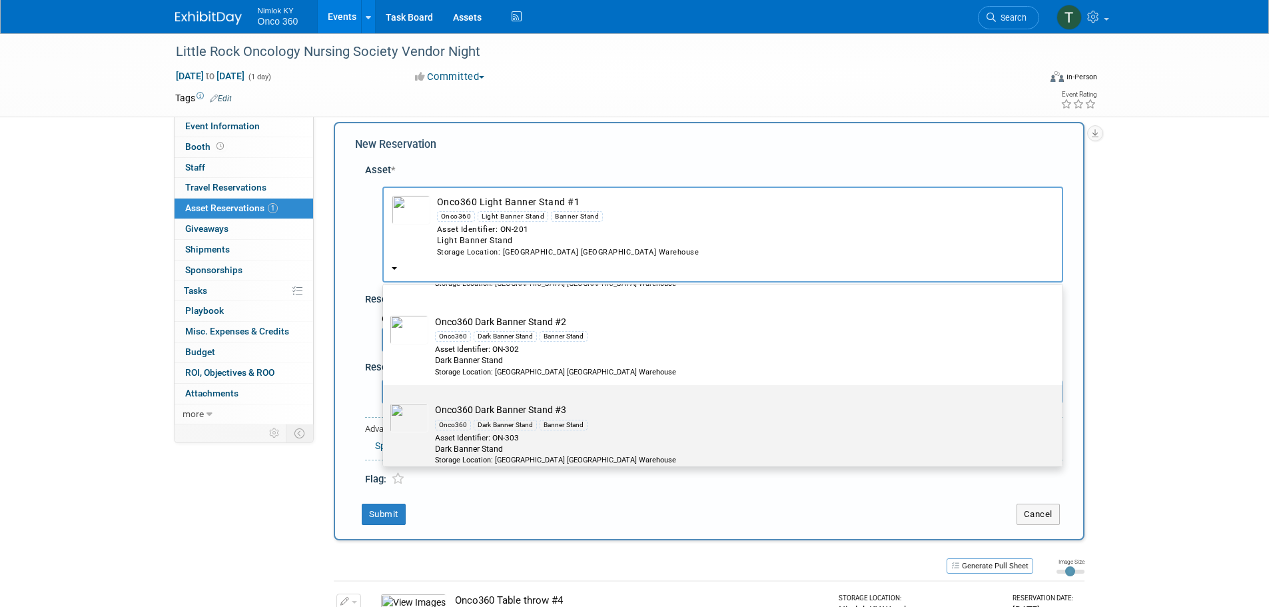
scroll to position [120, 0]
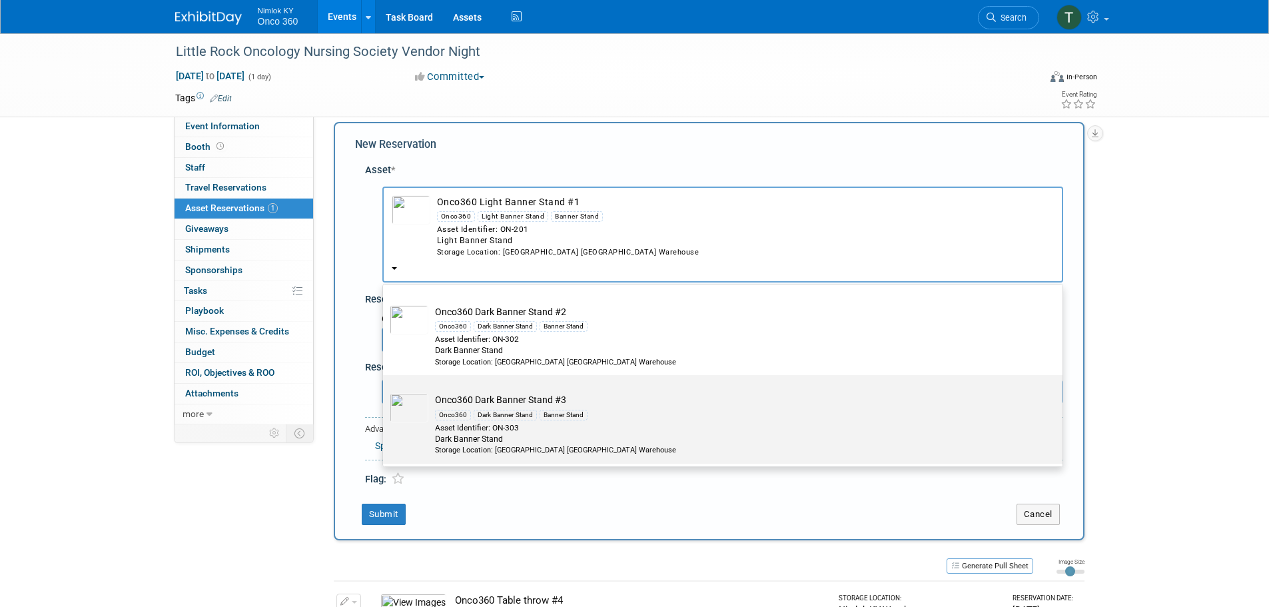
type input "dark ba"
click at [487, 402] on td "Onco360 Dark Banner Stand #3 Onco360 Dark Banner Stand Banner Stand Asset Ident…" at bounding box center [731, 424] width 607 height 62
click at [385, 391] on input "Onco360 Dark Banner Stand #3 Onco360 Dark Banner Stand Banner Stand Asset Ident…" at bounding box center [380, 386] width 9 height 9
select select "10716574"
select select "8"
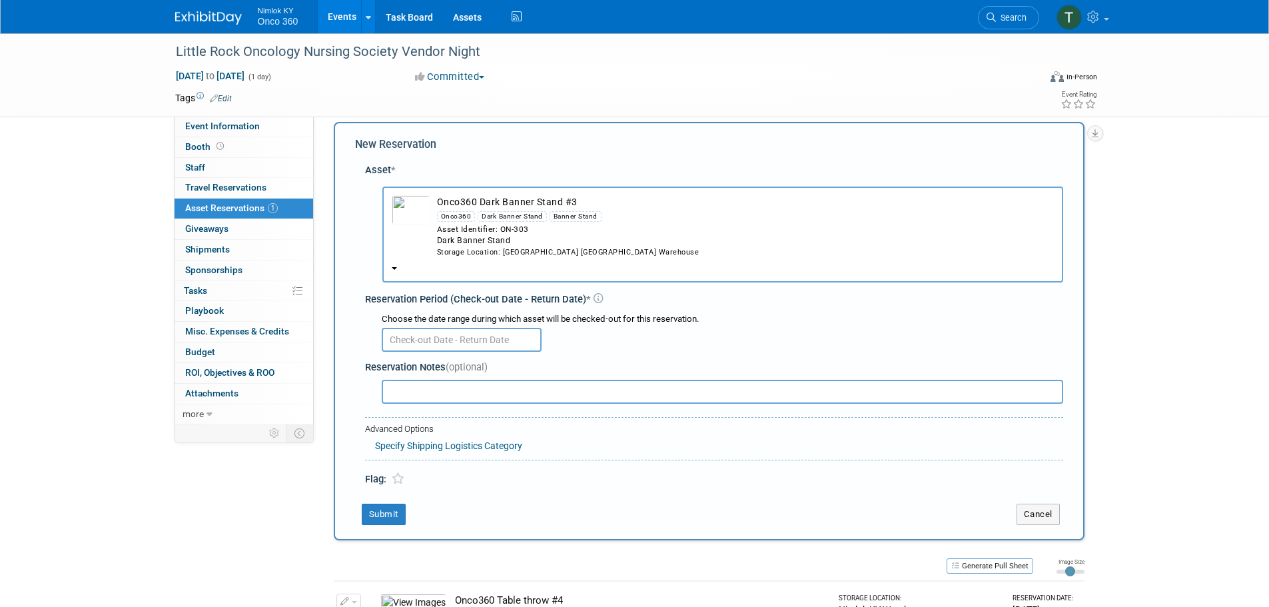
click at [468, 342] on input "text" at bounding box center [462, 340] width 160 height 24
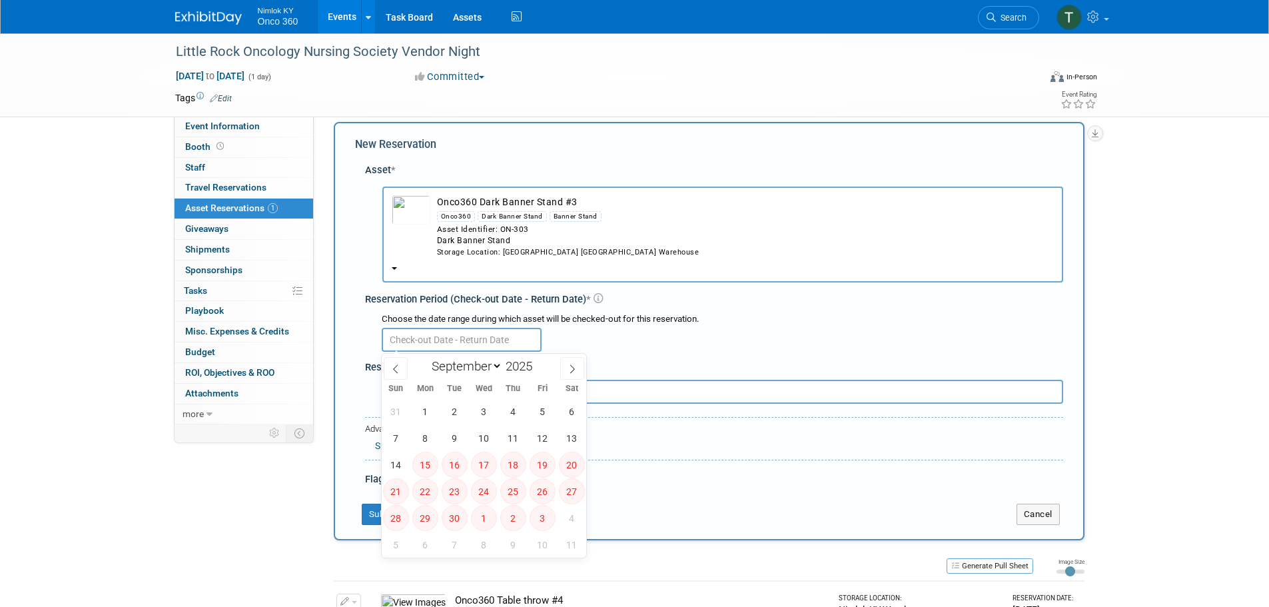
click at [476, 214] on div "Onco360 Dark Banner Stand Banner Stand" at bounding box center [745, 215] width 617 height 15
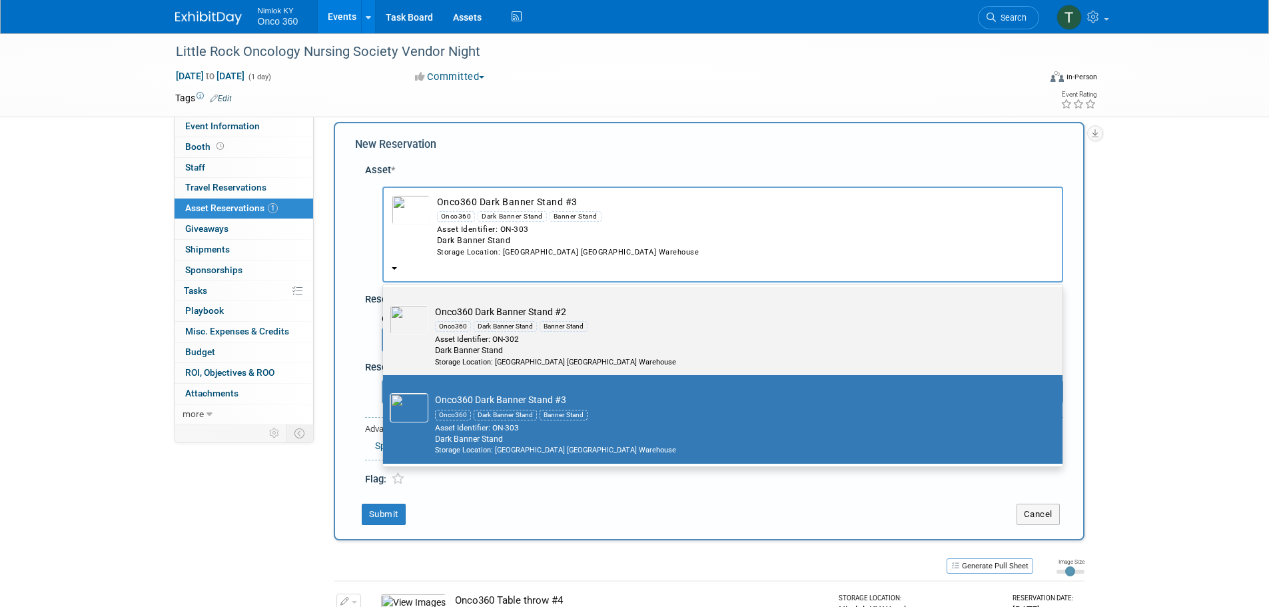
click at [471, 326] on div "Onco360 Dark Banner Stand Banner Stand" at bounding box center [735, 325] width 601 height 15
click at [385, 303] on input "Onco360 Dark Banner Stand #2 Onco360 Dark Banner Stand Banner Stand Asset Ident…" at bounding box center [380, 298] width 9 height 9
select select "10716573"
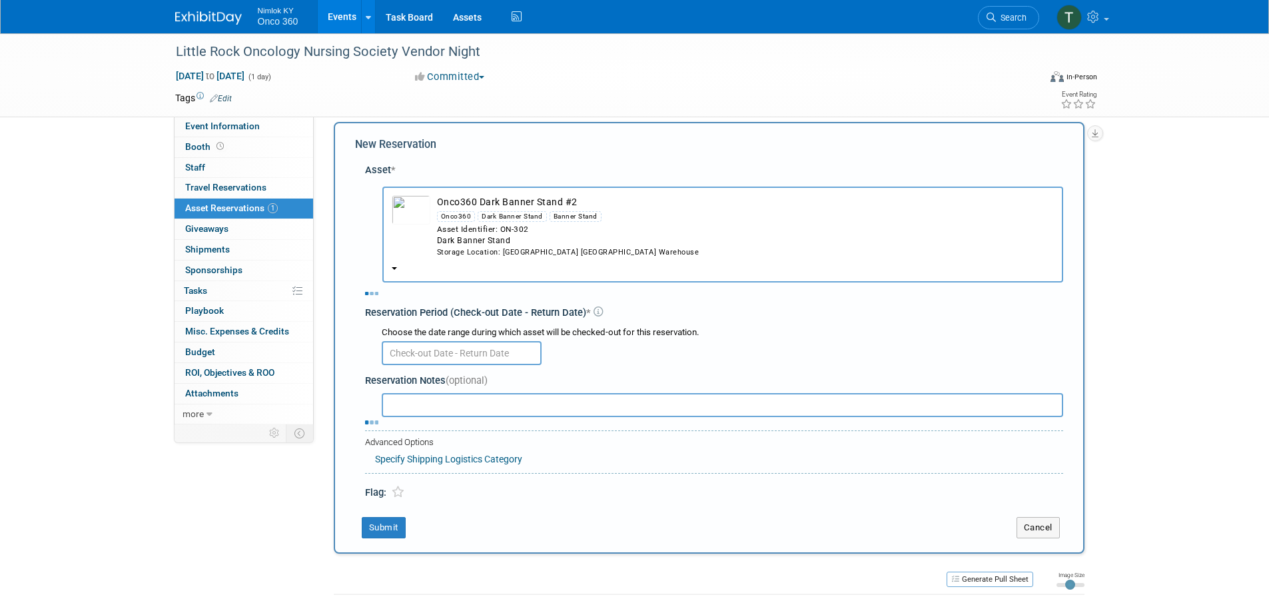
select select "8"
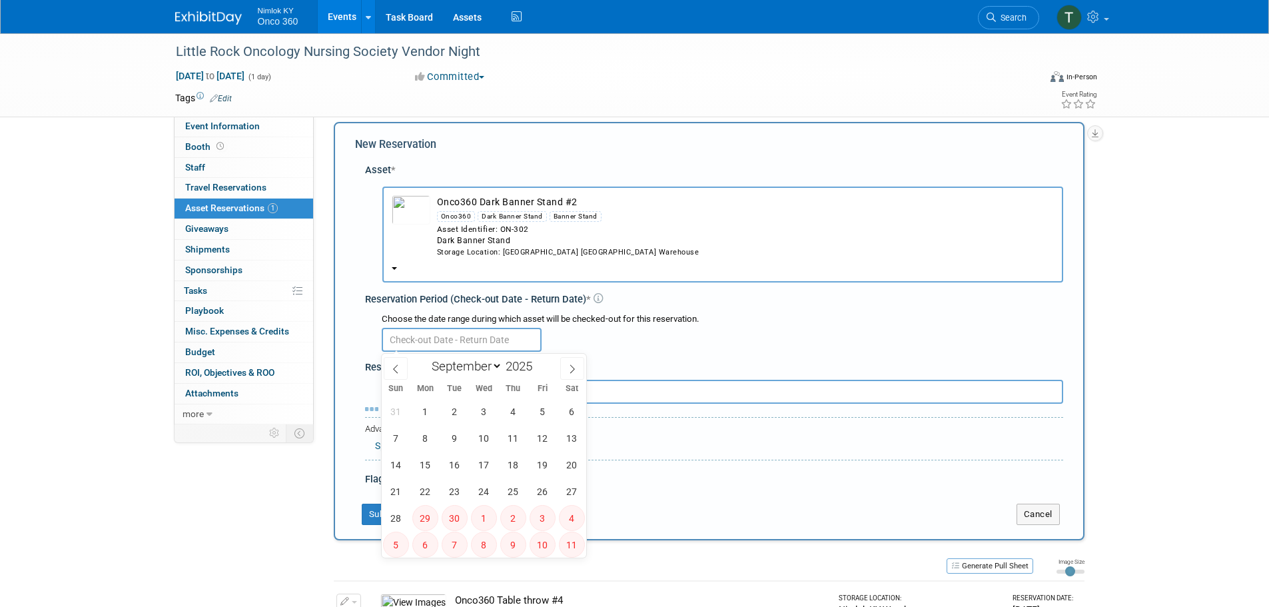
click at [485, 349] on input "text" at bounding box center [462, 340] width 160 height 24
click at [513, 411] on span "4" at bounding box center [513, 411] width 26 height 26
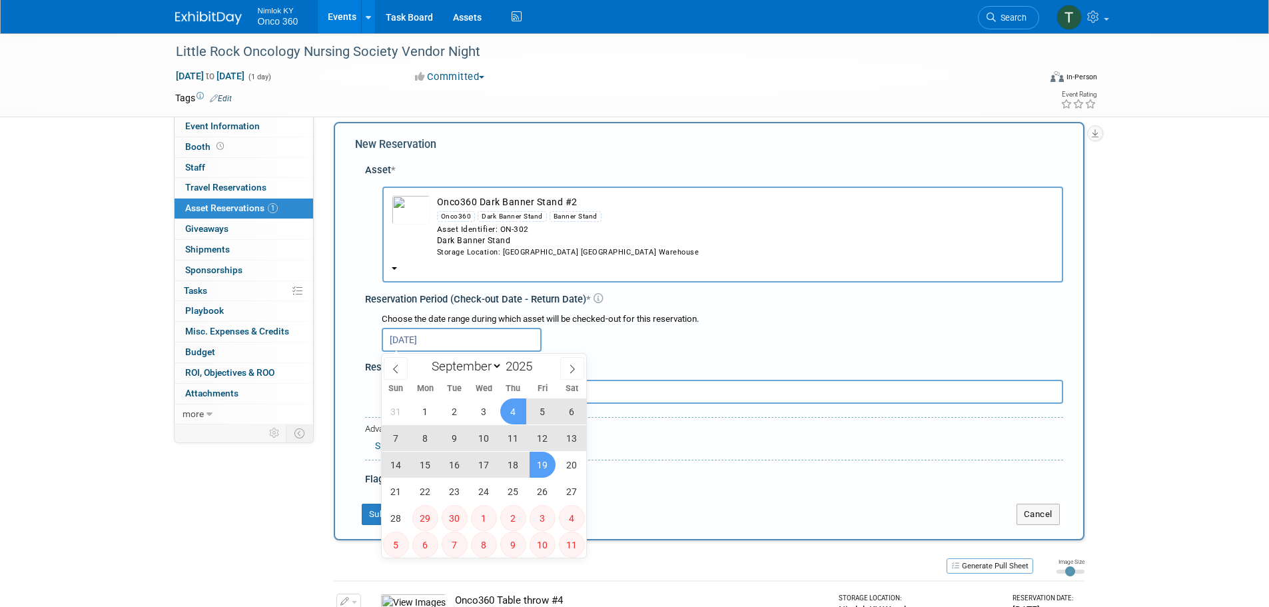
click at [537, 460] on span "19" at bounding box center [542, 465] width 26 height 26
type input "Sep 4, 2025 to Sep 19, 2025"
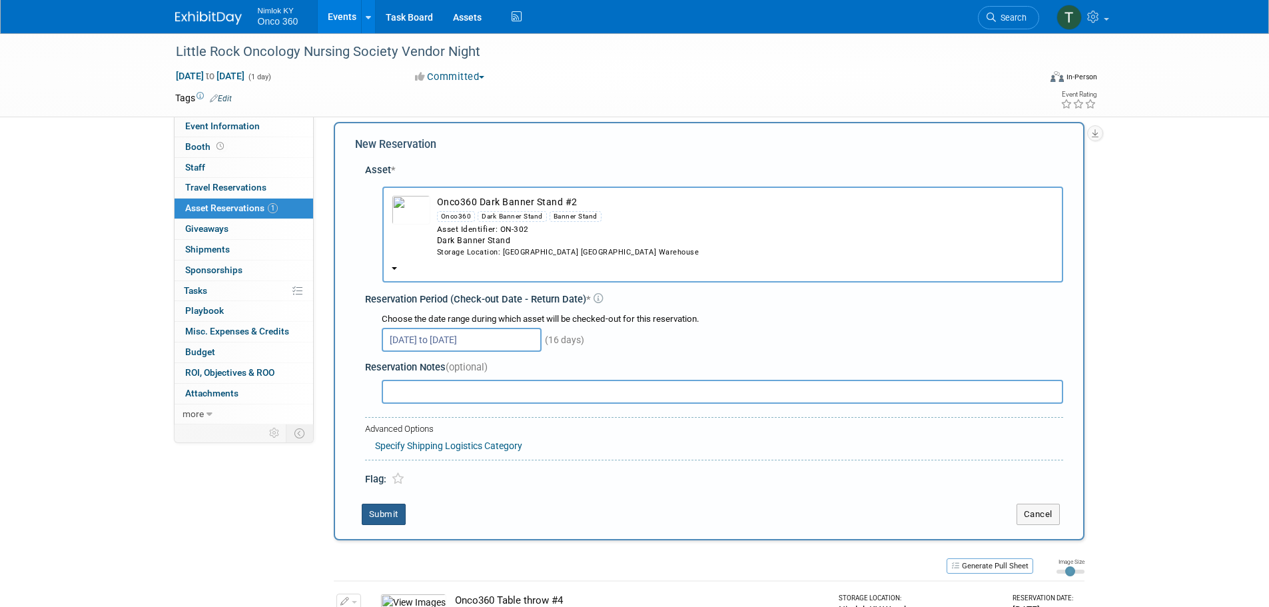
click at [388, 517] on button "Submit" at bounding box center [384, 513] width 44 height 21
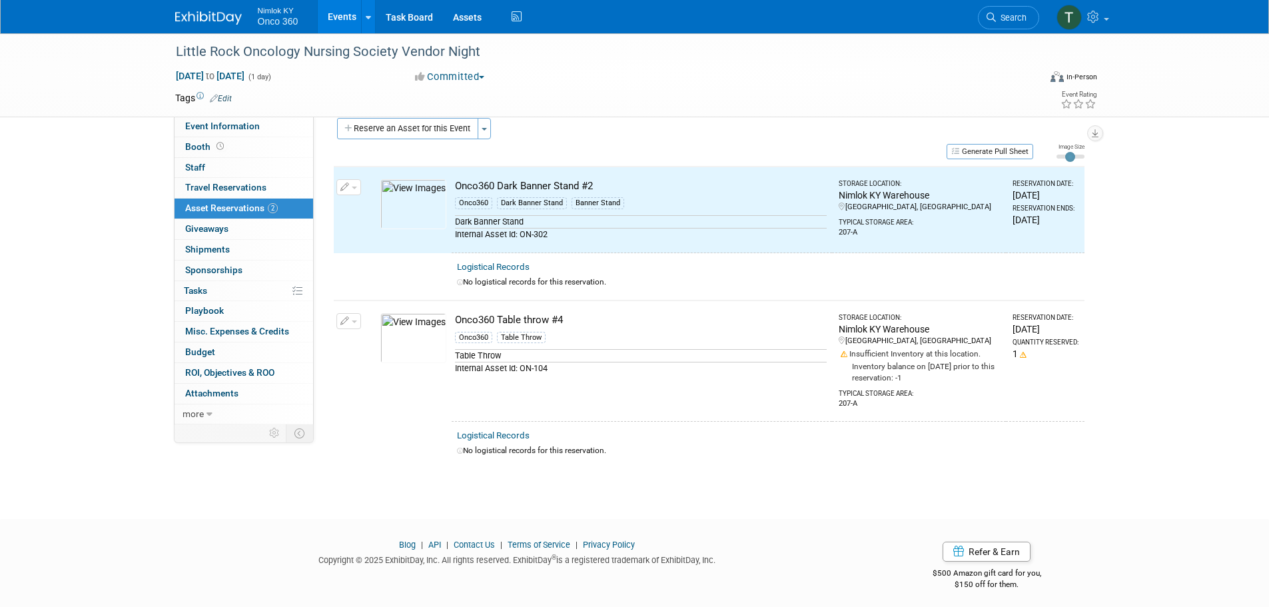
scroll to position [0, 0]
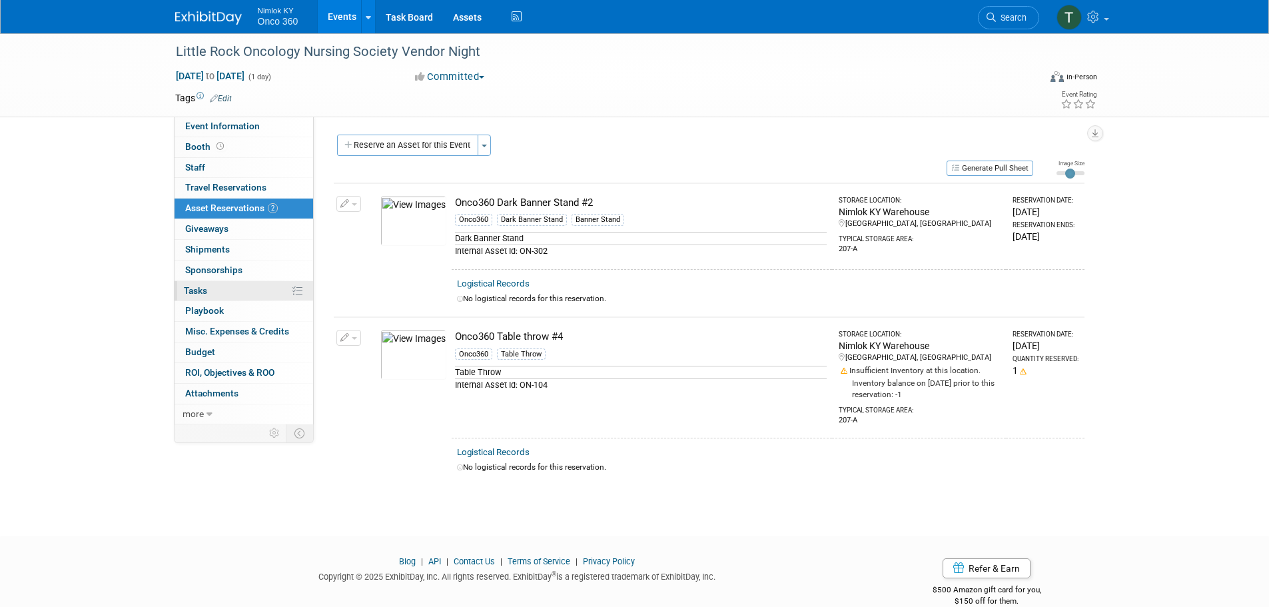
click at [200, 293] on span "Tasks 0%" at bounding box center [195, 290] width 23 height 11
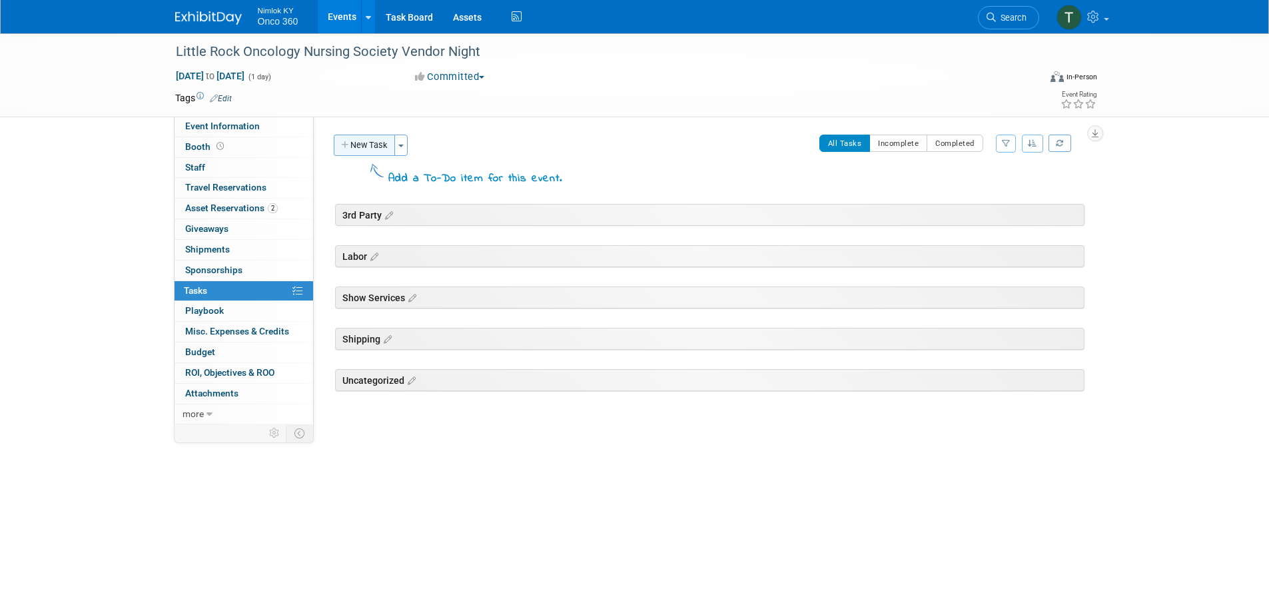
click at [380, 147] on button "New Task" at bounding box center [364, 145] width 61 height 21
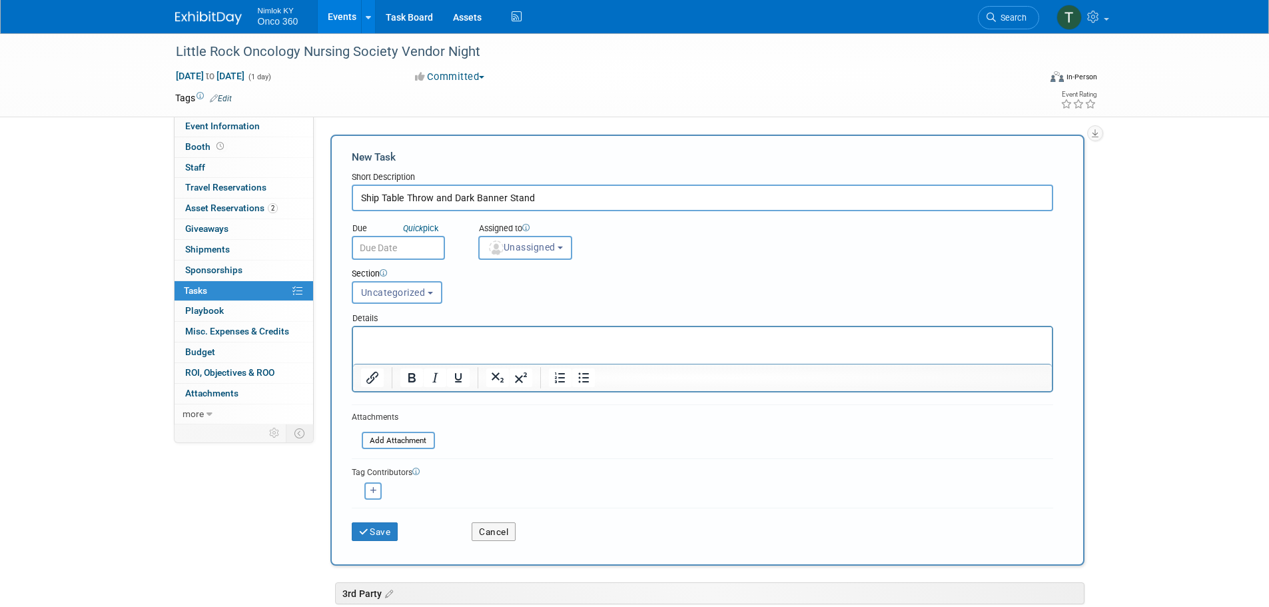
type input "Ship Table Throw and Dark Banner Stand"
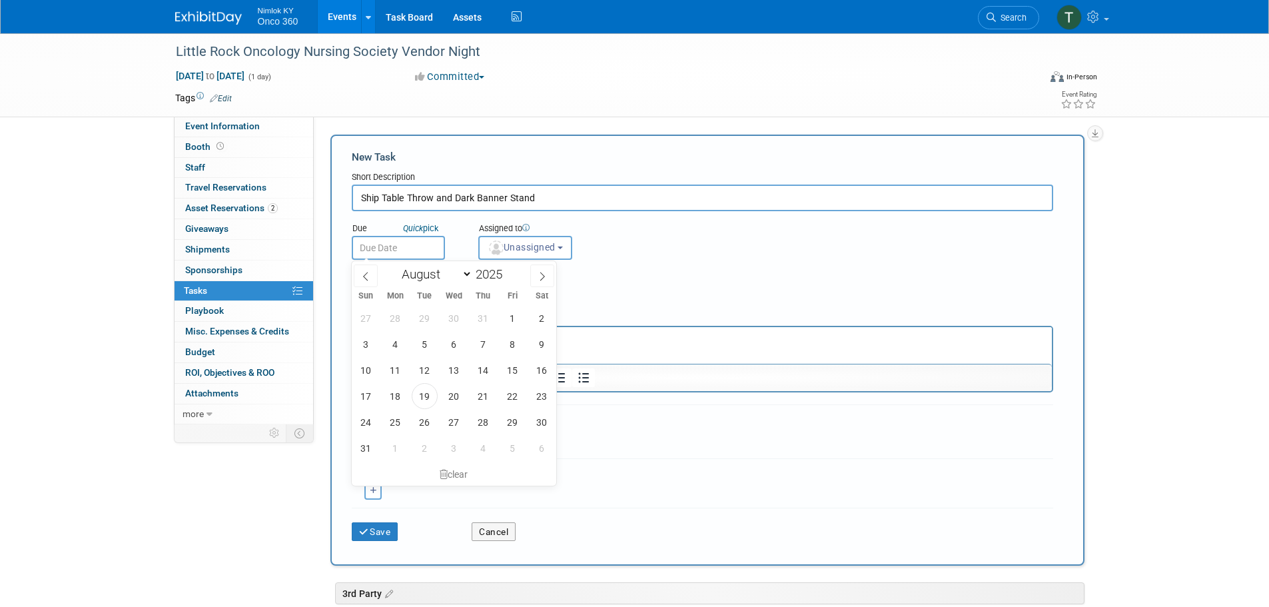
click at [410, 250] on input "text" at bounding box center [398, 248] width 93 height 24
click at [541, 280] on icon at bounding box center [542, 276] width 5 height 9
select select "8"
click at [483, 315] on span "4" at bounding box center [483, 318] width 26 height 26
type input "Sep 4, 2025"
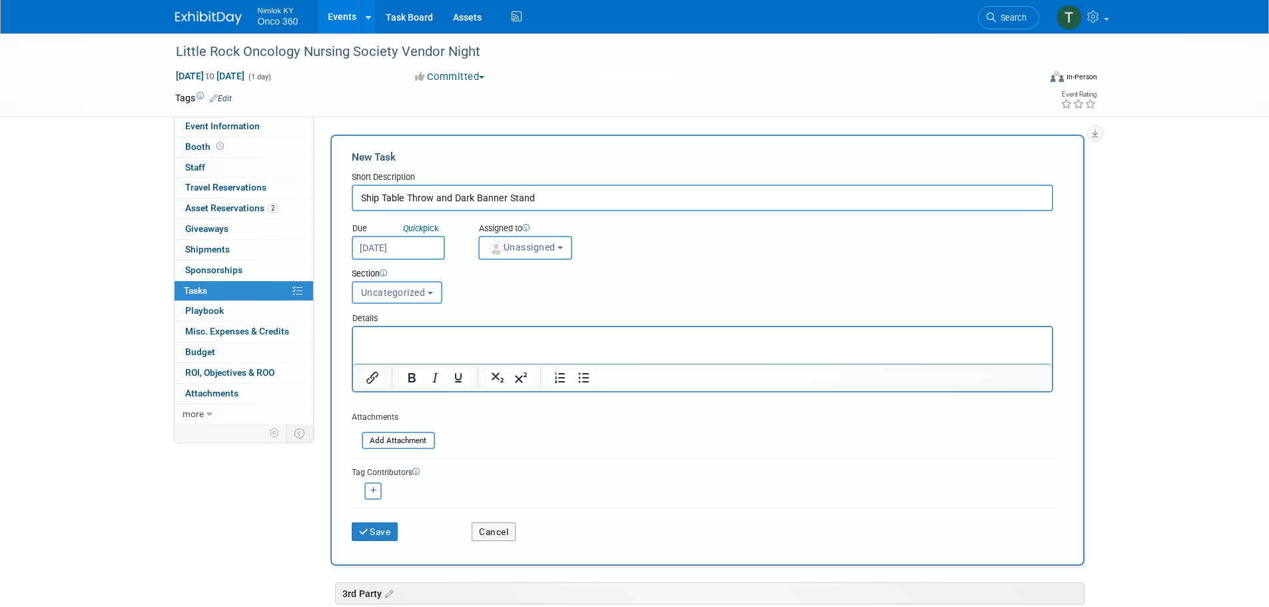
click at [512, 249] on span "Unassigned" at bounding box center [521, 247] width 68 height 11
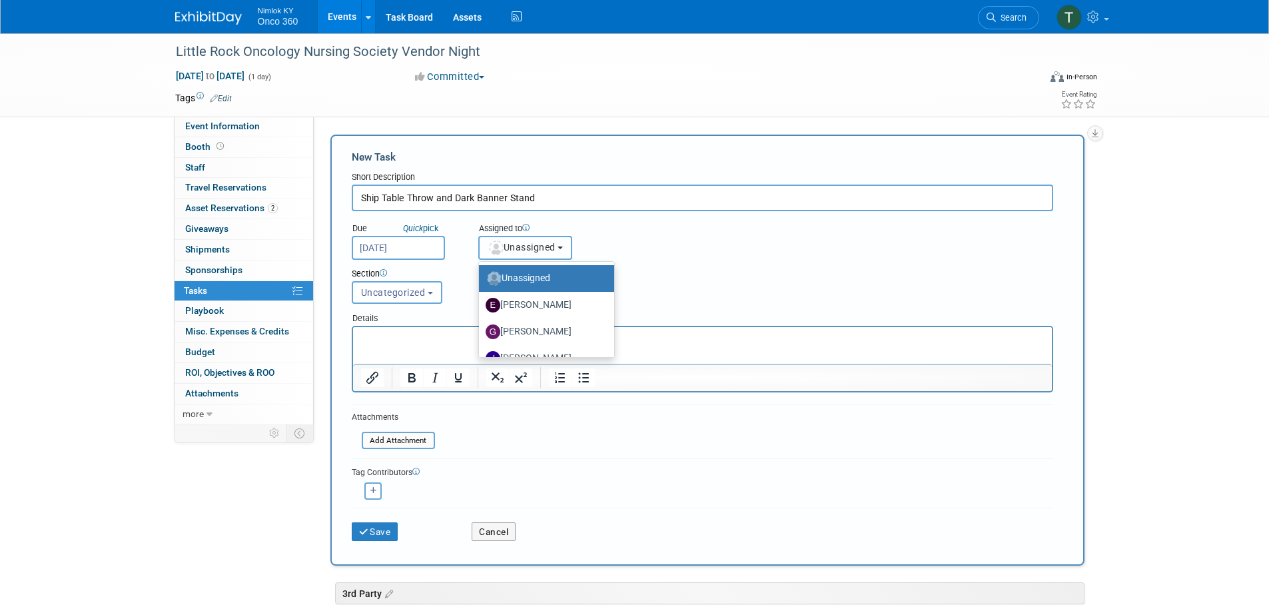
click at [514, 246] on span "Unassigned" at bounding box center [521, 247] width 68 height 11
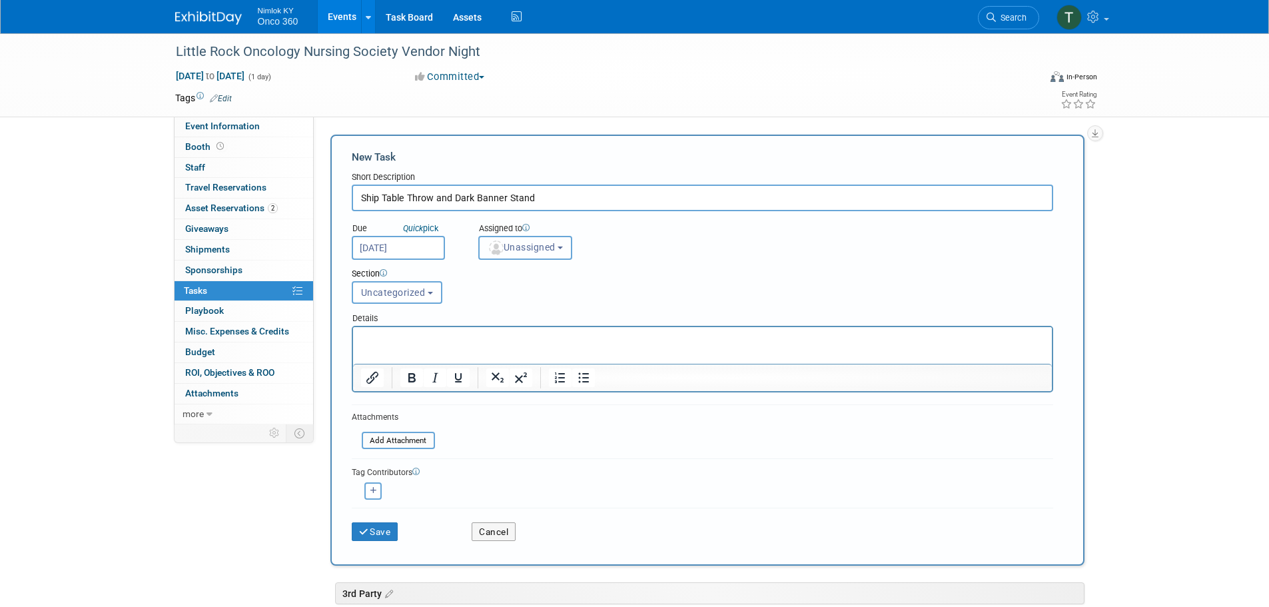
click at [517, 252] on span "Unassigned" at bounding box center [521, 247] width 68 height 11
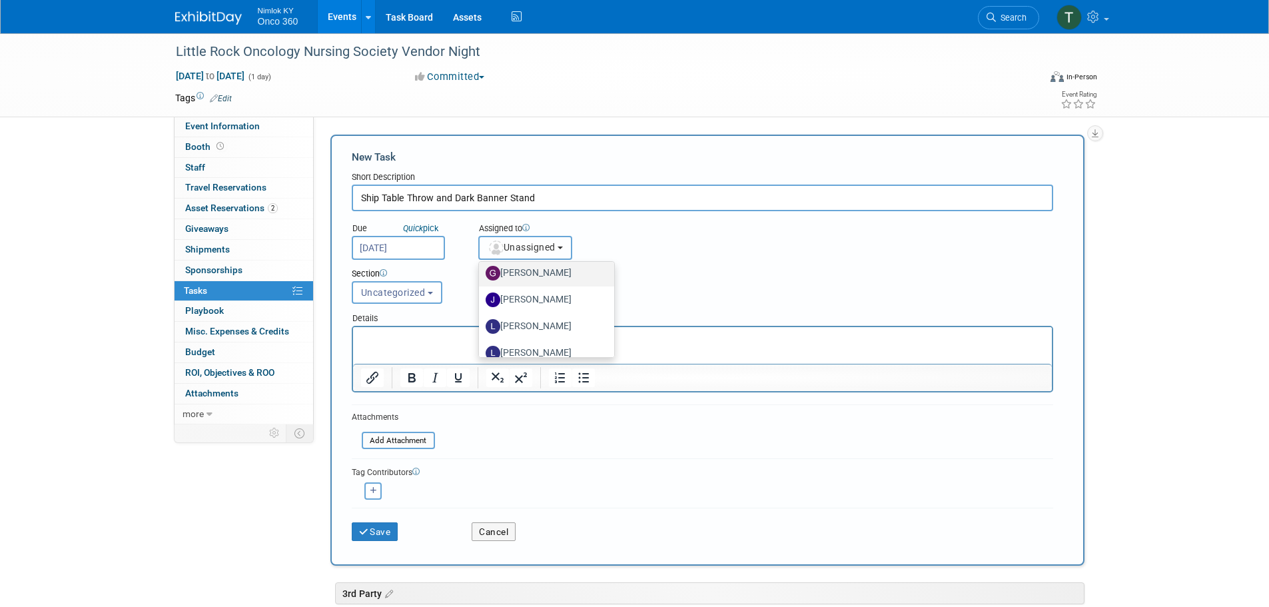
scroll to position [58, 0]
click at [523, 302] on label "Jamie Dunn" at bounding box center [542, 300] width 115 height 21
click at [481, 302] on input "Jamie Dunn" at bounding box center [476, 298] width 9 height 9
select select "6959d863-ee32-42c4-bffe-2330cab25484"
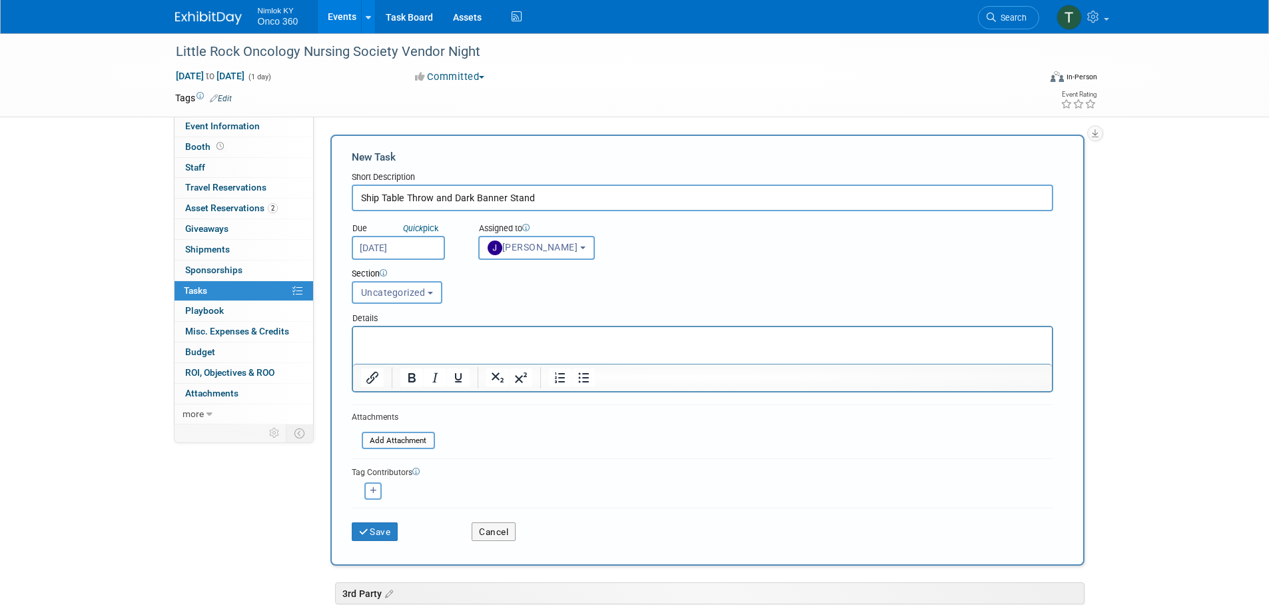
click at [414, 288] on span "Uncategorized" at bounding box center [393, 292] width 65 height 11
click at [399, 340] on p "Rich Text Area. Press ALT-0 for help." at bounding box center [701, 338] width 683 height 13
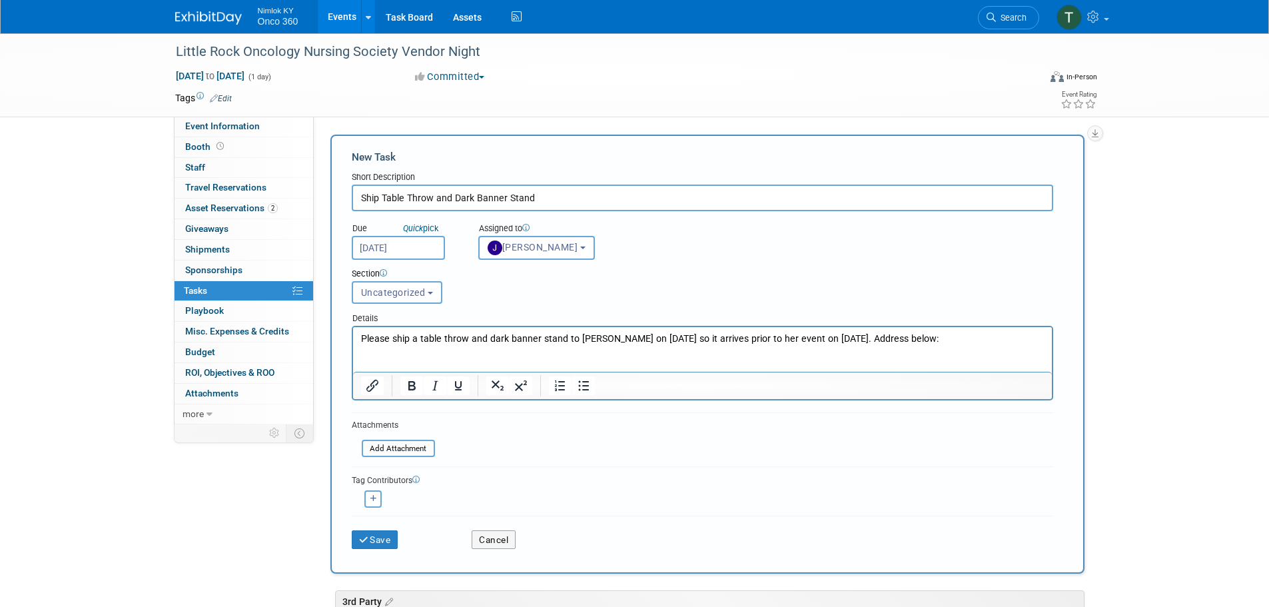
click at [378, 353] on p "Please ship a table throw and dark banner stand to Shelley on September 4 so it…" at bounding box center [701, 351] width 683 height 39
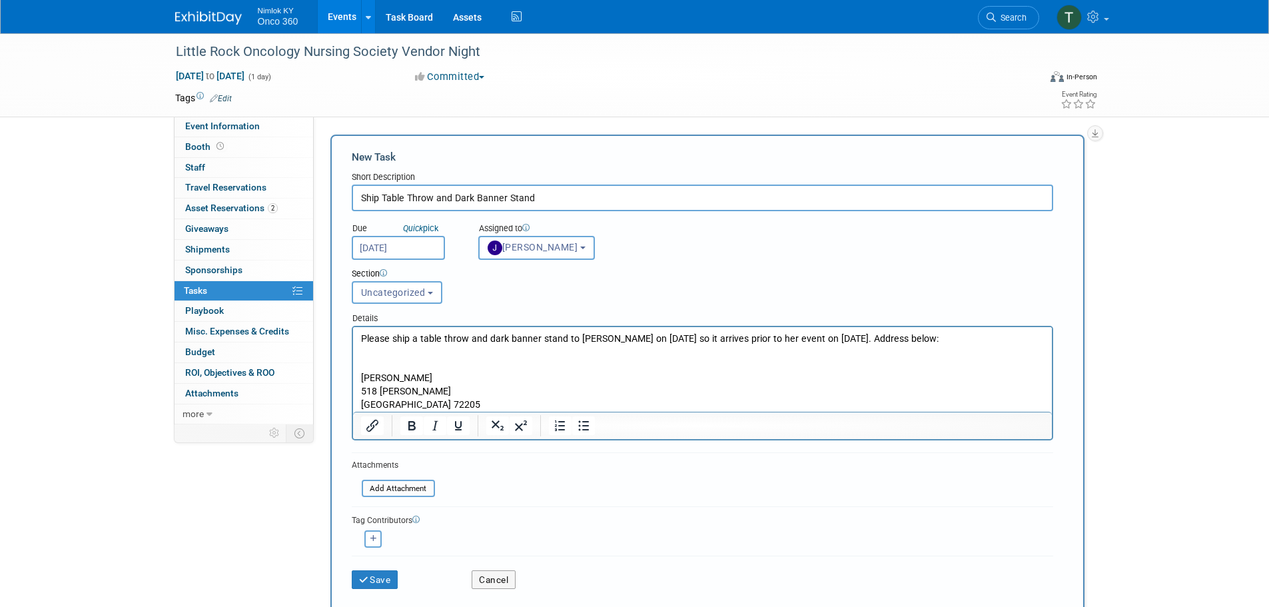
click at [388, 362] on p "Please ship a table throw and dark banner stand to Shelley on September 4 so it…" at bounding box center [701, 351] width 683 height 39
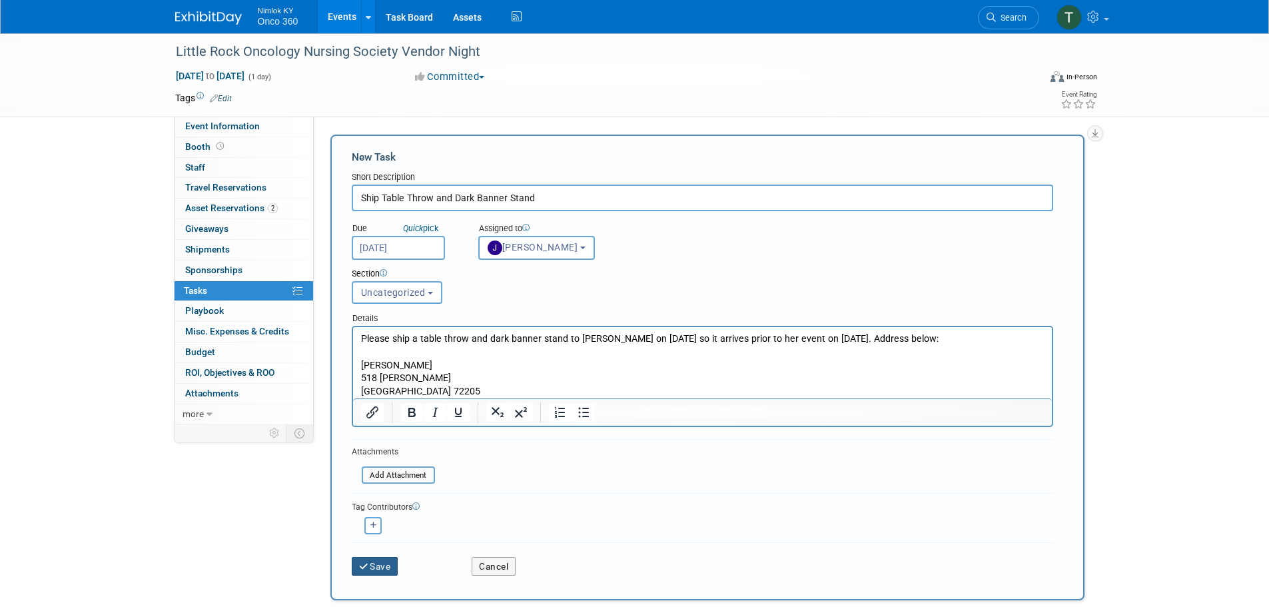
click at [372, 567] on button "Save" at bounding box center [375, 566] width 47 height 19
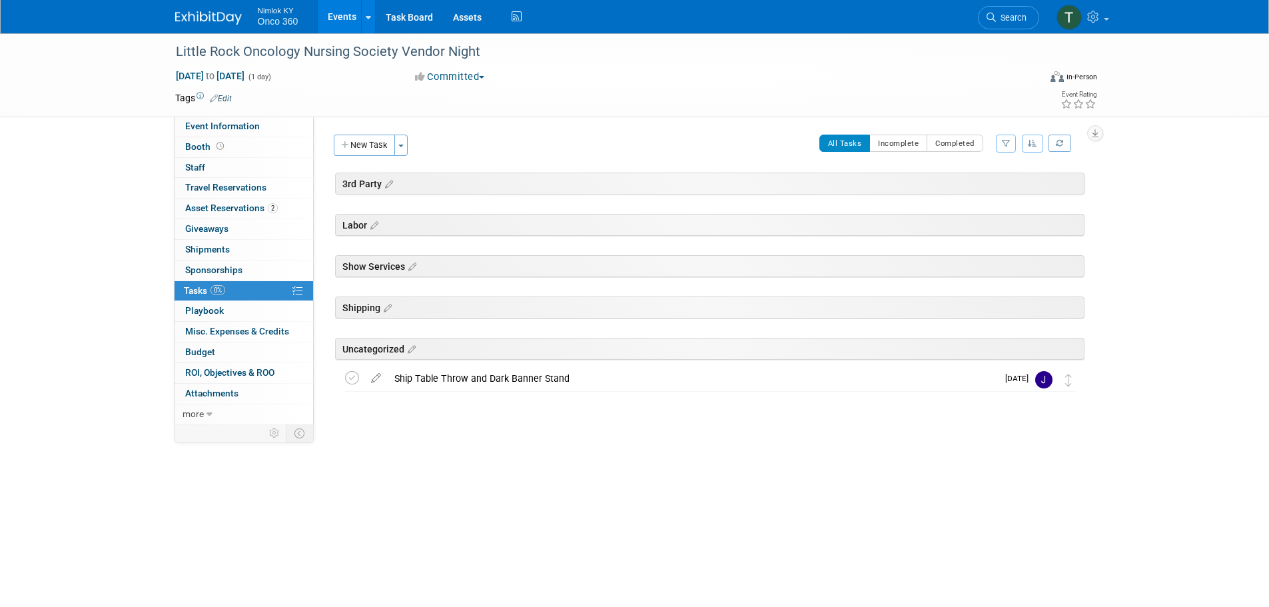
click at [440, 380] on div "Ship Table Throw and Dark Banner Stand" at bounding box center [692, 378] width 609 height 23
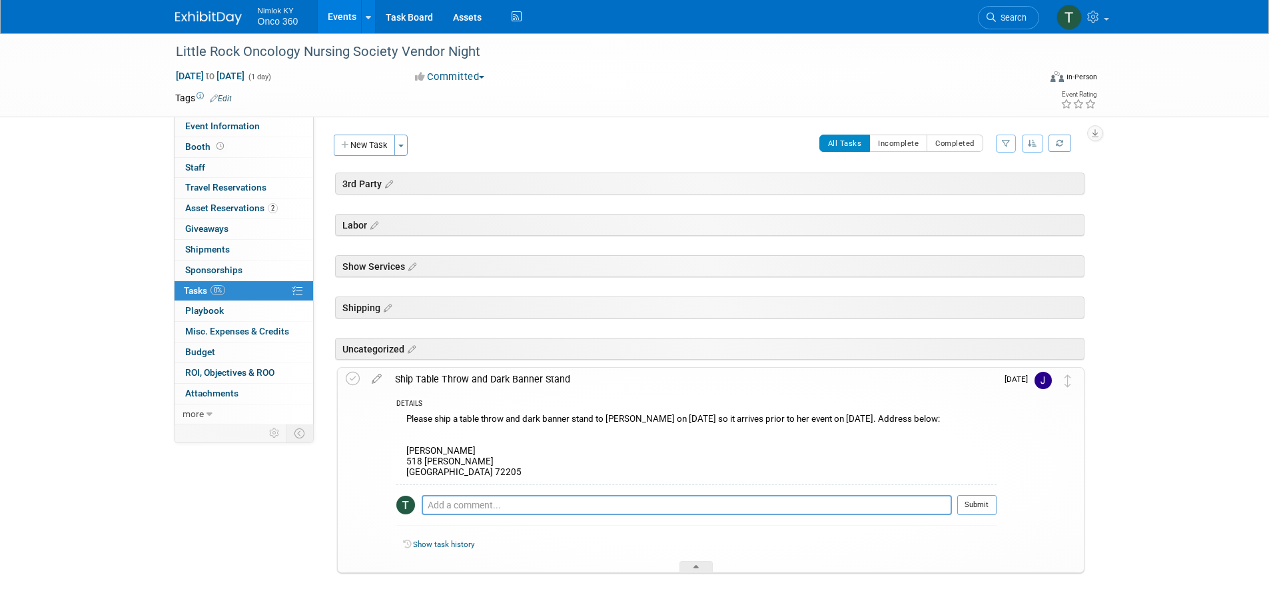
click at [440, 380] on div "Ship Table Throw and Dark Banner Stand" at bounding box center [692, 379] width 608 height 23
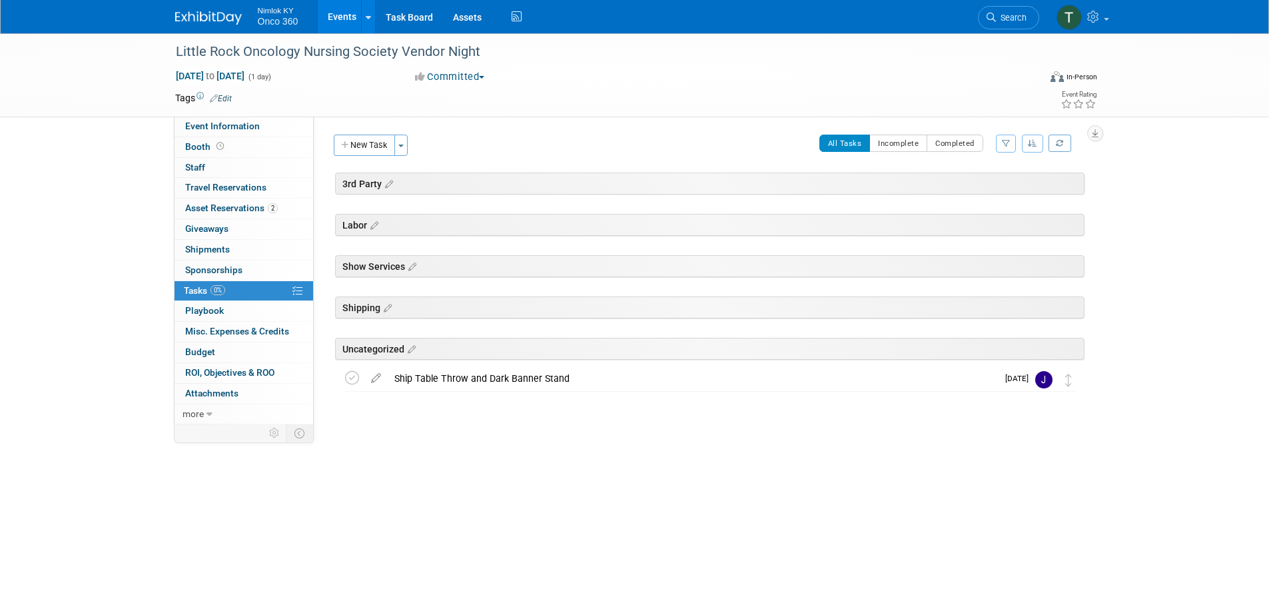
click at [218, 17] on img at bounding box center [208, 17] width 67 height 13
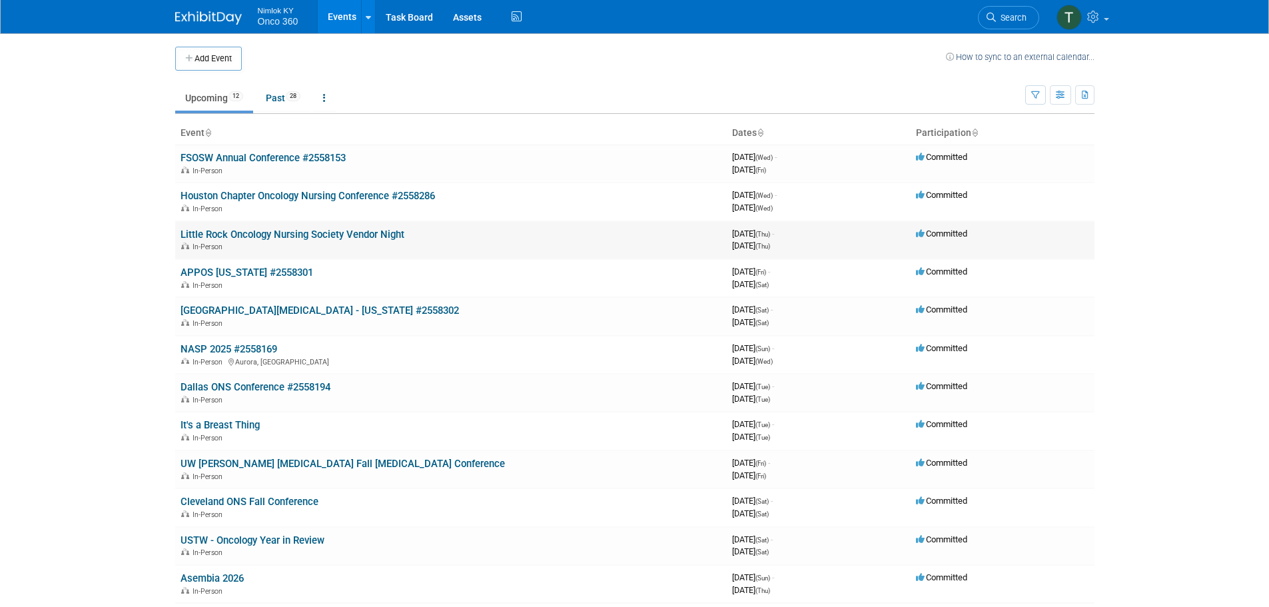
click at [306, 238] on link "Little Rock Oncology Nursing Society Vendor Night" at bounding box center [292, 234] width 224 height 12
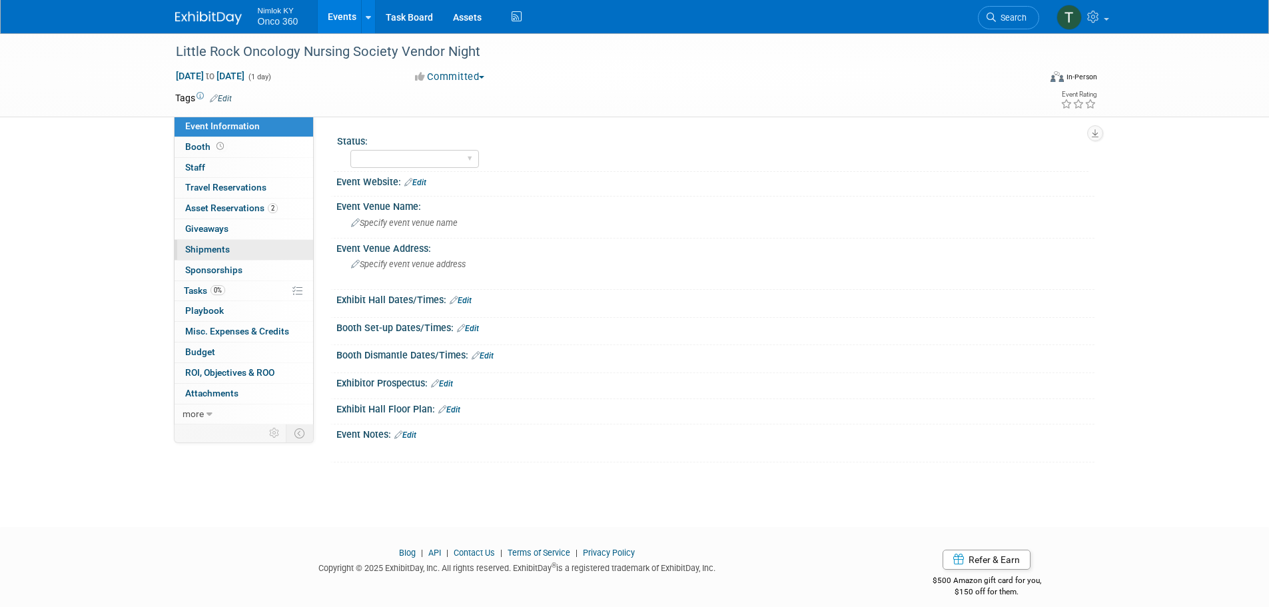
click at [234, 247] on link "0 Shipments 0" at bounding box center [243, 250] width 139 height 20
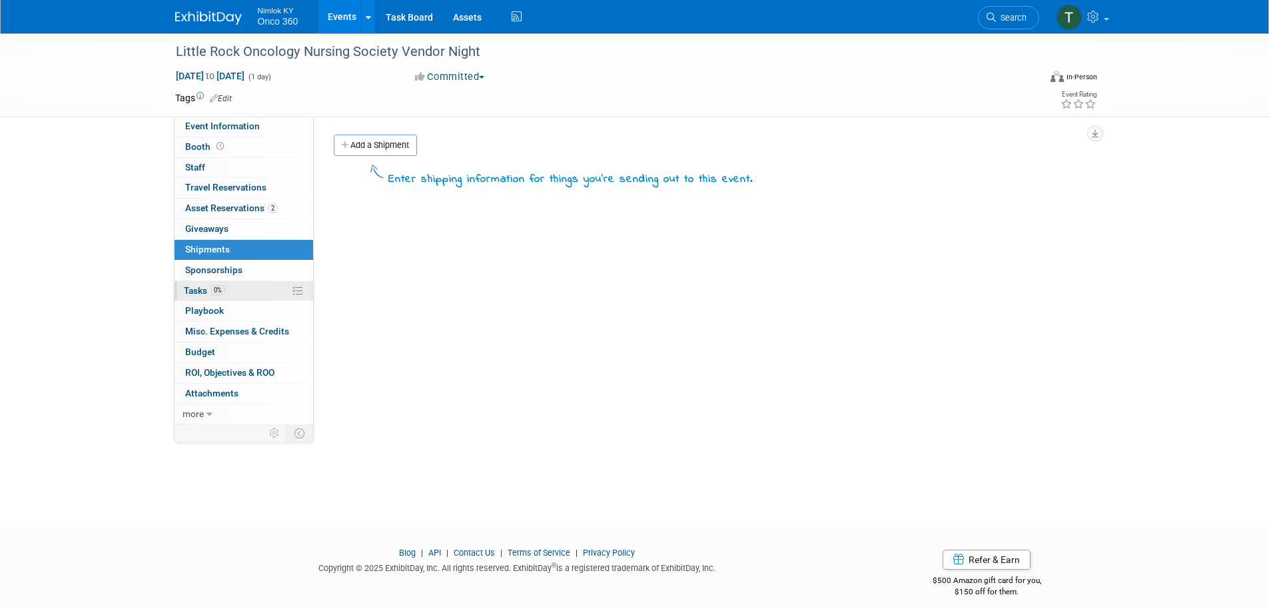
click at [238, 286] on link "0% Tasks 0%" at bounding box center [243, 291] width 139 height 20
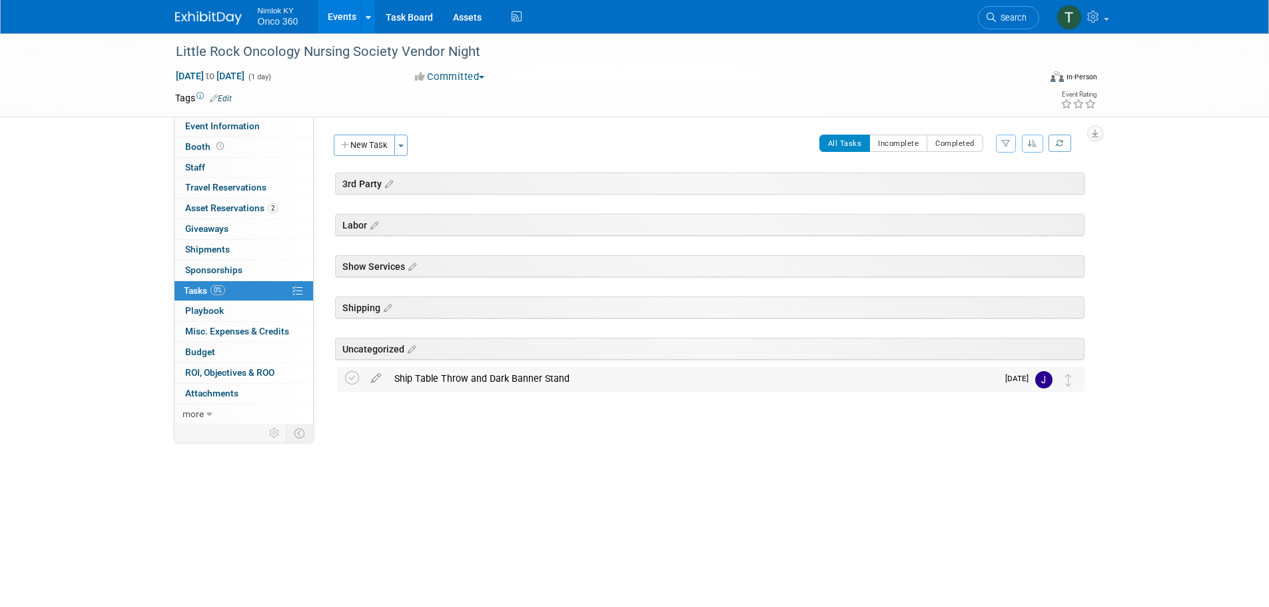
click at [504, 375] on div "Ship Table Throw and Dark Banner Stand" at bounding box center [692, 378] width 609 height 23
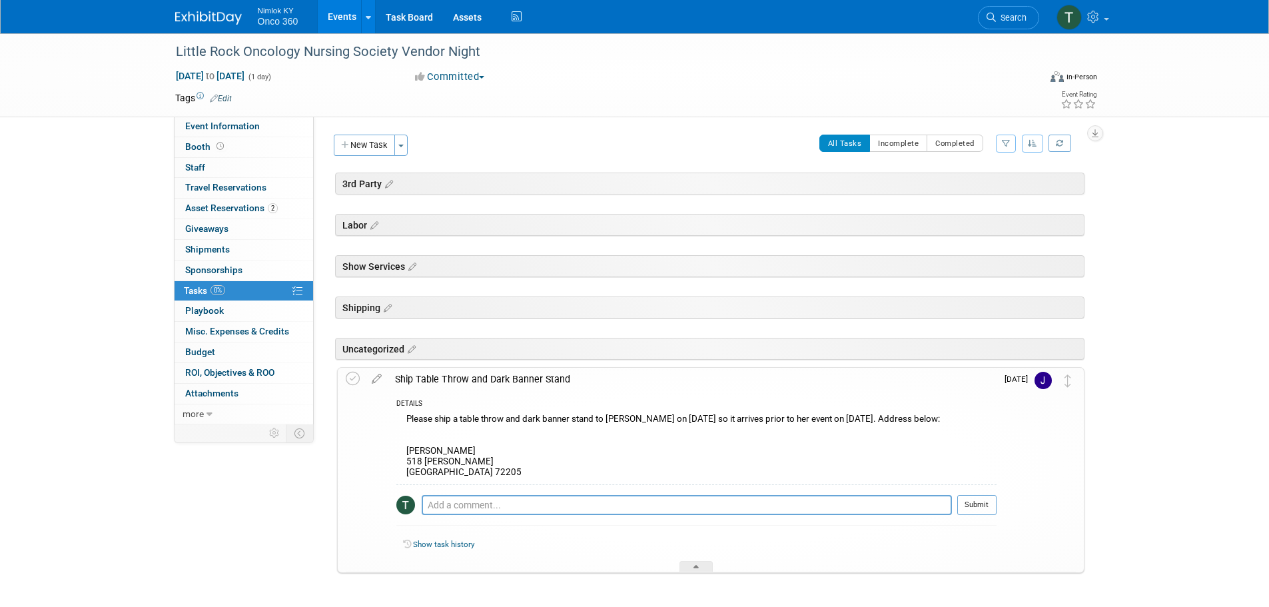
click at [206, 21] on img at bounding box center [208, 17] width 67 height 13
